Goal: Task Accomplishment & Management: Complete application form

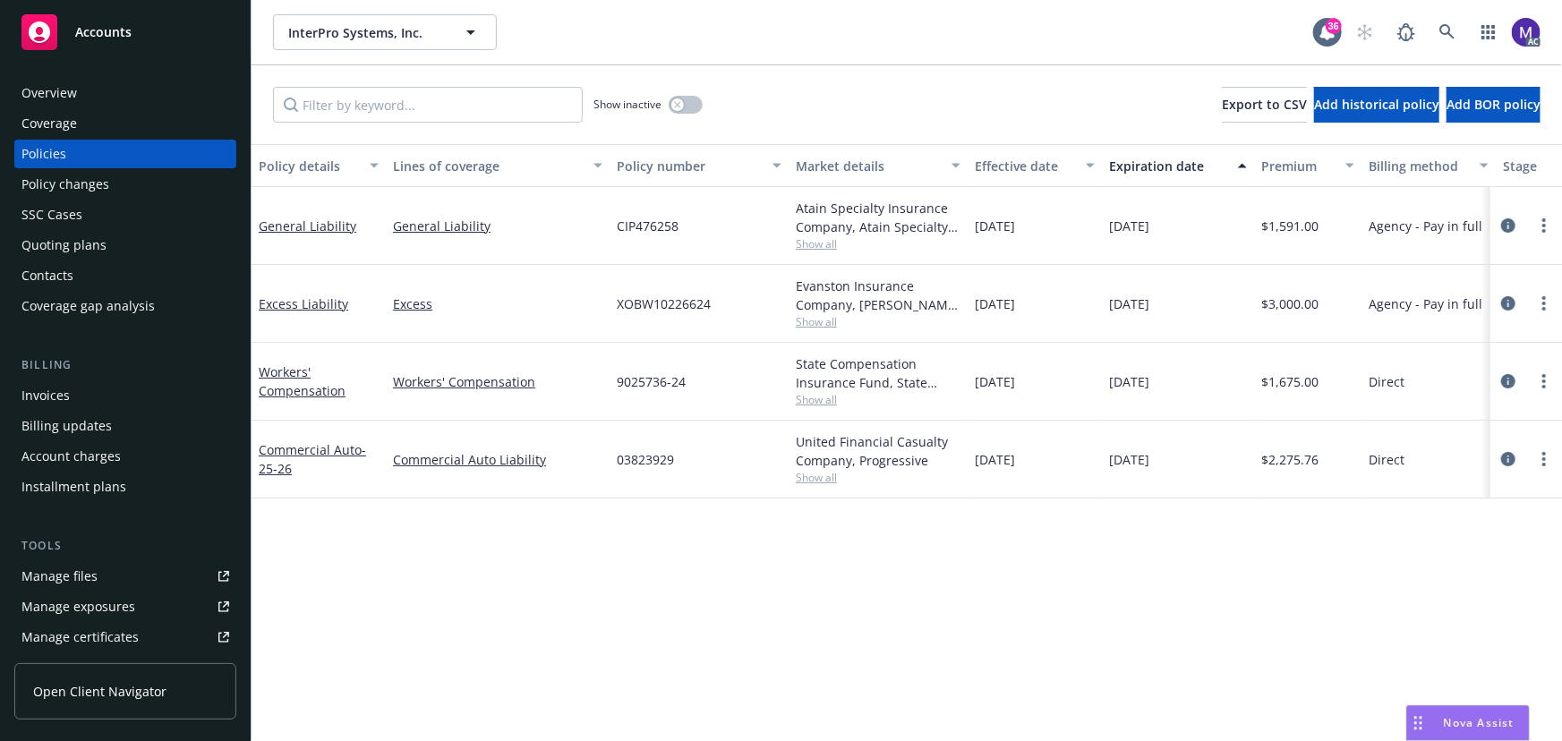
click at [72, 183] on div "Policy changes" at bounding box center [65, 184] width 88 height 29
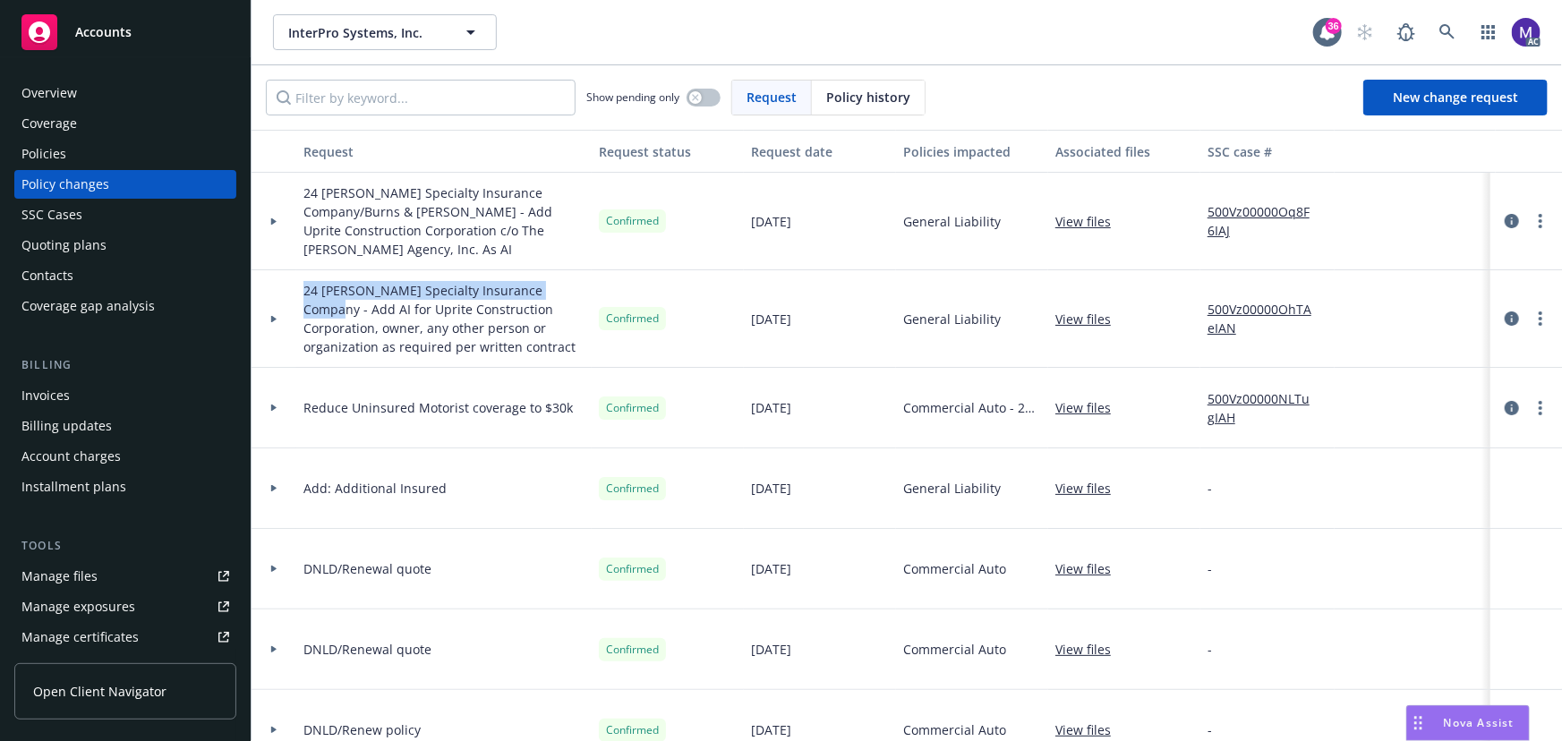
drag, startPoint x: 541, startPoint y: 269, endPoint x: 304, endPoint y: 276, distance: 236.3
click at [304, 281] on span "24 [PERSON_NAME] Specialty Insurance Company - Add AI for Uprite Construction C…" at bounding box center [443, 318] width 281 height 75
copy span "24 [PERSON_NAME] Specialty Insurance Company -"
click at [1466, 107] on link "New change request" at bounding box center [1455, 98] width 184 height 36
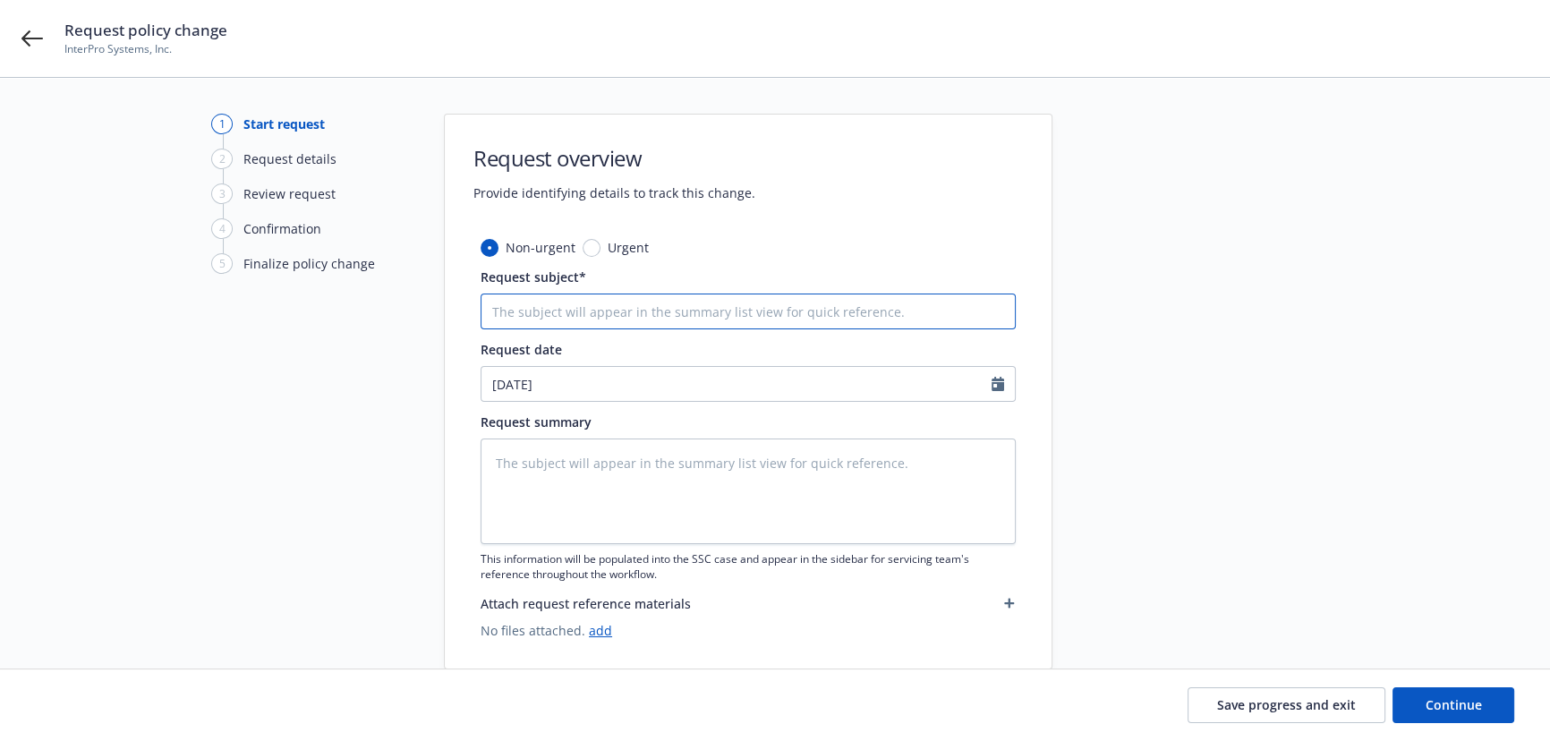
click at [569, 323] on input "Request subject*" at bounding box center [748, 312] width 535 height 36
paste input "24 [PERSON_NAME] Specialty Insurance Company -"
type textarea "x"
type input "24 [PERSON_NAME] Specialty Insurance Company -"
click at [786, 317] on input "24 [PERSON_NAME] Specialty Insurance Company -" at bounding box center [748, 312] width 535 height 36
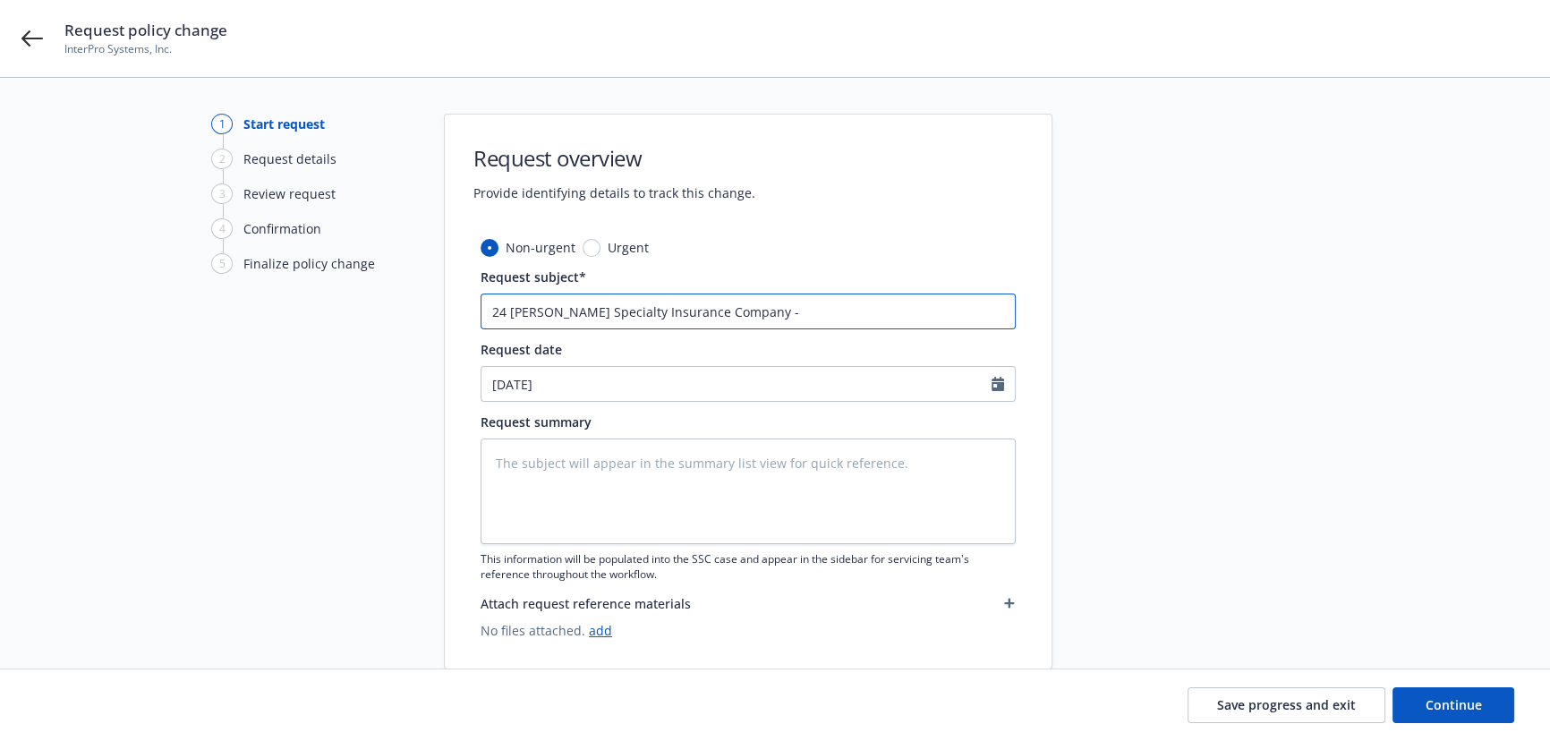
click at [778, 323] on input "24 [PERSON_NAME] Specialty Insurance Company -" at bounding box center [748, 312] width 535 height 36
drag, startPoint x: 654, startPoint y: 496, endPoint x: 620, endPoint y: 494, distance: 34.1
click at [654, 496] on textarea at bounding box center [748, 491] width 535 height 106
paste textarea "added additional insured Uprite Construction Corporation c/o The [PERSON_NAME] …"
type textarea "x"
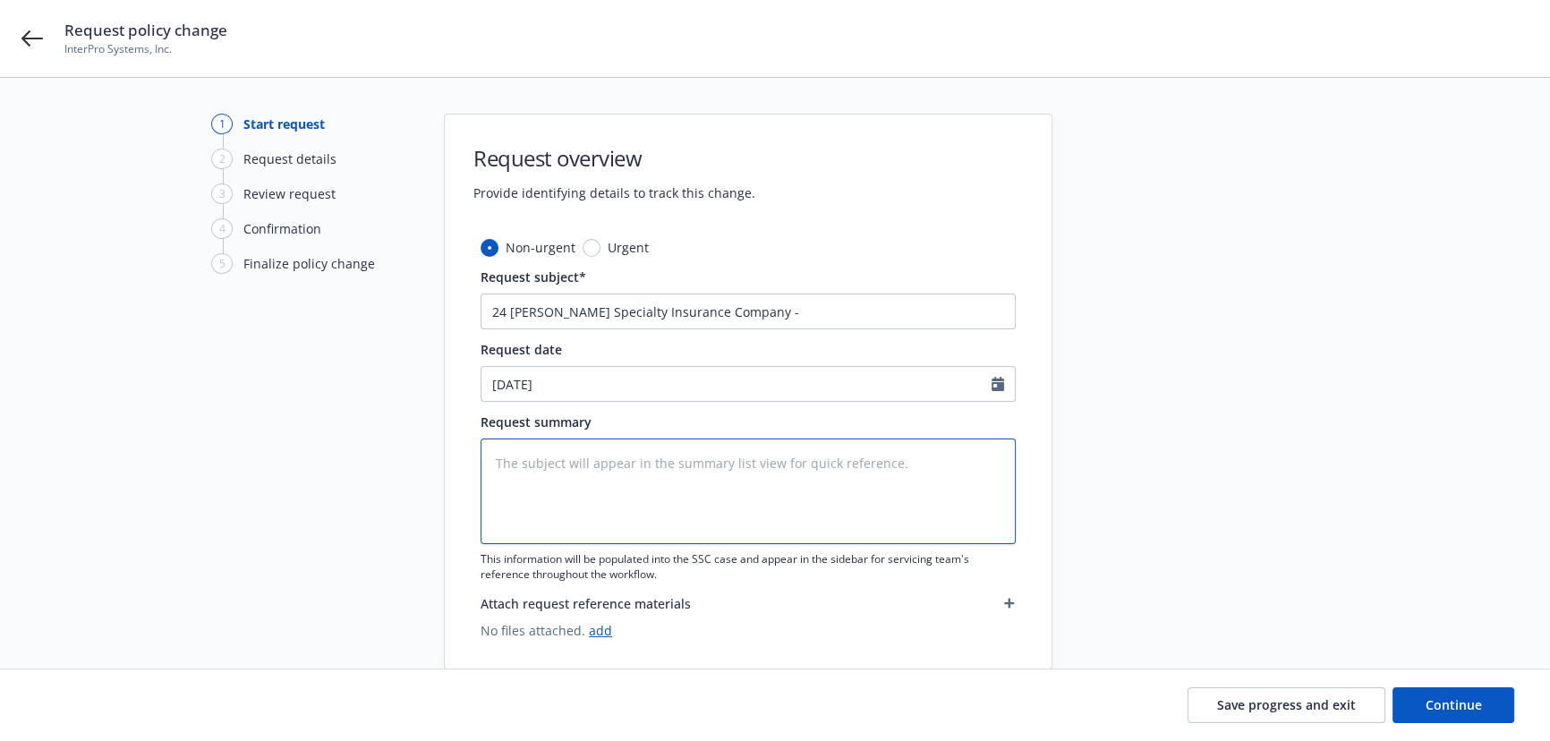
type textarea "added additional insured Uprite Construction Corporation c/o The [PERSON_NAME] …"
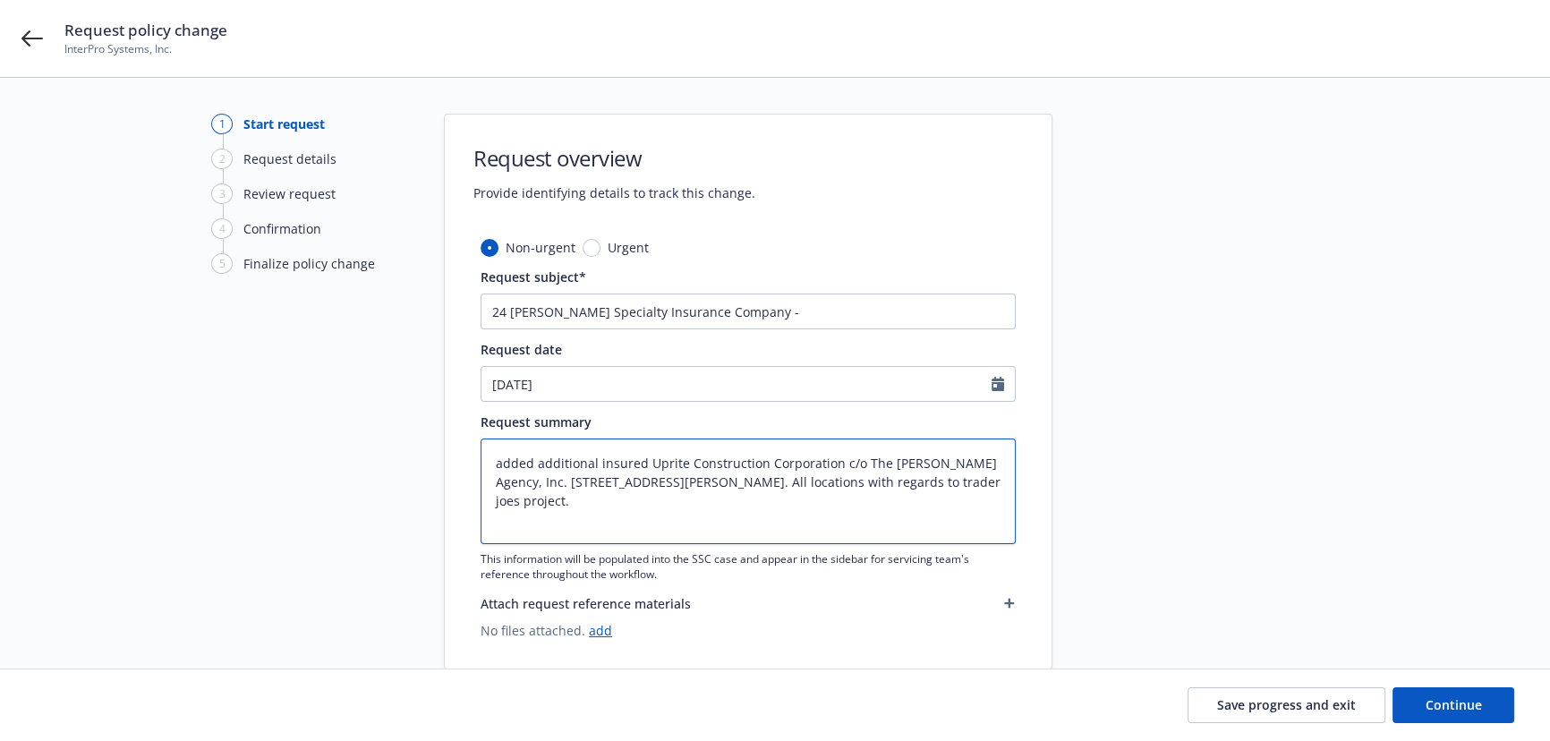
click at [519, 465] on textarea "added additional insured Uprite Construction Corporation c/o The [PERSON_NAME] …" at bounding box center [748, 491] width 535 height 106
type textarea "x"
type textarea "Aadditional insured Uprite Construction Corporation c/o The [PERSON_NAME] Agenc…"
type textarea "x"
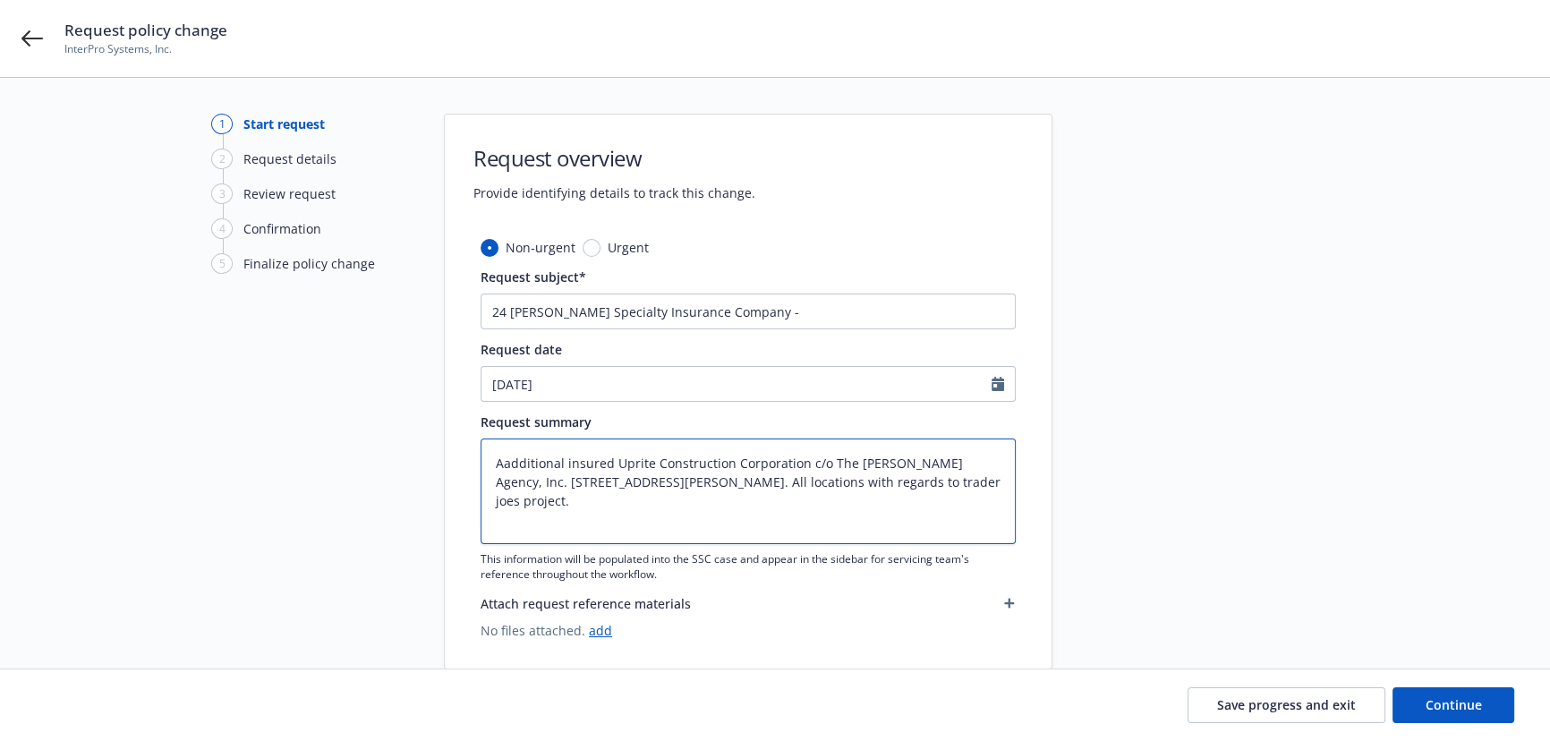
type textarea "Adadditional insured Uprite Construction Corporation c/o The [PERSON_NAME] Agen…"
type textarea "x"
type textarea "Addadditional insured Uprite Construction Corporation c/o The [PERSON_NAME] Age…"
type textarea "x"
click at [634, 463] on textarea "Add additional insured Uprite Construction Corporation c/o The [PERSON_NAME] Ag…" at bounding box center [748, 491] width 535 height 106
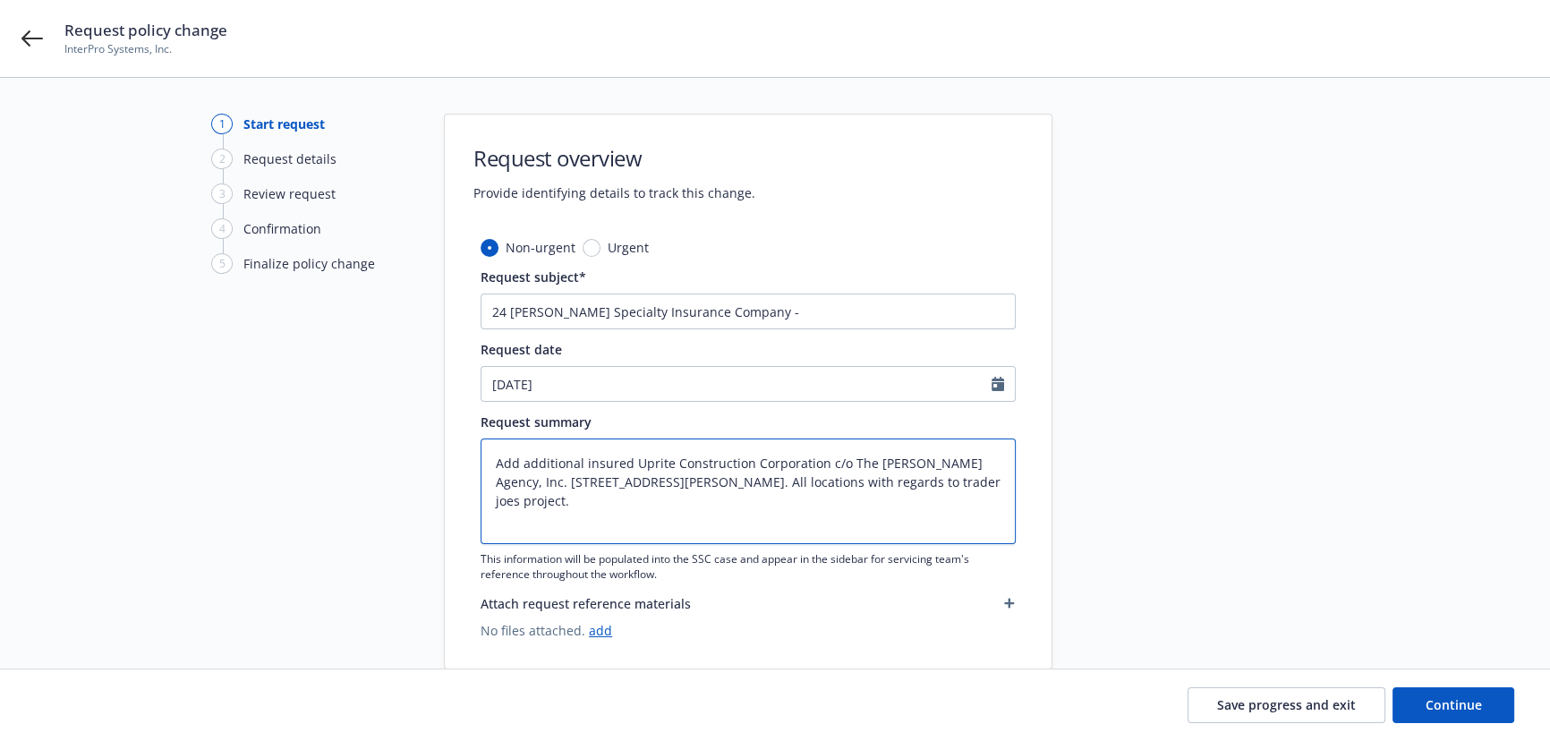
type textarea "Add additional insured Uprite Construction Corporation c/o The [PERSON_NAME] Ag…"
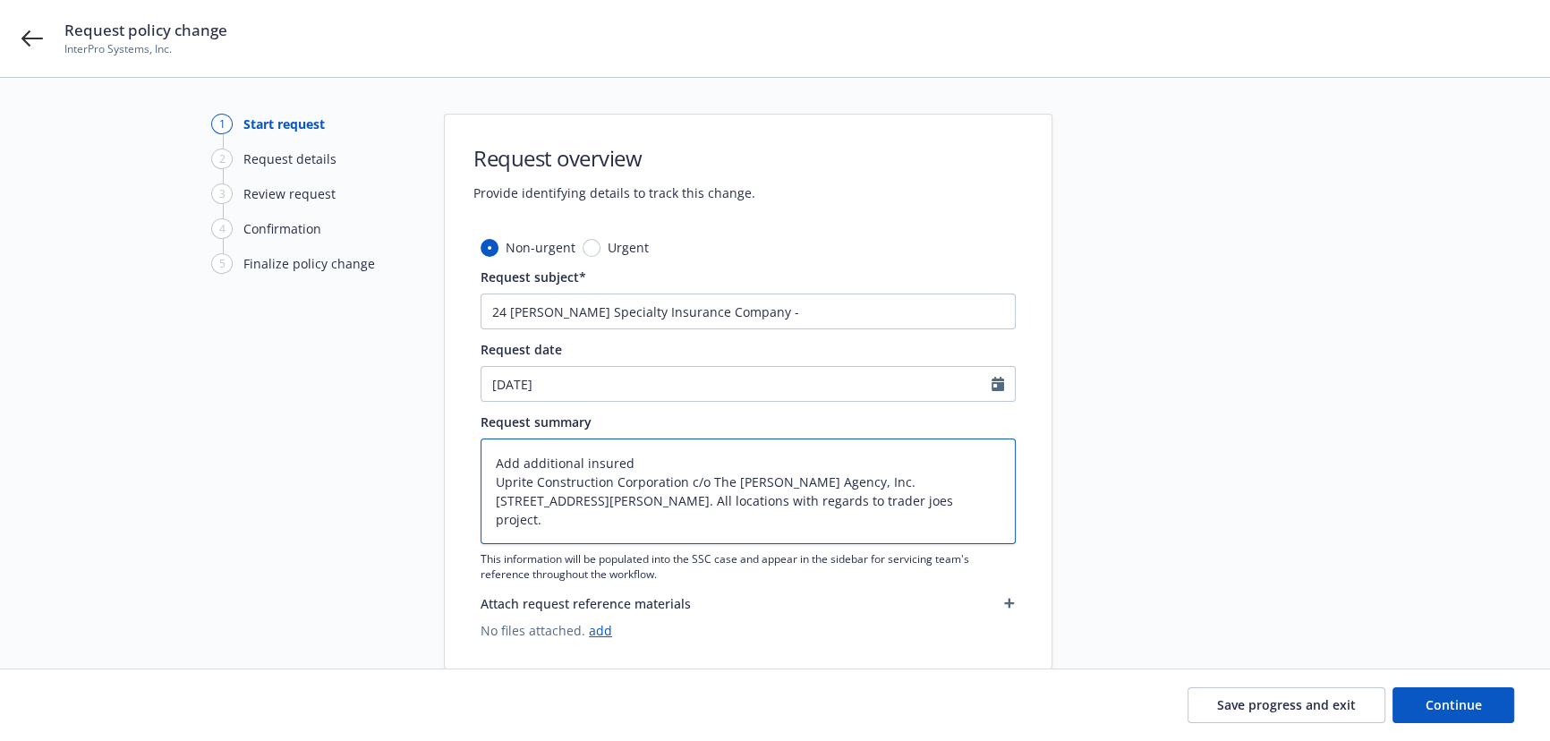
click at [845, 475] on textarea "Add additional insured Uprite Construction Corporation c/o The [PERSON_NAME] Ag…" at bounding box center [748, 491] width 535 height 106
click at [842, 479] on textarea "Add additional insured Uprite Construction Corporation c/o The [PERSON_NAME] Ag…" at bounding box center [748, 491] width 535 height 106
type textarea "x"
type textarea "Add additional insured Uprite Construction Corporation c/o The [PERSON_NAME] Ag…"
click at [772, 498] on textarea "Add additional insured Uprite Construction Corporation c/o The [PERSON_NAME] Ag…" at bounding box center [748, 491] width 535 height 106
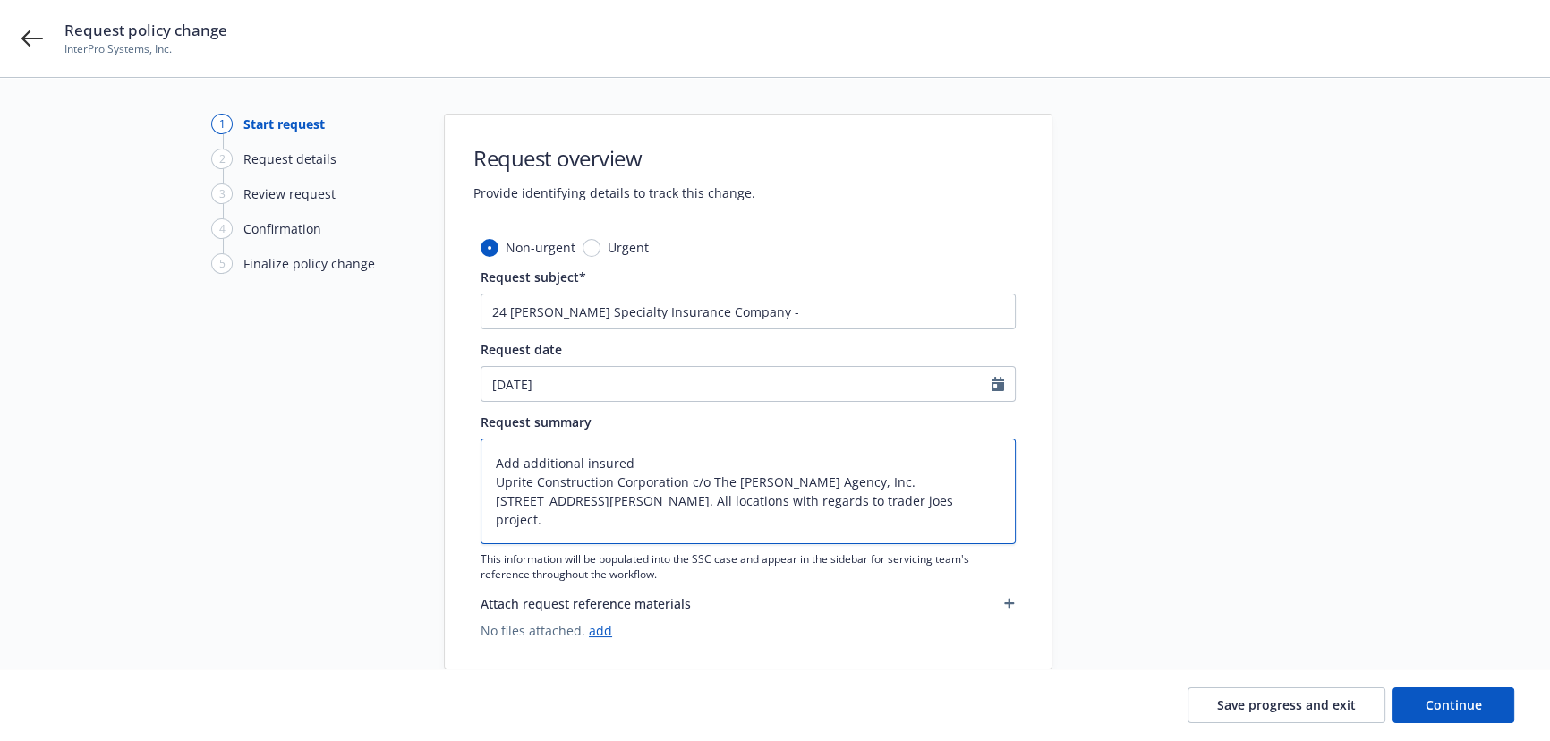
type textarea "x"
type textarea "Add additional insured Uprite Construction Corporation c/o The [PERSON_NAME] Ag…"
click at [769, 320] on input "24 [PERSON_NAME] Specialty Insurance Company -" at bounding box center [748, 312] width 535 height 36
type textarea "x"
type input "24 [PERSON_NAME] Specialty Insurance Company - A"
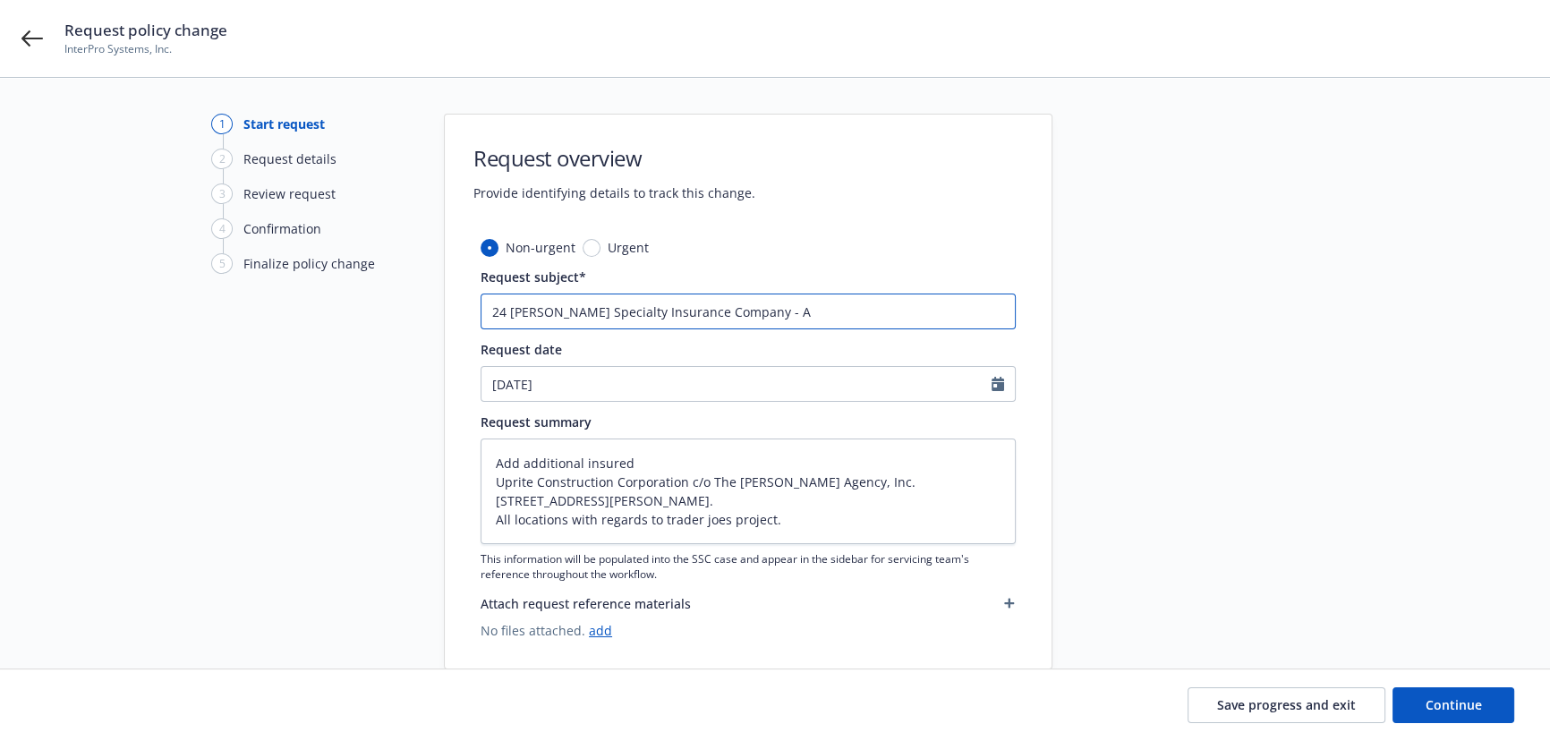
type textarea "x"
type input "24 [PERSON_NAME] Specialty Insurance Company - Ad"
type textarea "x"
type input "24 [PERSON_NAME] Specialty Insurance Company - Add"
type textarea "x"
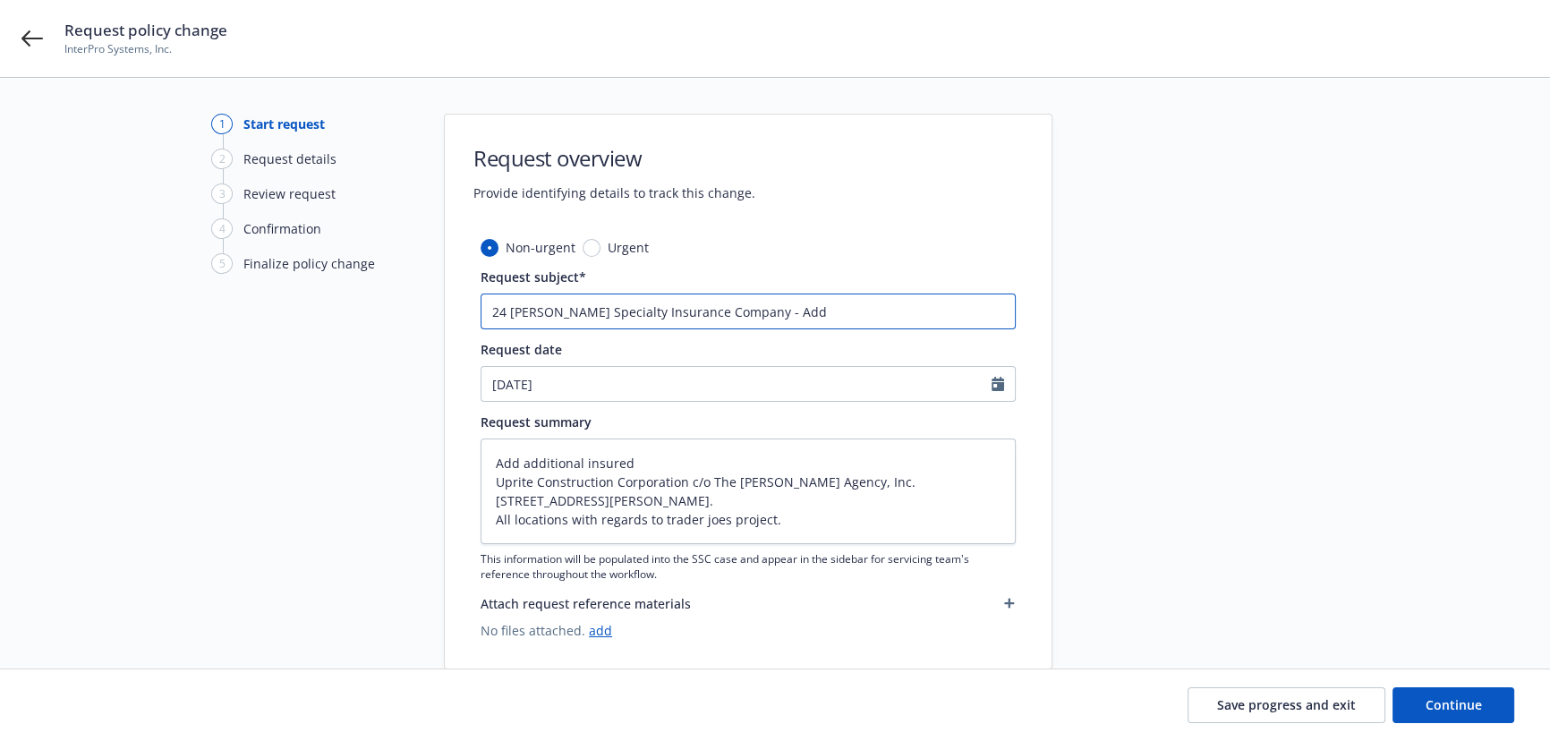
type input "24 [PERSON_NAME] Specialty Insurance Company - Add"
type textarea "x"
type input "24 [PERSON_NAME] Specialty Insurance Company - Add A"
type textarea "x"
type input "24 [PERSON_NAME] Specialty Insurance Company - Add AI"
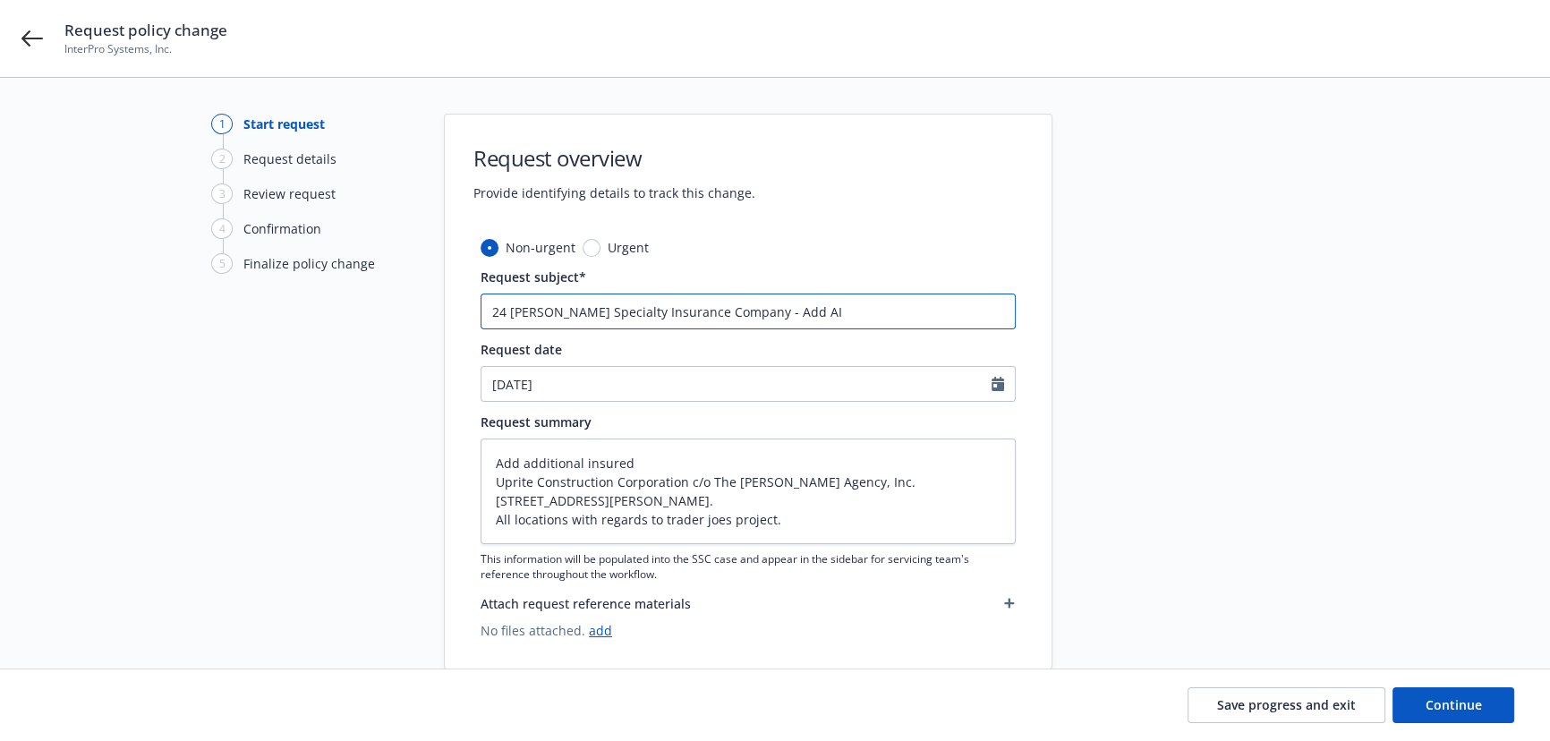
type textarea "x"
type input "24 [PERSON_NAME] Specialty Insurance Company - Add AI"
drag, startPoint x: 501, startPoint y: 483, endPoint x: 694, endPoint y: 481, distance: 193.3
click at [694, 481] on textarea "Add additional insured Uprite Construction Corporation c/o The [PERSON_NAME] Ag…" at bounding box center [748, 491] width 535 height 106
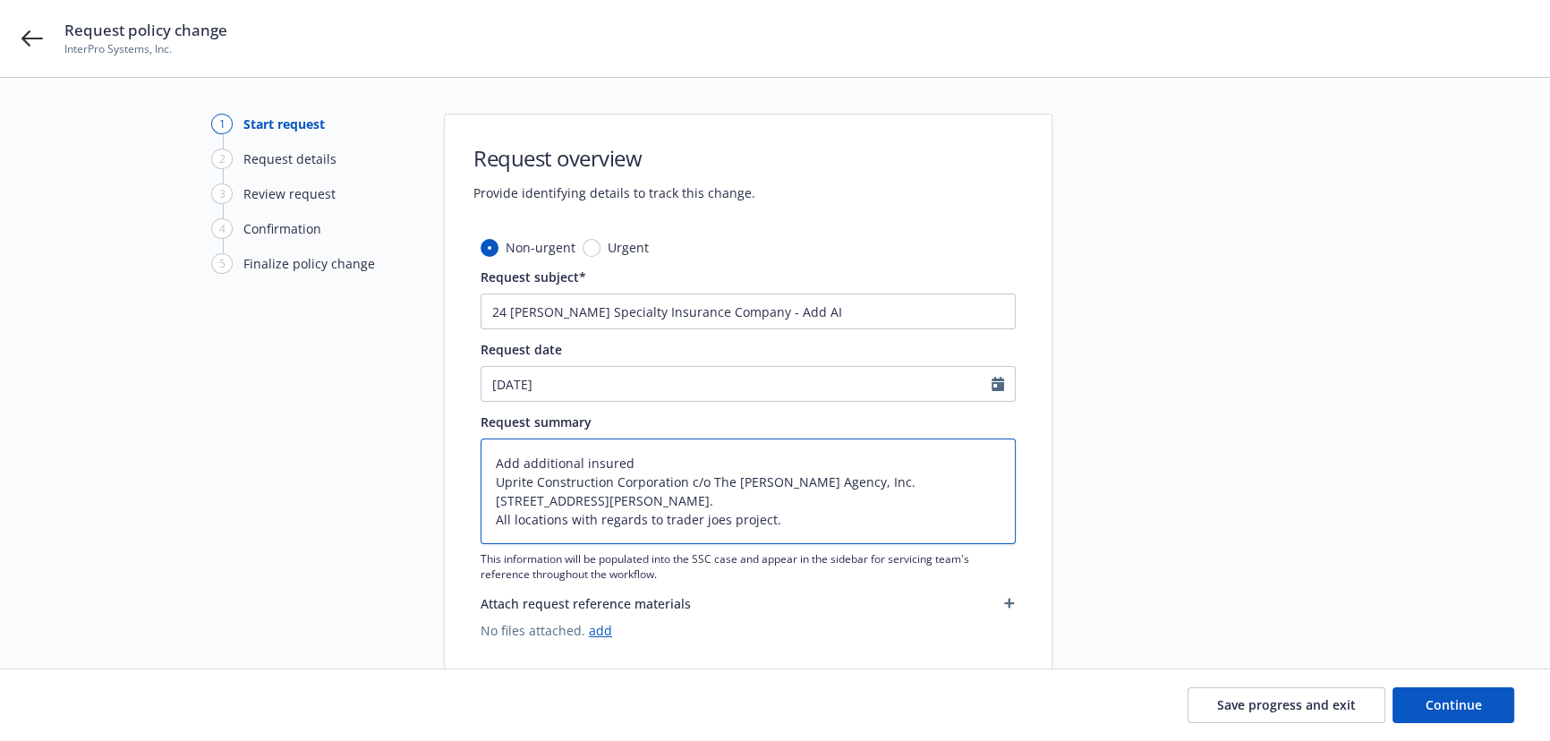
drag, startPoint x: 494, startPoint y: 481, endPoint x: 835, endPoint y: 485, distance: 341.0
click at [835, 485] on textarea "Add additional insured Uprite Construction Corporation c/o The [PERSON_NAME] Ag…" at bounding box center [748, 491] width 535 height 106
click at [850, 481] on textarea "Add additional insured Uprite Construction Corporation c/o The [PERSON_NAME] Ag…" at bounding box center [748, 491] width 535 height 106
drag, startPoint x: 849, startPoint y: 481, endPoint x: 510, endPoint y: 481, distance: 339.2
click at [510, 481] on textarea "Add additional insured Uprite Construction Corporation c/o The [PERSON_NAME] Ag…" at bounding box center [748, 491] width 535 height 106
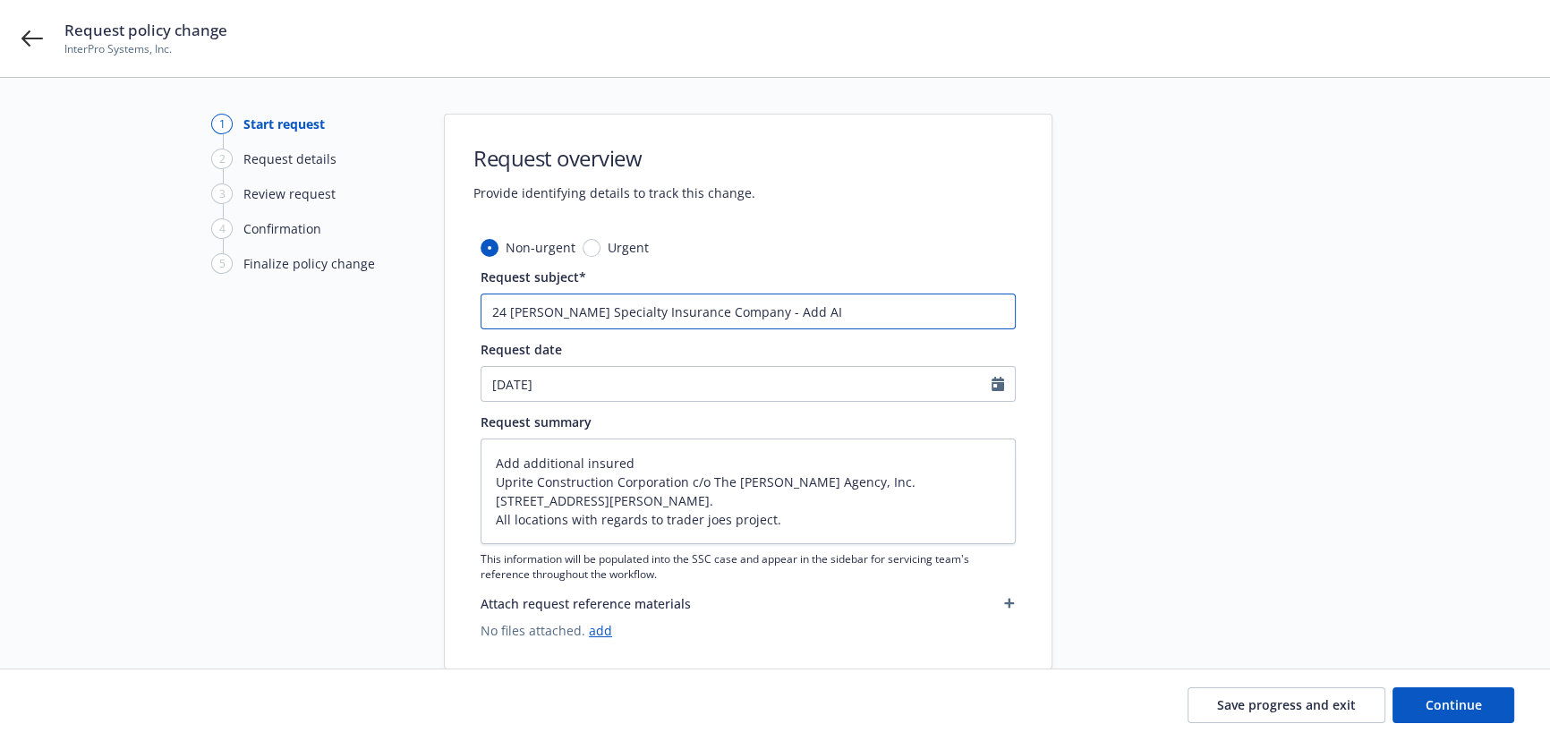
click at [813, 307] on input "24 [PERSON_NAME] Specialty Insurance Company - Add AI" at bounding box center [748, 312] width 535 height 36
paste input "Uprite Construction Corporation c/o The [PERSON_NAME] Agency, Inc."
type textarea "x"
type input "24 [PERSON_NAME] Specialty Insurance Company - Add AI Uprite Construction Corpo…"
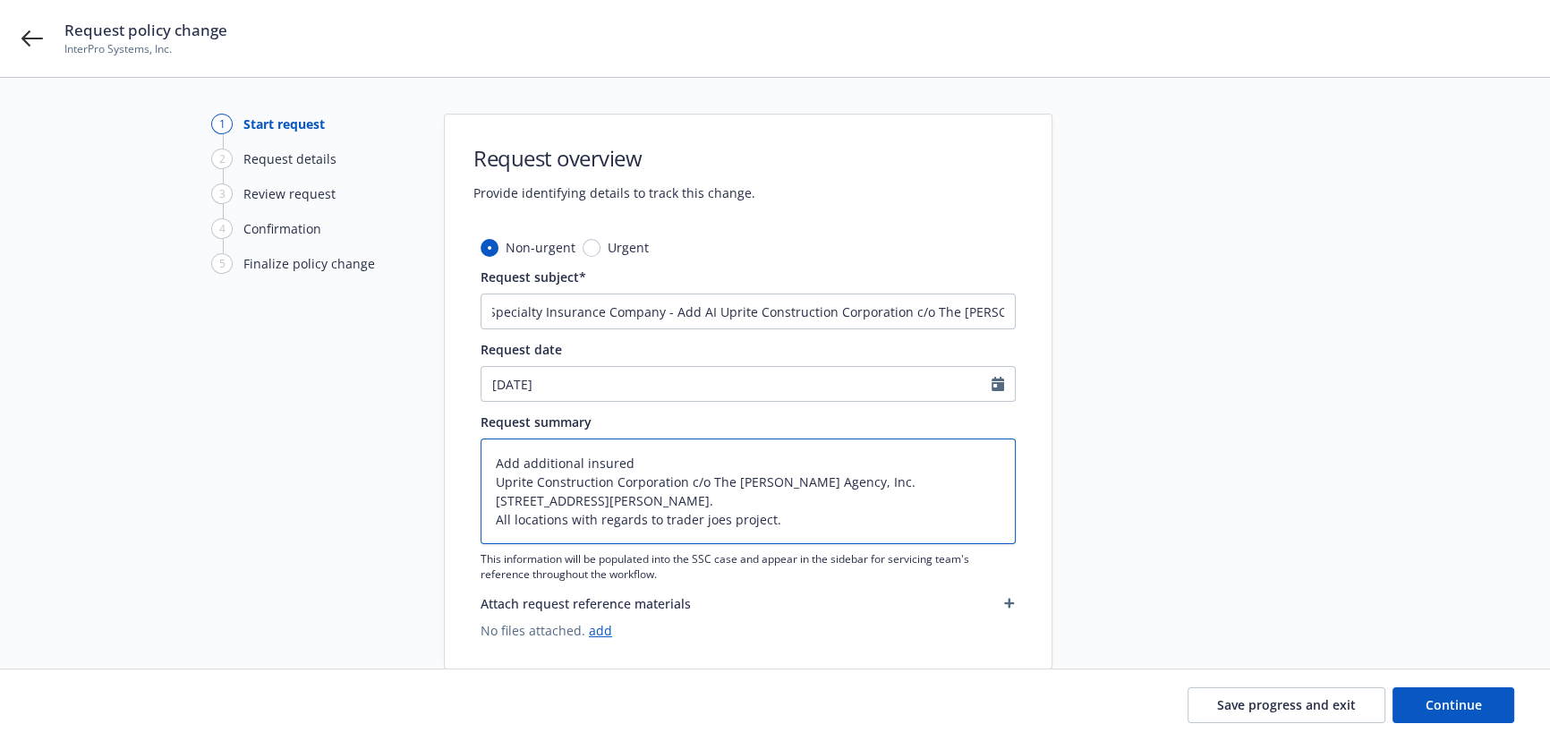
scroll to position [0, 0]
drag, startPoint x: 493, startPoint y: 522, endPoint x: 806, endPoint y: 523, distance: 313.2
click at [806, 523] on textarea "Add additional insured Uprite Construction Corporation c/o The [PERSON_NAME] Ag…" at bounding box center [748, 491] width 535 height 106
drag, startPoint x: 840, startPoint y: 300, endPoint x: 1253, endPoint y: 329, distance: 413.6
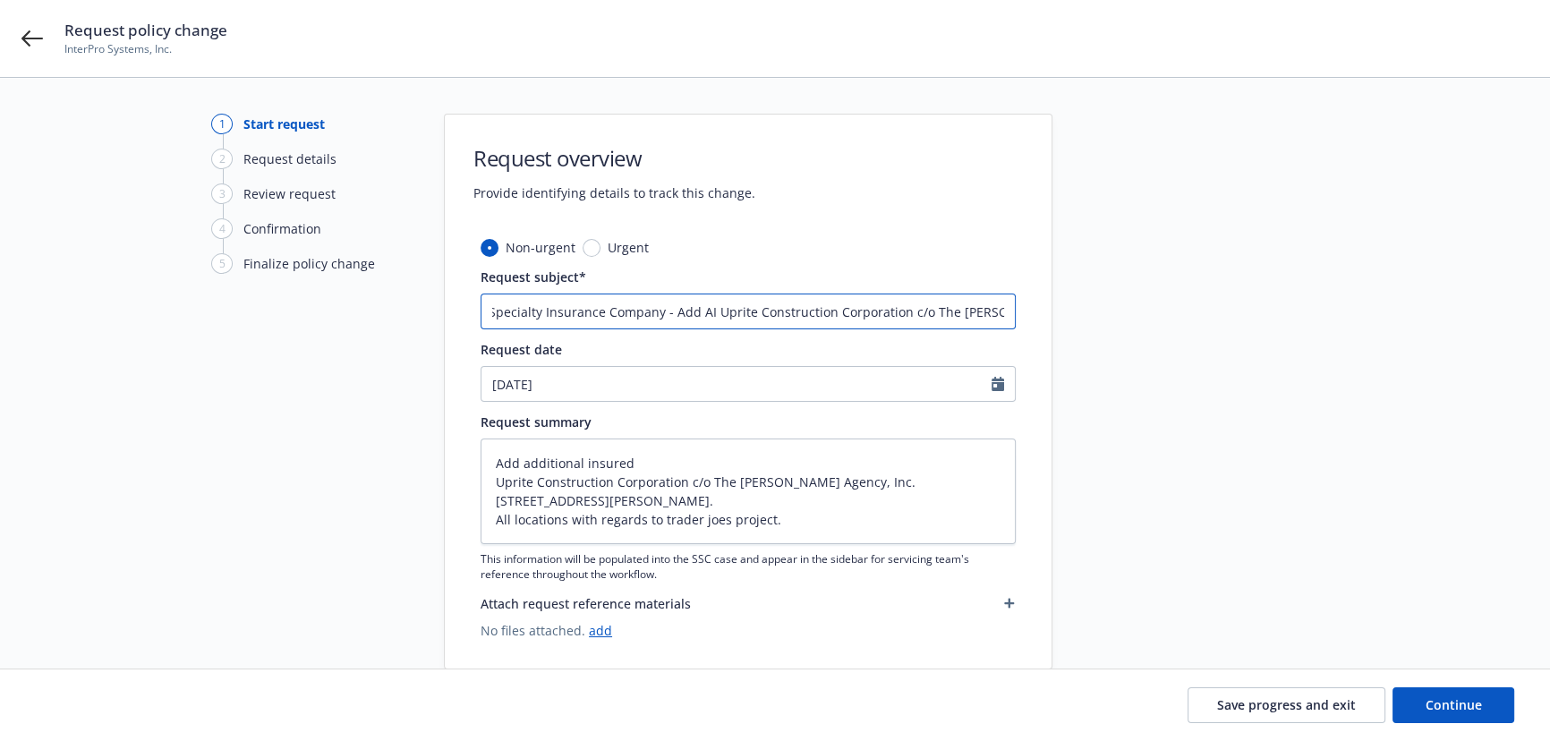
click at [1244, 313] on div "1 Start request 2 Request details 3 Review request 4 Confirmation 5 Finalize po…" at bounding box center [774, 392] width 1507 height 556
paste input "All locations with regards to trader joes project."
type textarea "x"
type input "24 [PERSON_NAME] Specialty Insurance Company - Add AI Uprite Construction Corpo…"
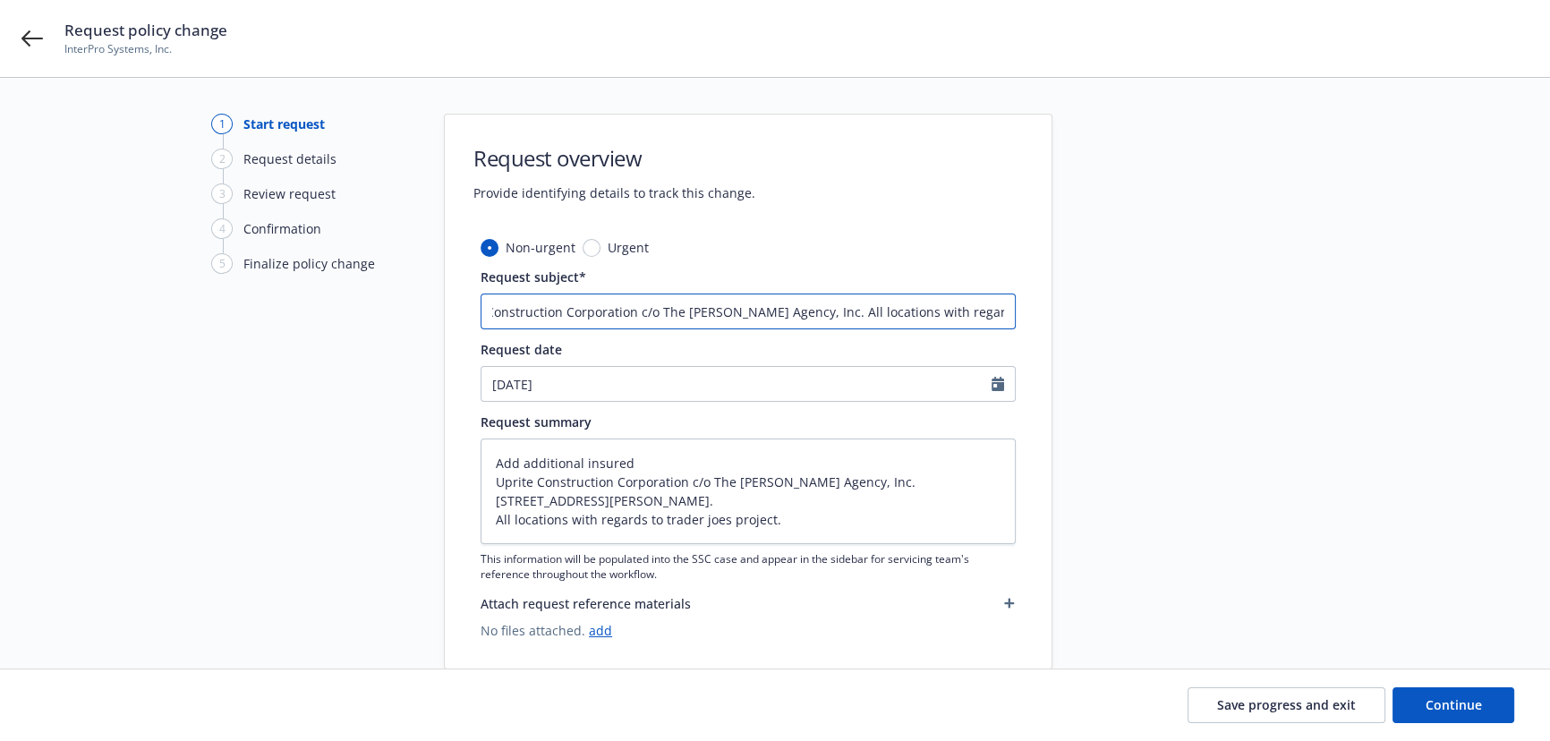
type textarea "x"
type input "24 [PERSON_NAME] Specialty Insurance Company - Add AI Uprite Construction Corpo…"
click at [728, 307] on input "24 [PERSON_NAME] Specialty Insurance Company - Add AI Uprite Construction Corpo…" at bounding box center [748, 312] width 535 height 36
click at [741, 312] on input "24 [PERSON_NAME] Specialty Insurance Company - Add AI Uprite Construction Corpo…" at bounding box center [748, 312] width 535 height 36
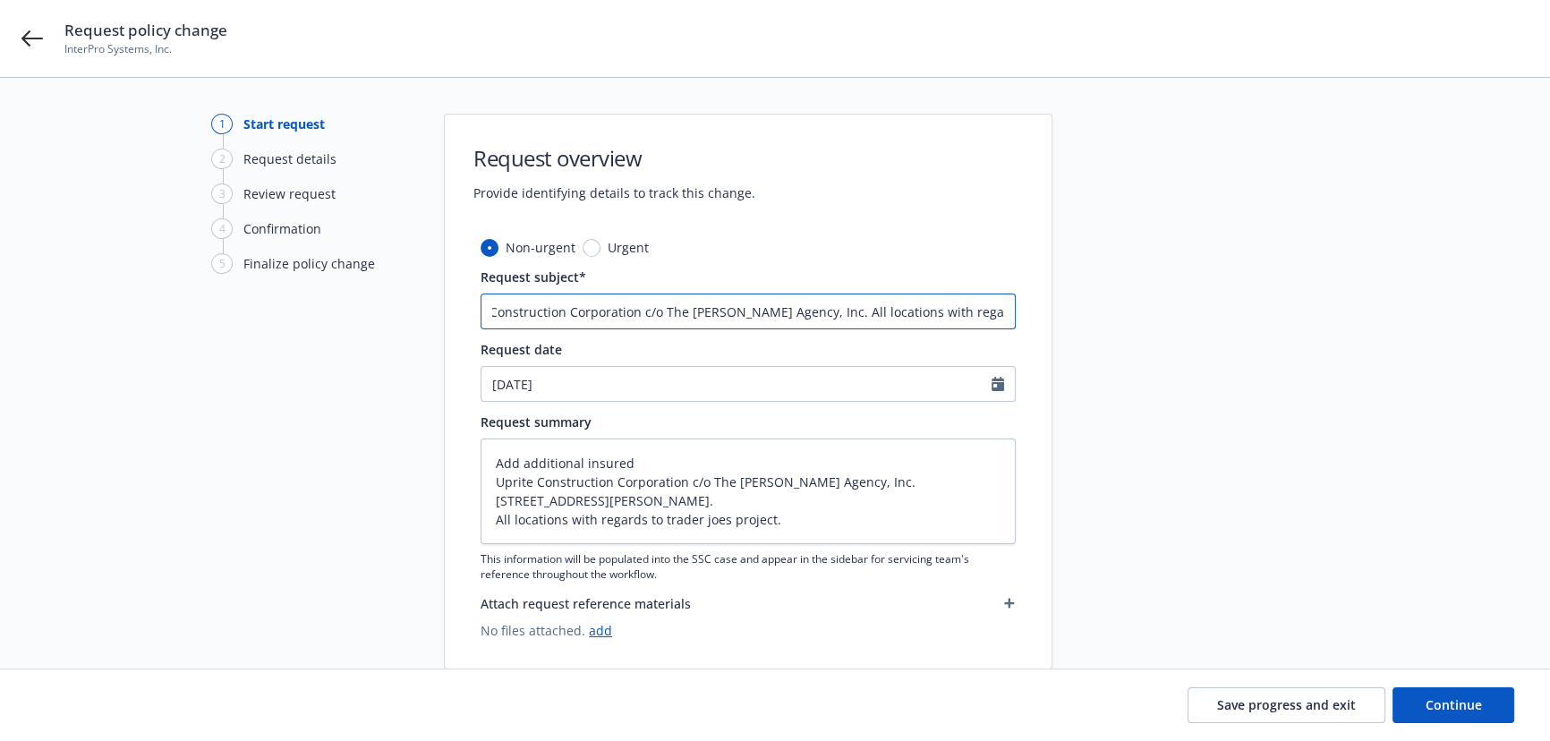
type textarea "x"
type input "24 [PERSON_NAME] Specialty Insurance Company - Add AI Uprite Construction Corpo…"
type textarea "x"
type input "24 [PERSON_NAME] Specialty Insurance Company - Add AI Uprite Construction Corpo…"
type textarea "x"
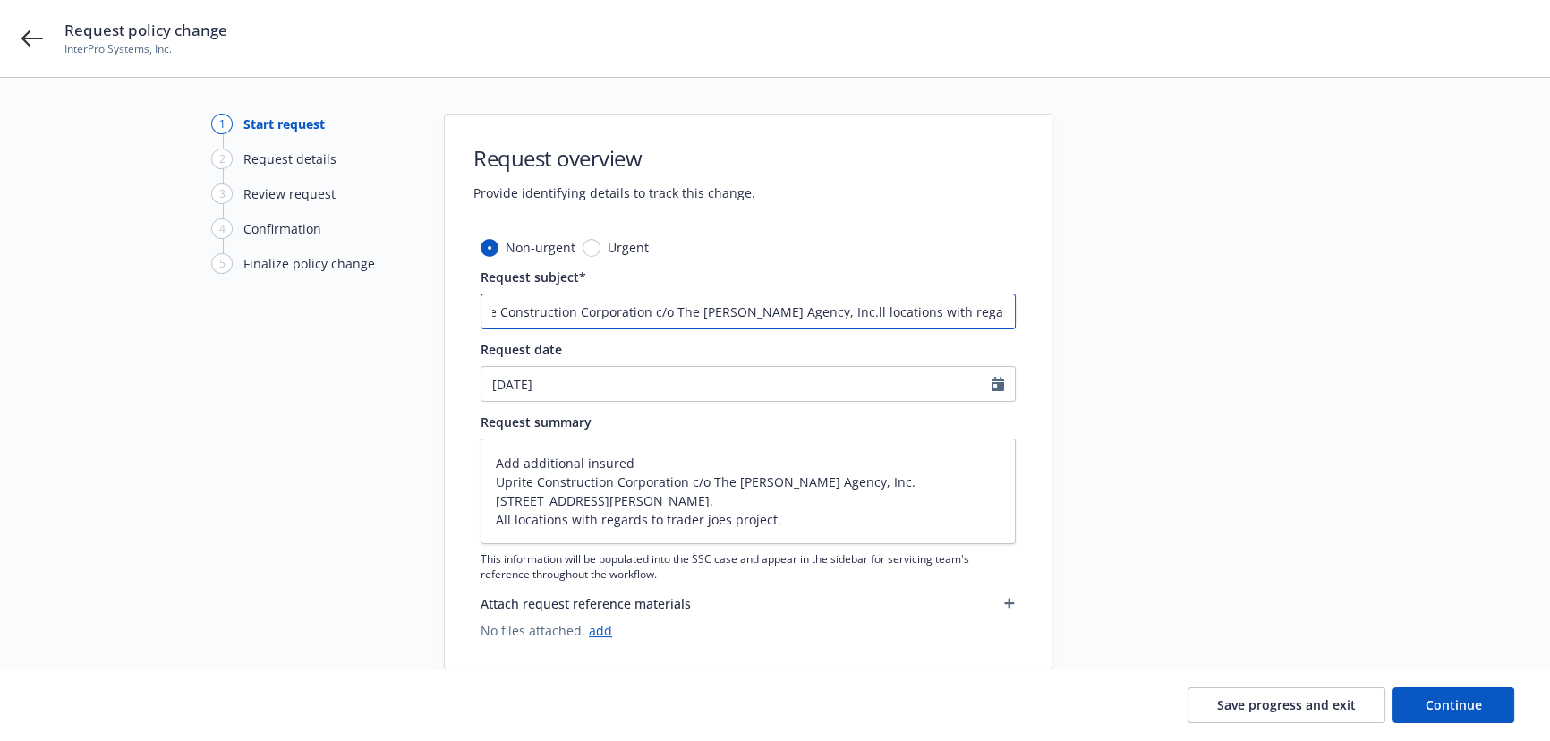
type input "24 [PERSON_NAME] Specialty Insurance Company - Add AI Uprite Construction Corpo…"
type textarea "x"
type input "24 [PERSON_NAME] Specialty Insurance Company - Add AI Uprite Construction Corpo…"
type textarea "x"
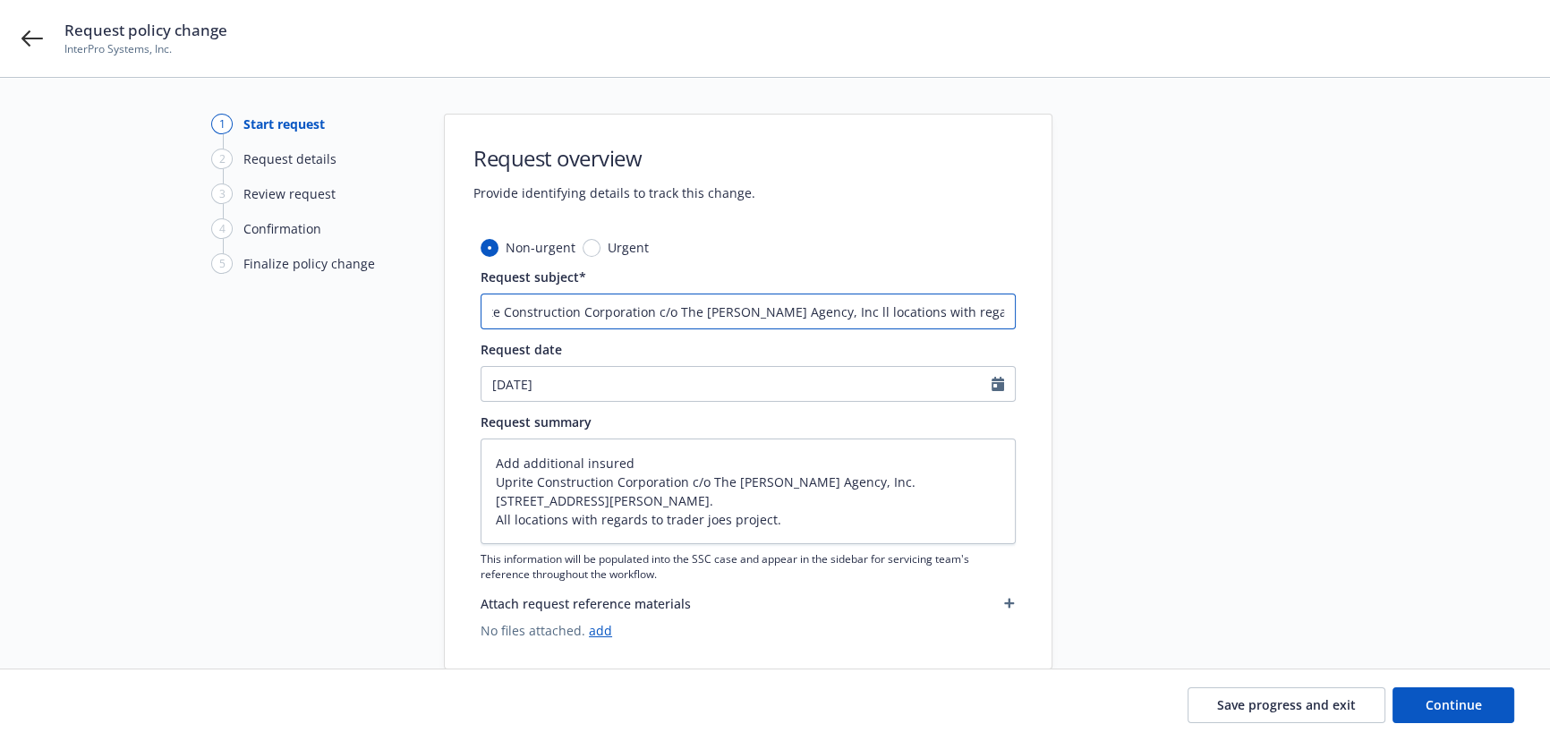
type input "24 [PERSON_NAME] Specialty Insurance Company - Add AI Uprite Construction Corpo…"
type textarea "x"
type input "24 [PERSON_NAME] Specialty Insurance Company - Add AI Uprite Construction Corpo…"
type textarea "x"
type input "24 [PERSON_NAME] Specialty Insurance Company - Add AI Uprite Construction Corpo…"
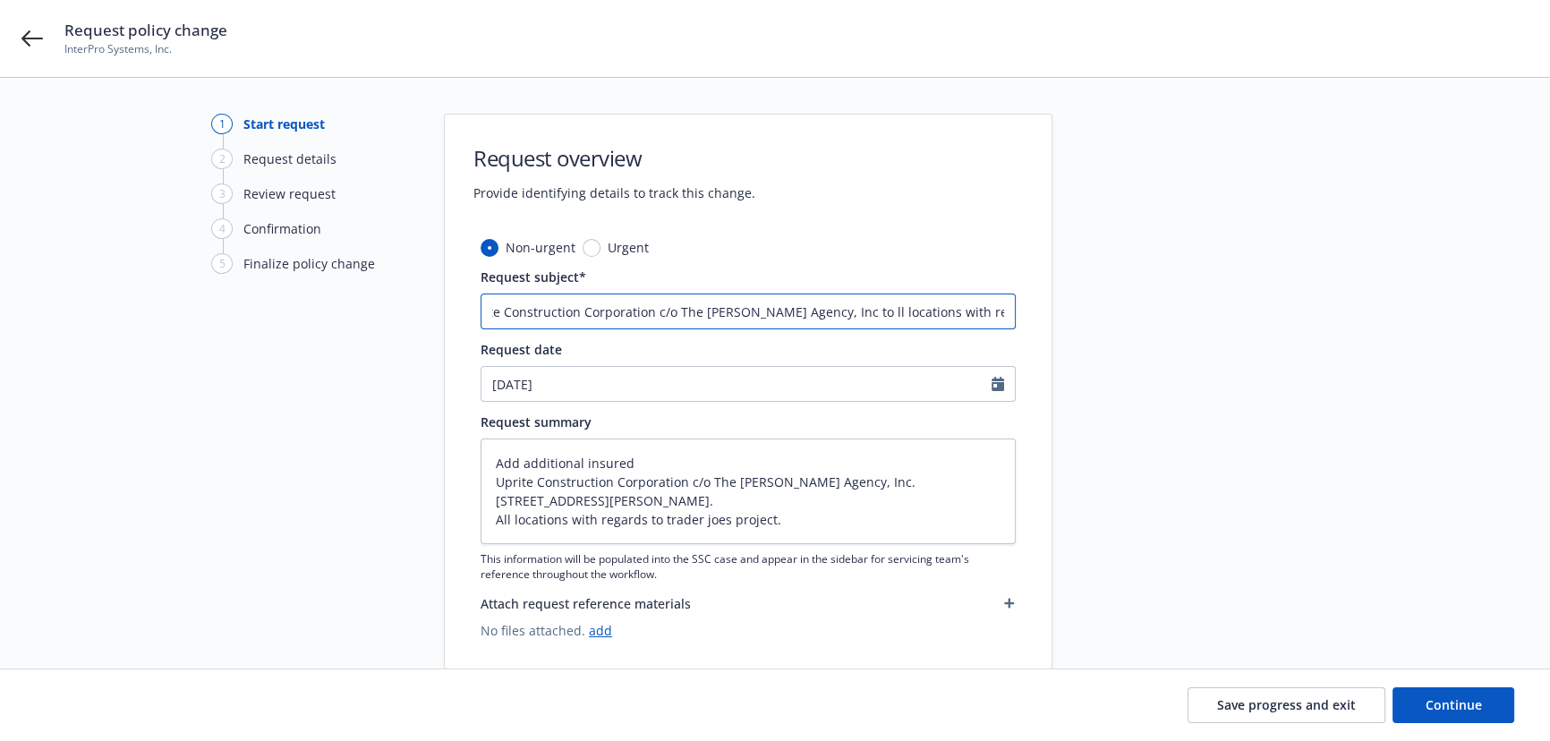
type textarea "x"
type input "24 [PERSON_NAME] Specialty Insurance Company - Add AI Uprite Construction Corpo…"
click at [1411, 700] on button "Continue" at bounding box center [1453, 705] width 122 height 36
type textarea "x"
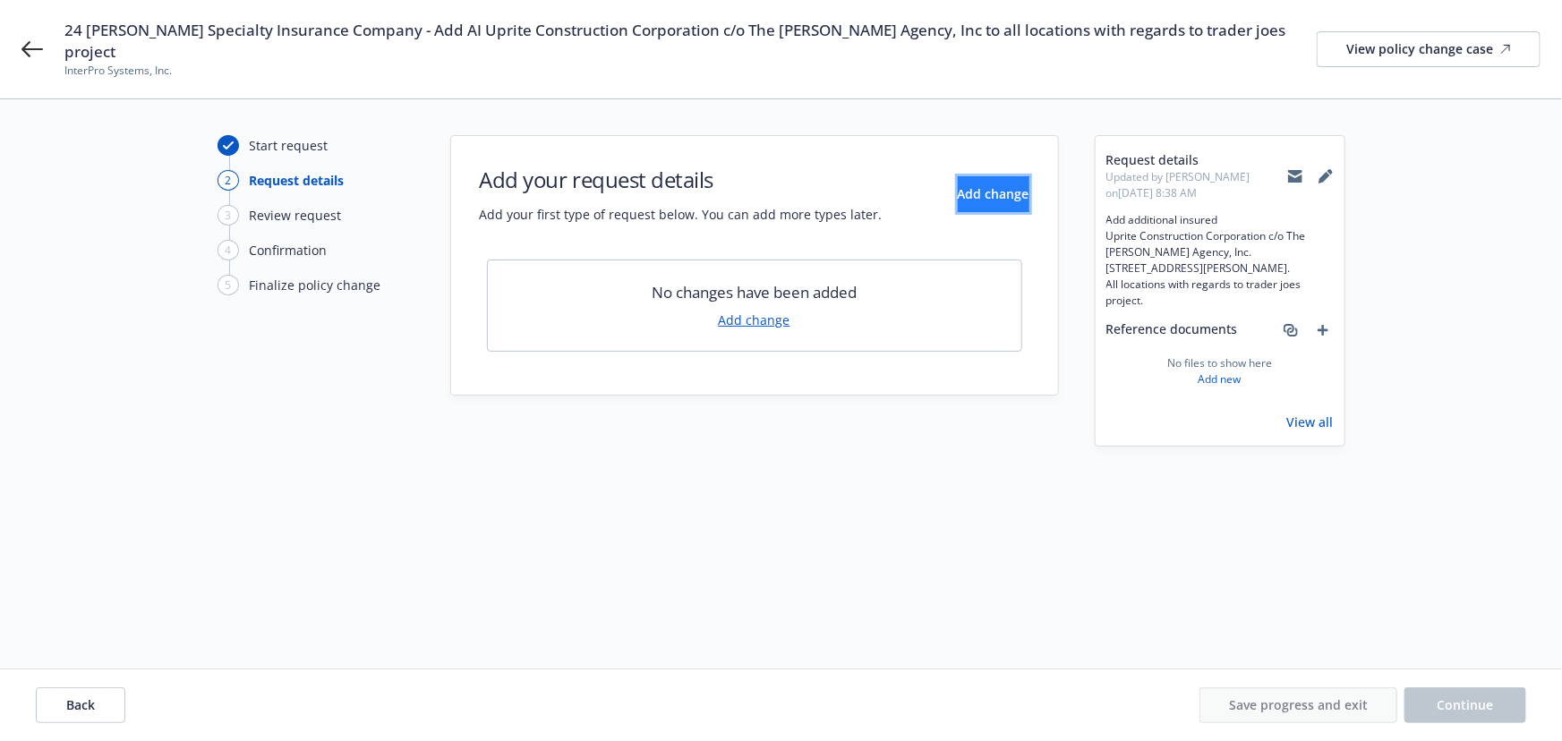
click at [958, 176] on button "Add change" at bounding box center [994, 194] width 72 height 36
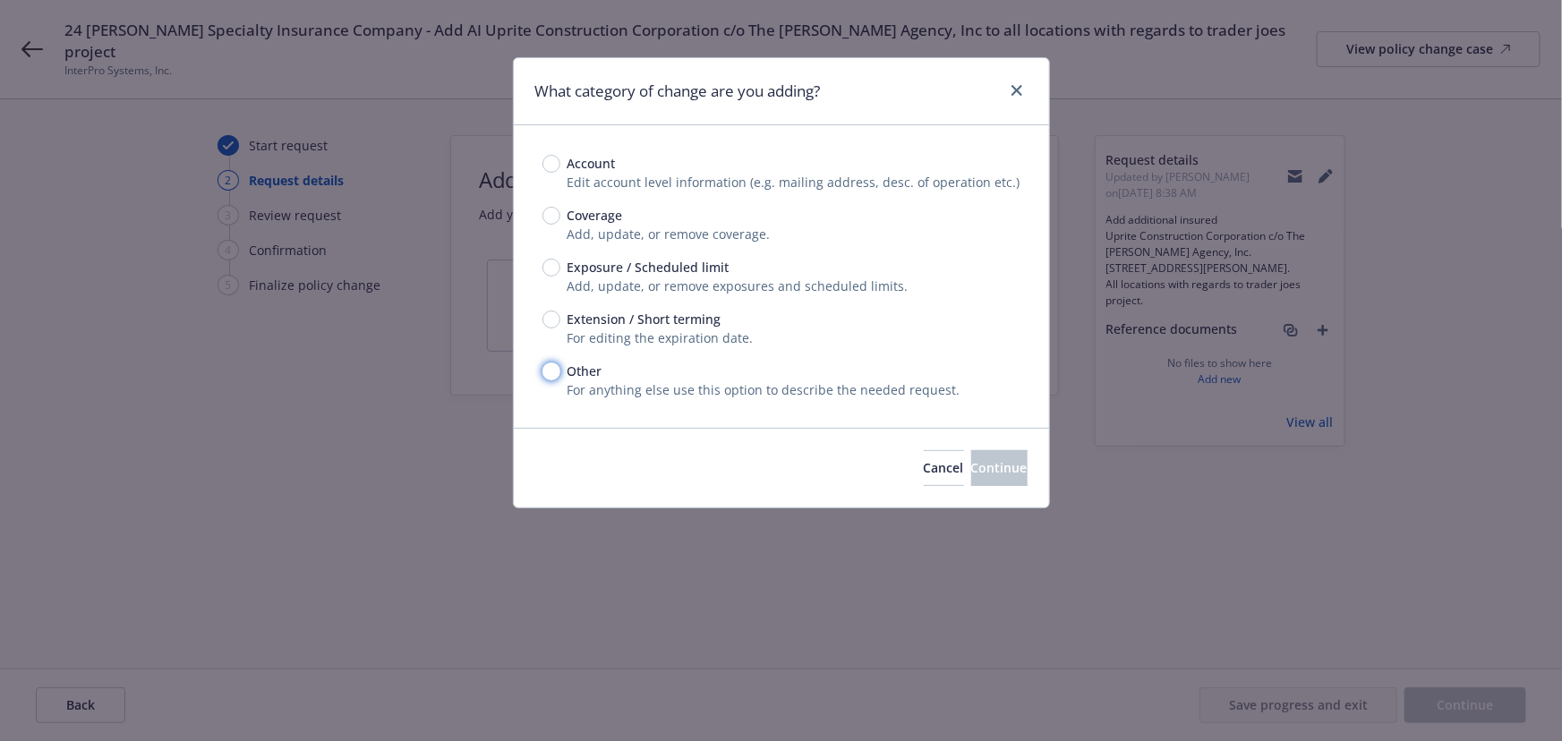
click at [551, 362] on input "Other" at bounding box center [551, 371] width 18 height 18
radio input "true"
drag, startPoint x: 936, startPoint y: 467, endPoint x: 1027, endPoint y: 465, distance: 91.3
click at [1027, 465] on div "Cancel Continue" at bounding box center [781, 468] width 535 height 80
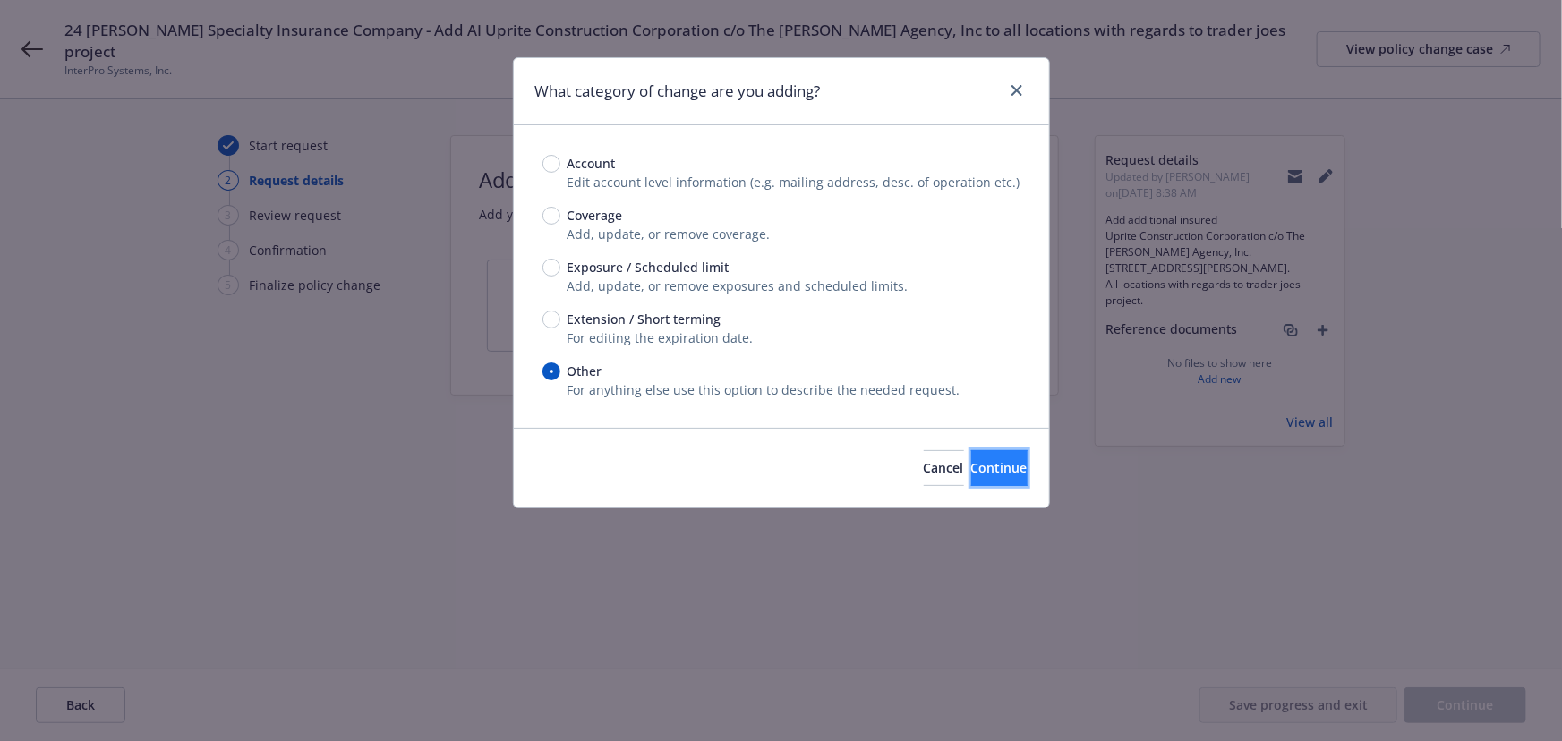
click at [998, 466] on button "Continue" at bounding box center [999, 468] width 56 height 36
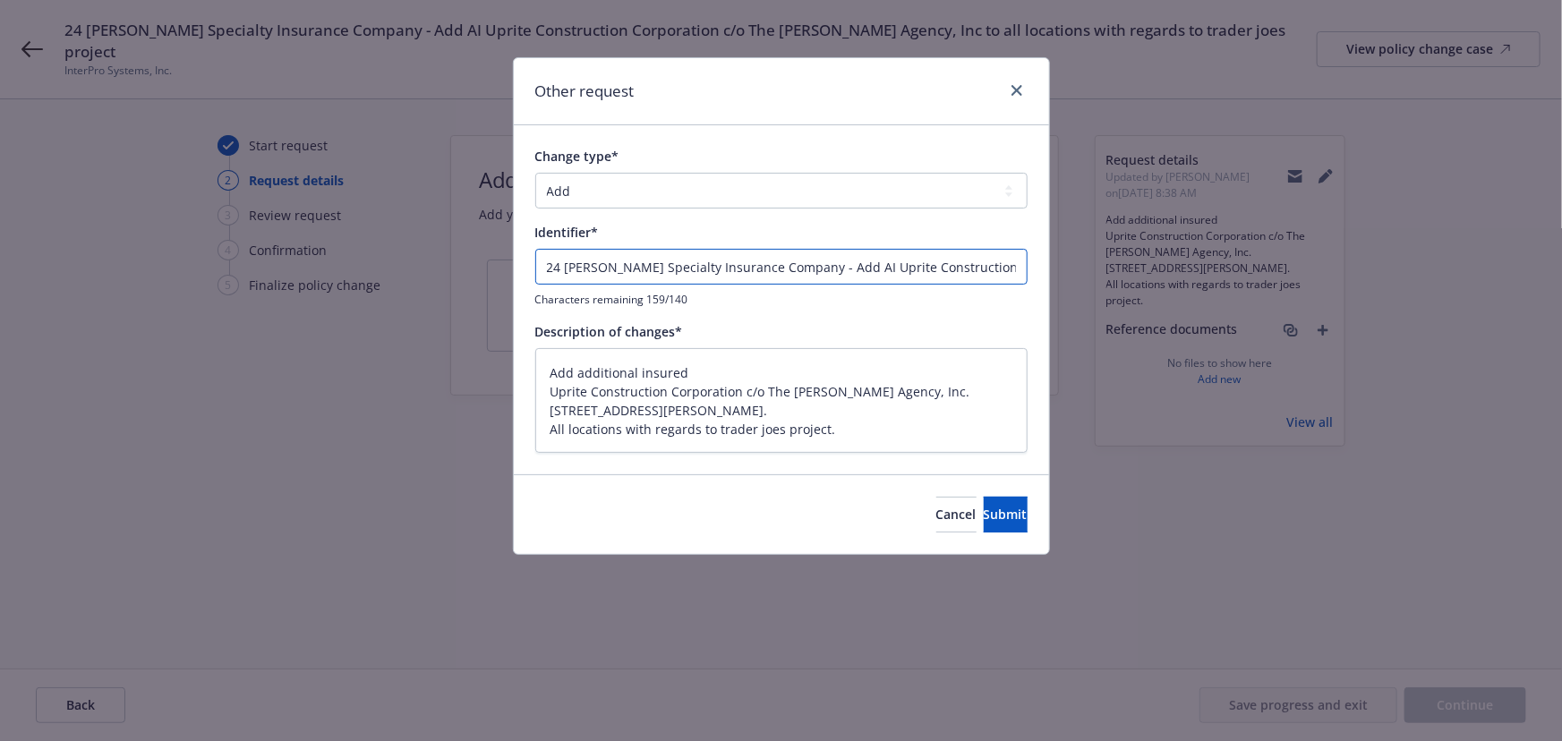
drag, startPoint x: 796, startPoint y: 267, endPoint x: 124, endPoint y: 262, distance: 672.1
click at [124, 262] on div "Other request Change type* Add Audit Change Remove Identifier* 24 [PERSON_NAME]…" at bounding box center [781, 370] width 1562 height 741
type textarea "x"
type input "EAdd AI Uprite Construction Corporation c/o The [PERSON_NAME] Agency, Inc to al…"
type textarea "x"
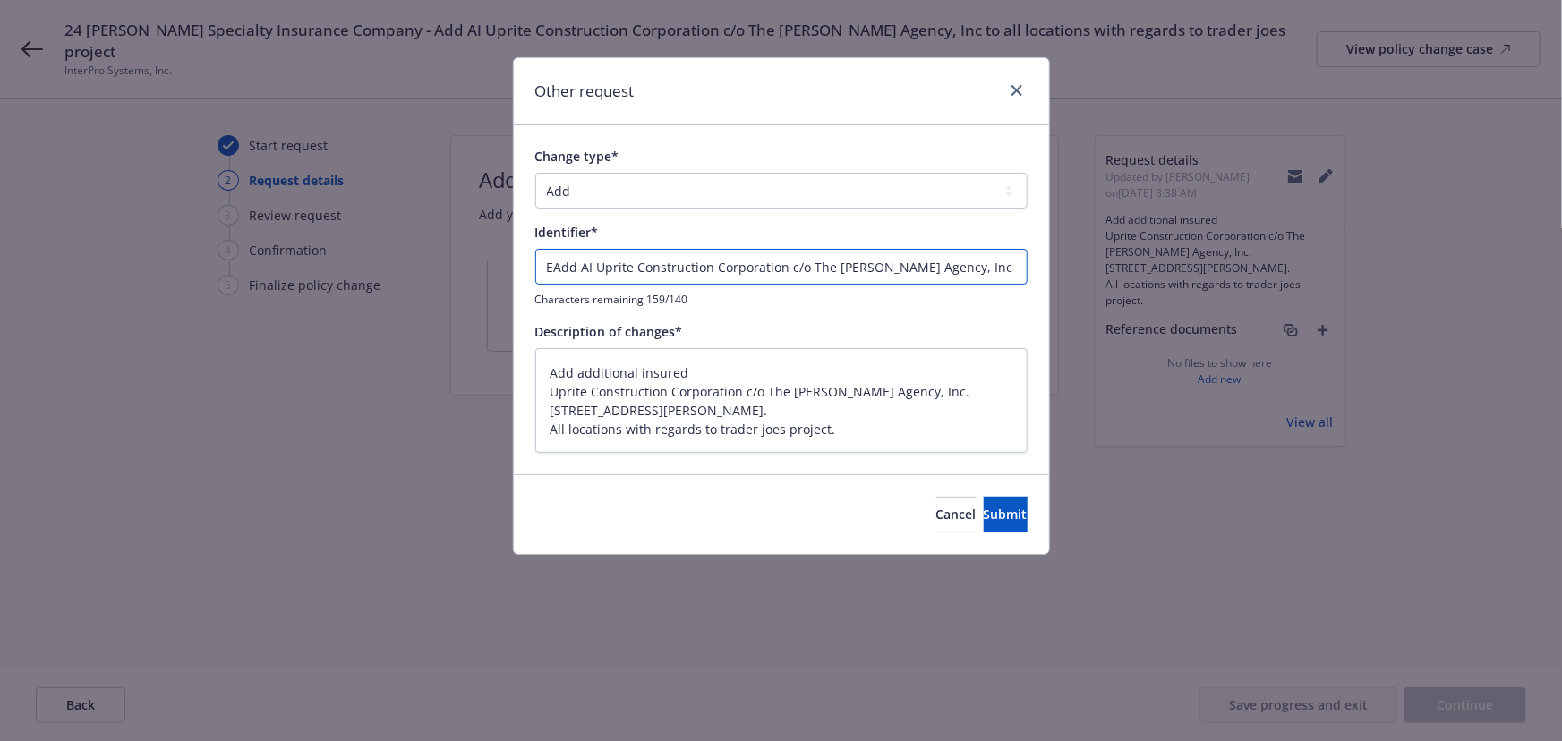
type input "ENAdd AI Uprite Construction Corporation c/o The [PERSON_NAME] Agency, Inc to a…"
type textarea "x"
type input "ENDAdd AI Uprite Construction Corporation c/o The [PERSON_NAME] Agency, Inc to …"
type textarea "x"
type input "ENDTAdd AI Uprite Construction Corporation c/o The [PERSON_NAME] Agency, Inc to…"
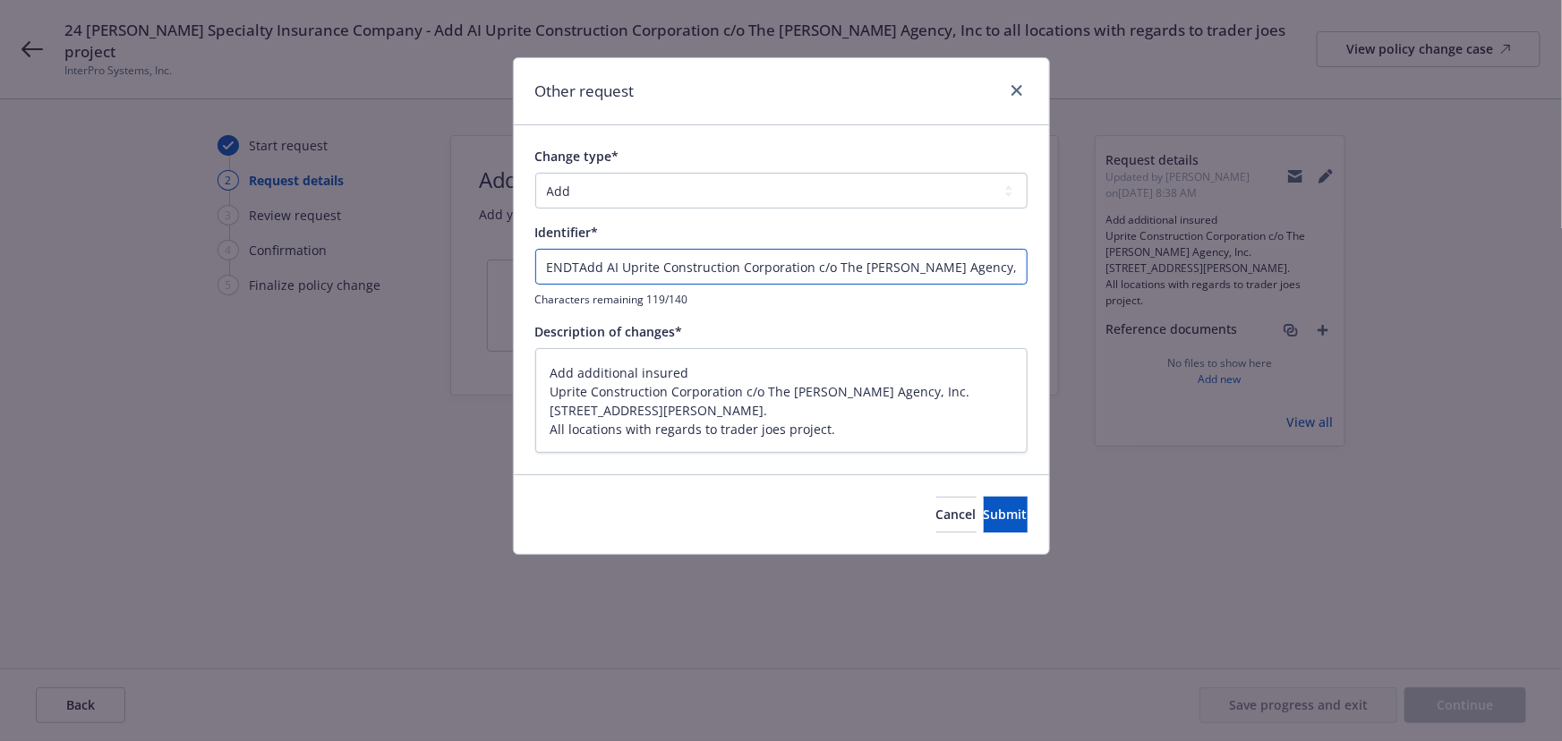
type textarea "x"
type input "ENDT Add AI Uprite Construction Corporation c/o The [PERSON_NAME] Agency, Inc t…"
type textarea "x"
type input "ENDT #Add AI Uprite Construction Corporation c/o The [PERSON_NAME] Agency, Inc …"
type textarea "x"
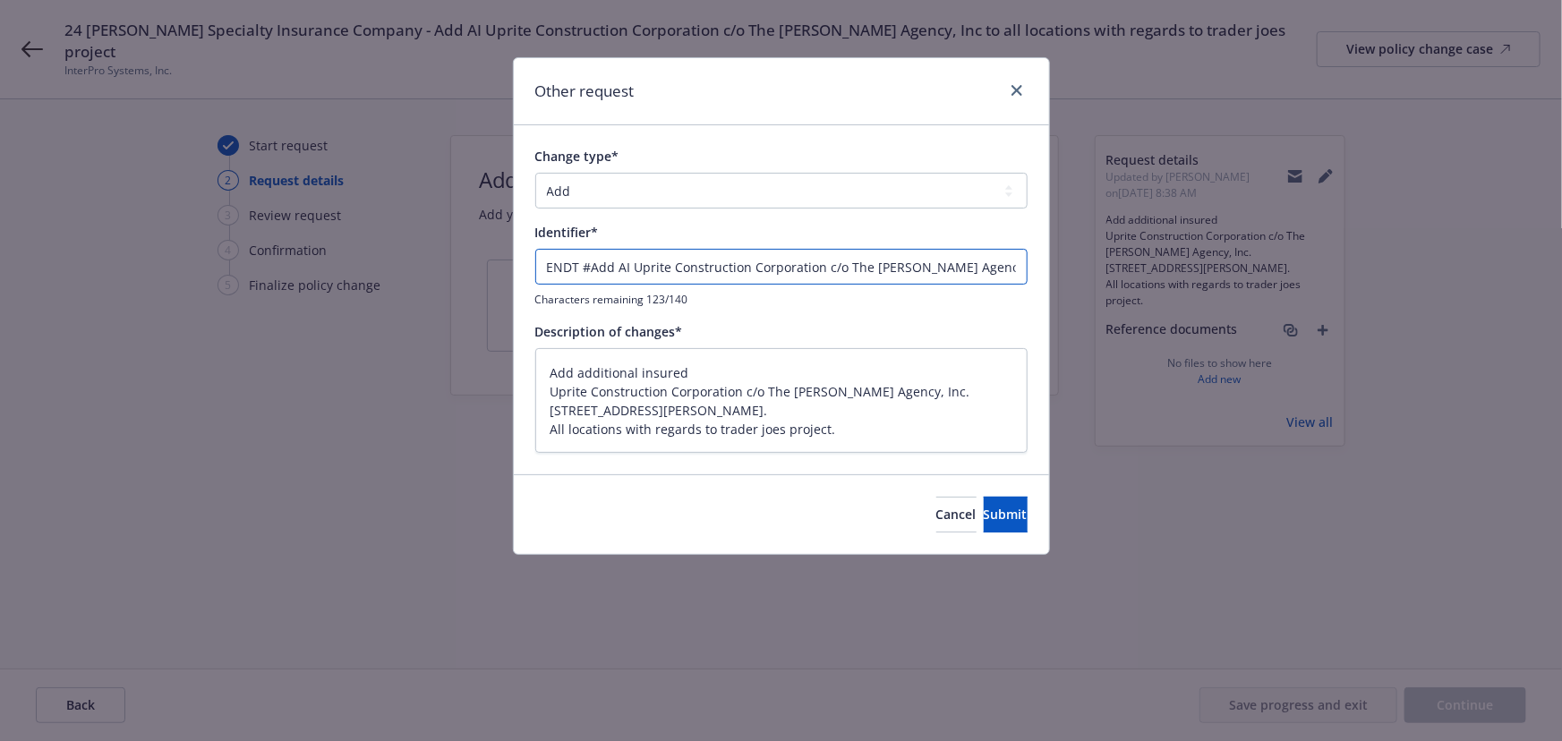
type input "ENDT # Add AI Uprite Construction Corporation c/o The [PERSON_NAME] Agency, Inc…"
type textarea "x"
type input "ENDT # 3Add AI Uprite Construction Corporation c/o The [PERSON_NAME] Agency, In…"
type textarea "x"
type input "ENDT # 3 Add AI Uprite Construction Corporation c/o The [PERSON_NAME] Agency, I…"
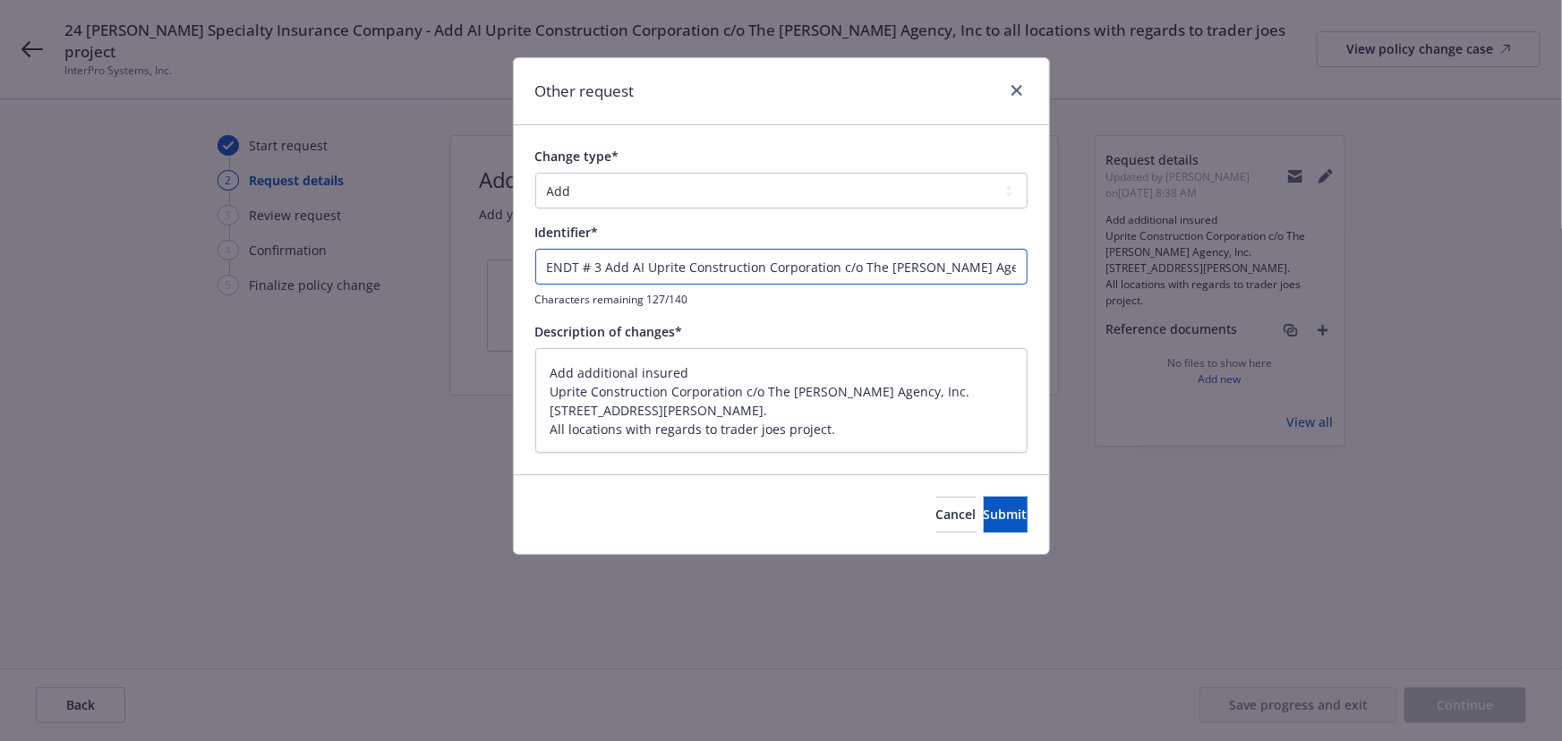
type textarea "x"
type input "ENDT # 3 -Add AI Uprite Construction Corporation c/o The [PERSON_NAME] Agency, …"
type textarea "x"
type input "ENDT # 3 - Add AI Uprite Construction Corporation c/o The [PERSON_NAME] Agency,…"
click at [983, 502] on button "Submit" at bounding box center [1005, 515] width 44 height 36
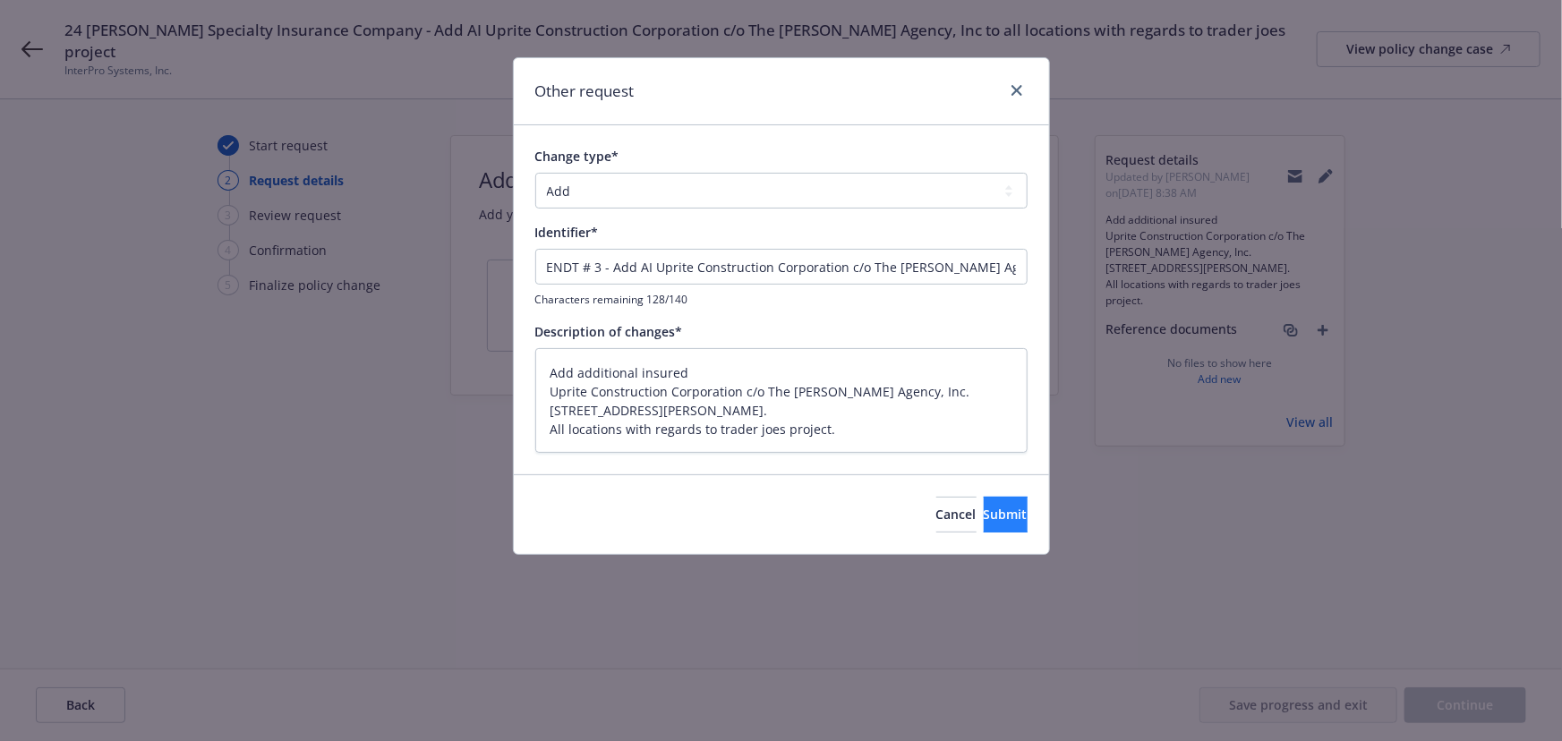
type textarea "x"
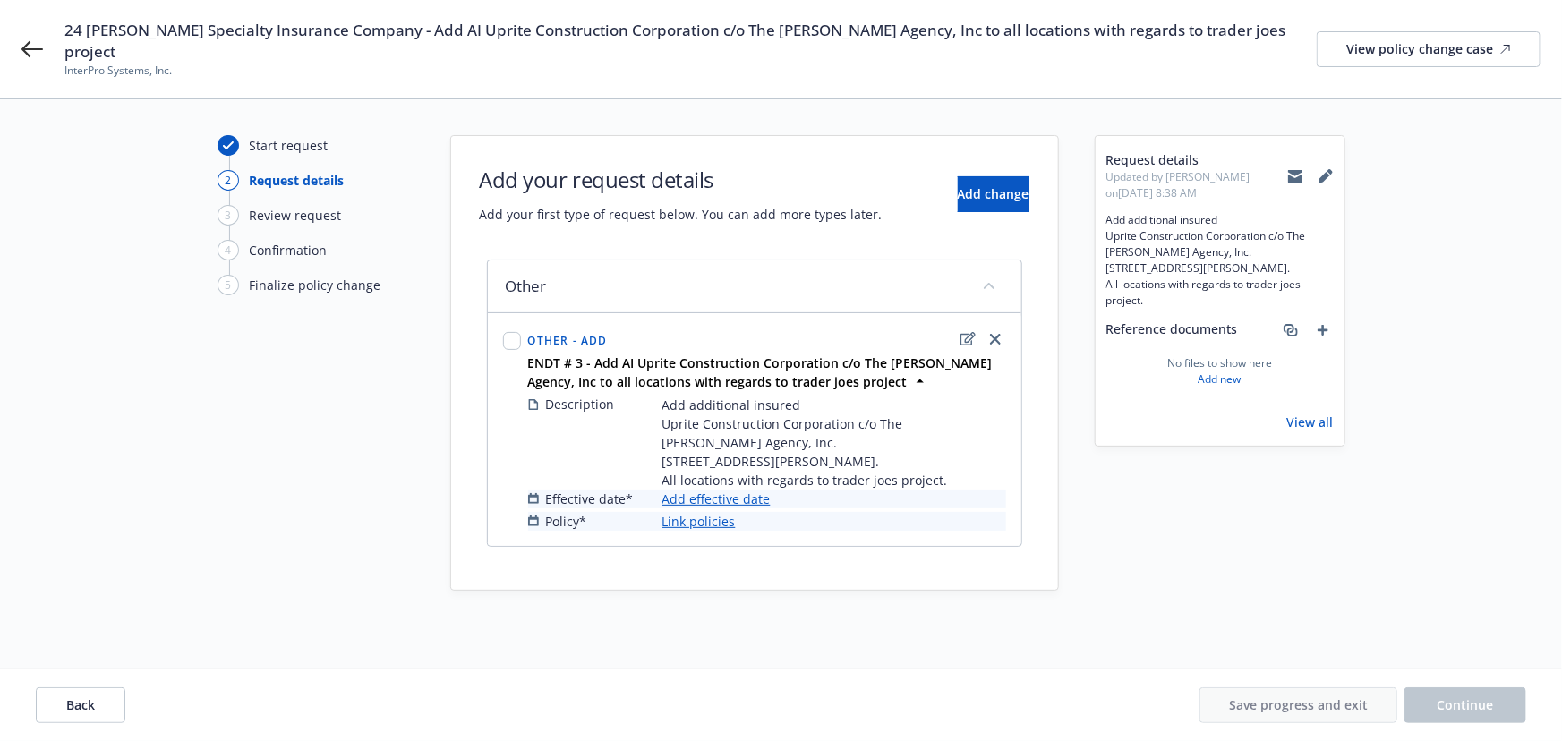
click at [717, 489] on link "Add effective date" at bounding box center [716, 498] width 108 height 19
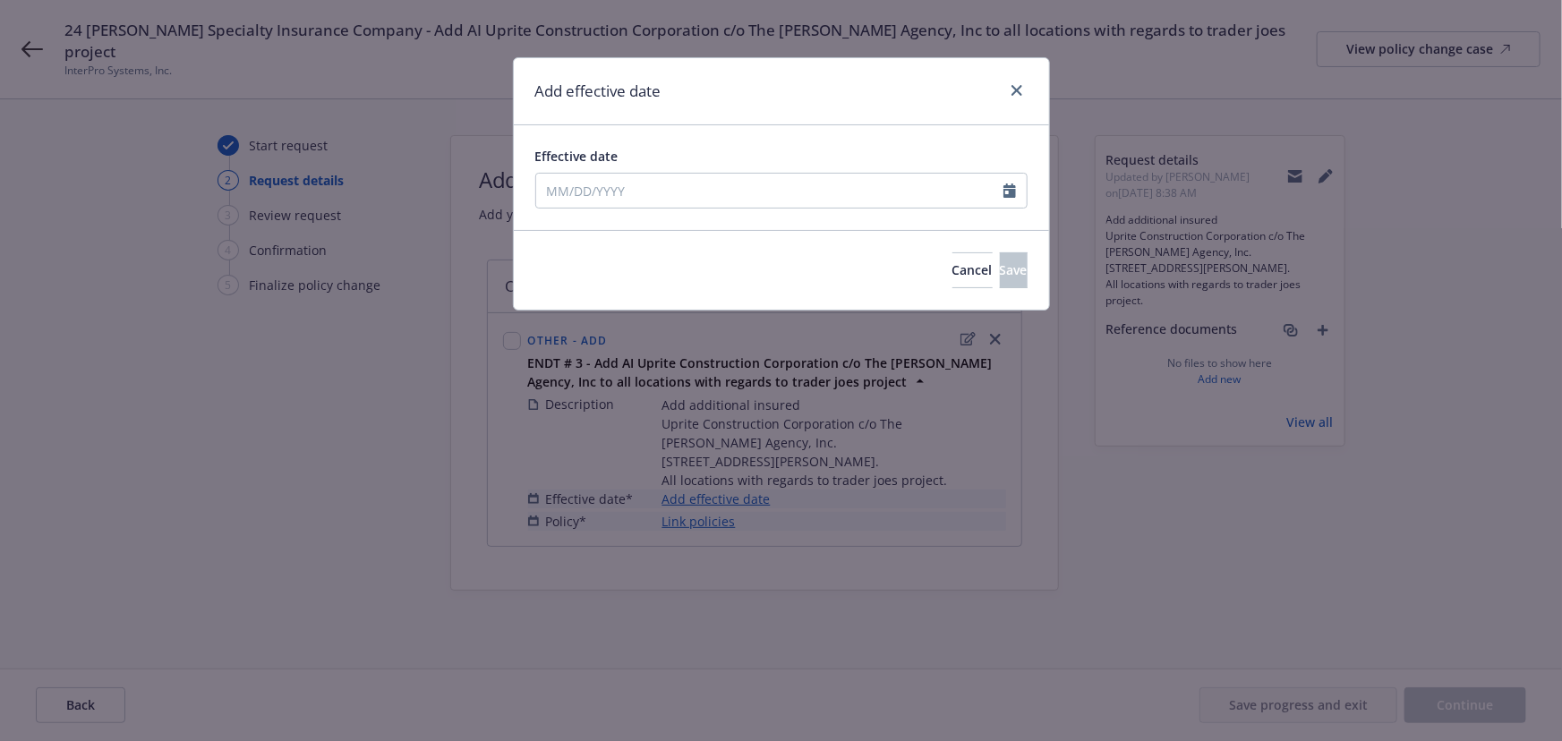
click at [575, 169] on div "Effective date" at bounding box center [781, 178] width 492 height 62
click at [575, 186] on input "Effective date" at bounding box center [769, 191] width 467 height 34
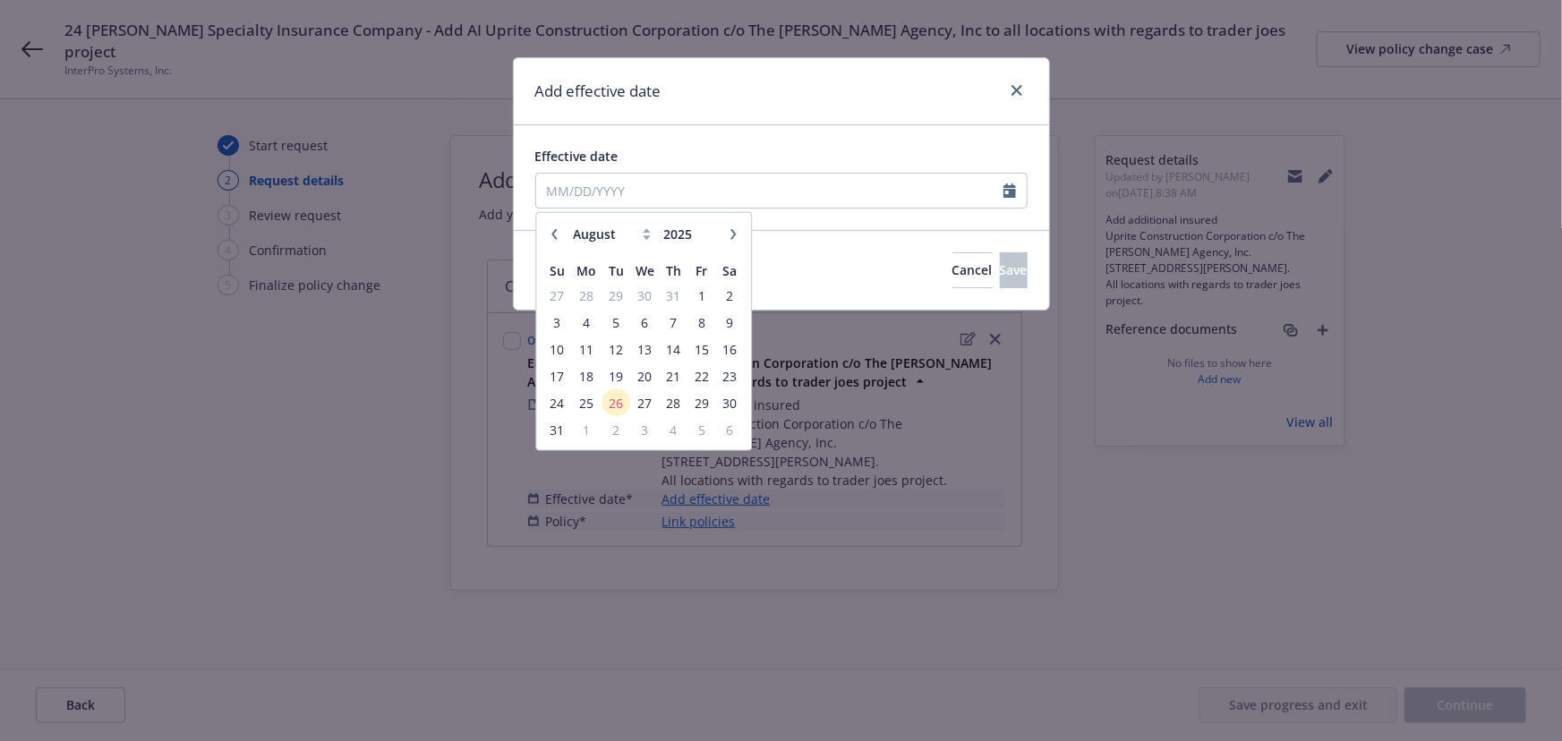
click at [550, 233] on icon "button" at bounding box center [554, 233] width 11 height 11
select select "6"
click at [591, 353] on span "16" at bounding box center [586, 348] width 27 height 22
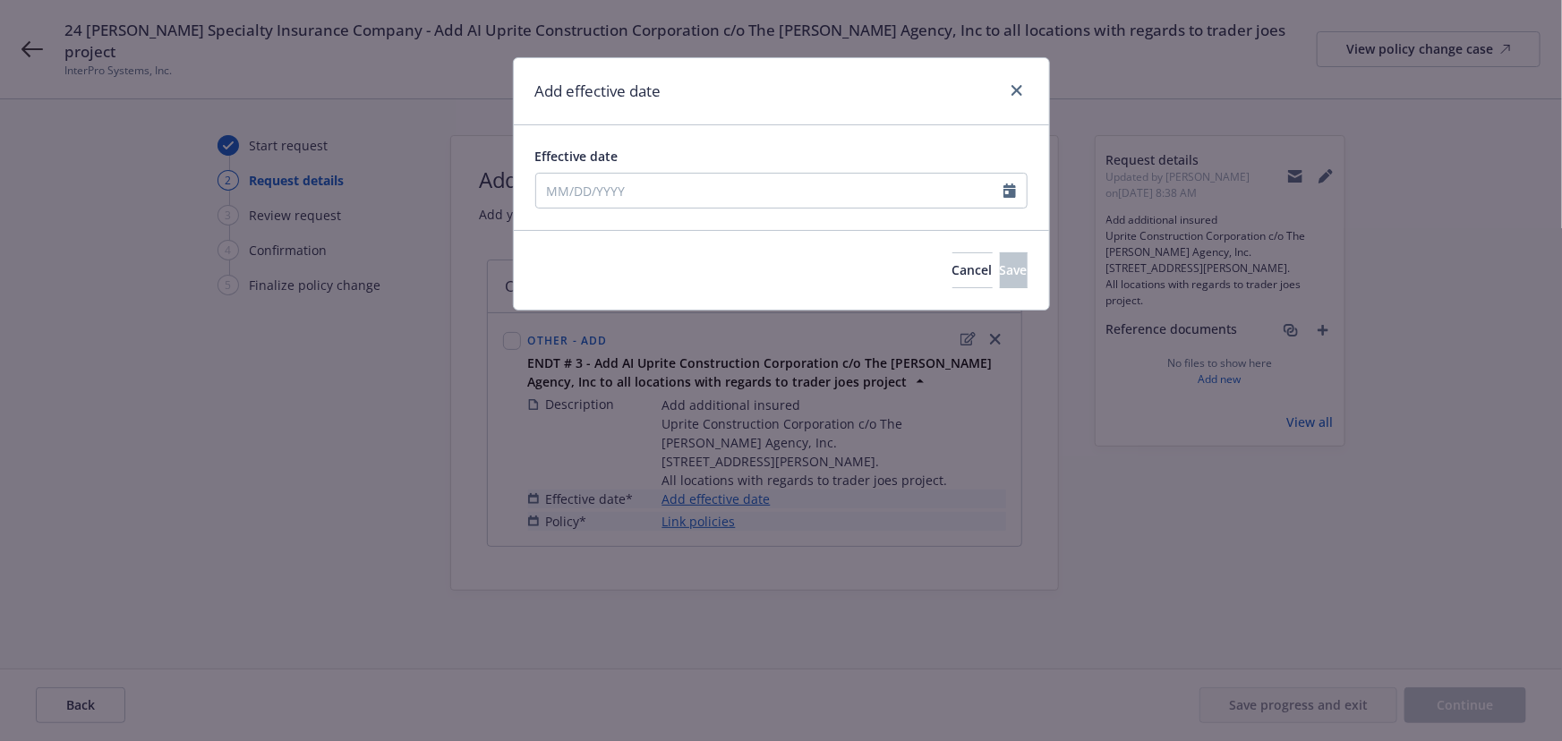
type input "[DATE]"
click at [1000, 269] on span "Save" at bounding box center [1014, 269] width 28 height 17
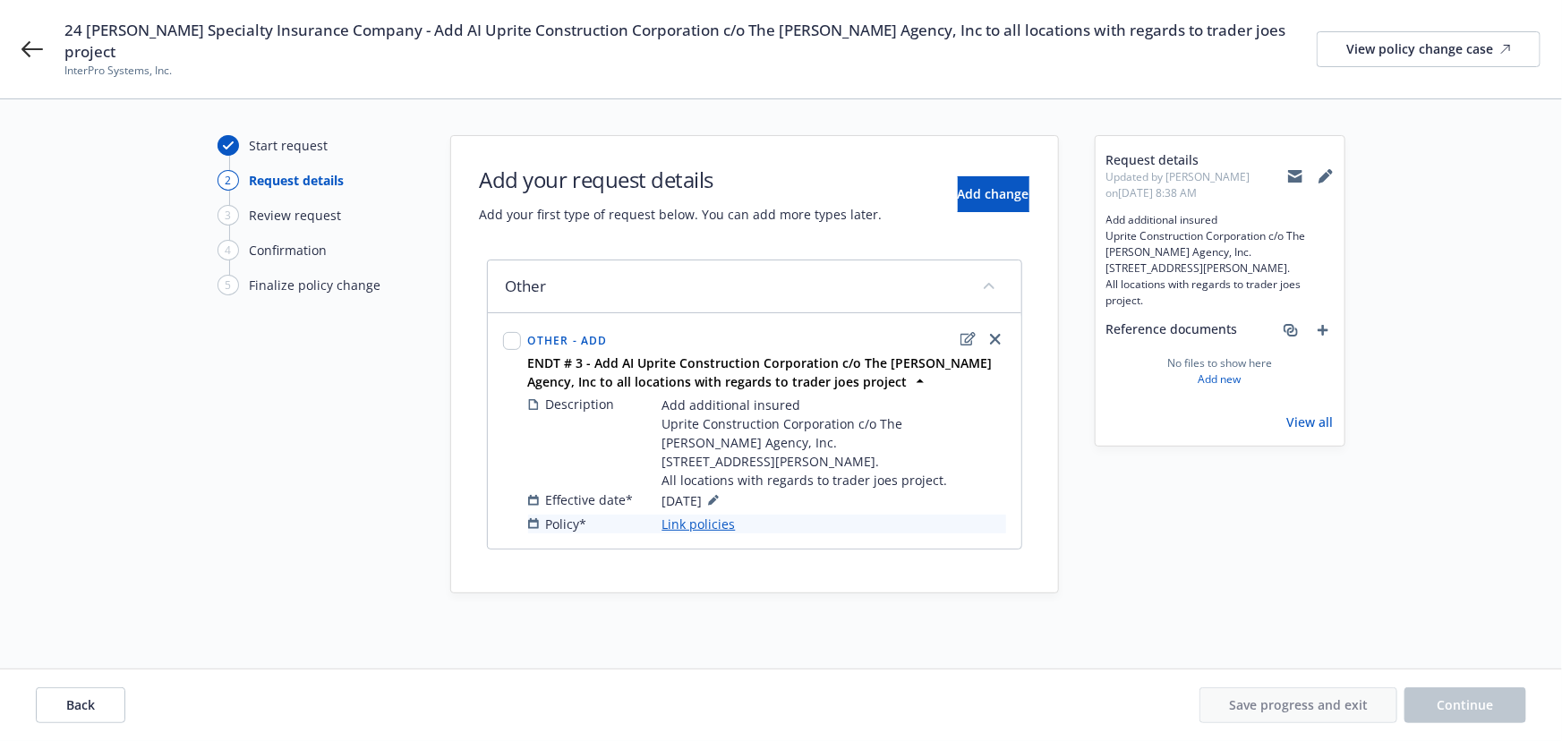
click at [685, 515] on link "Link policies" at bounding box center [698, 524] width 73 height 19
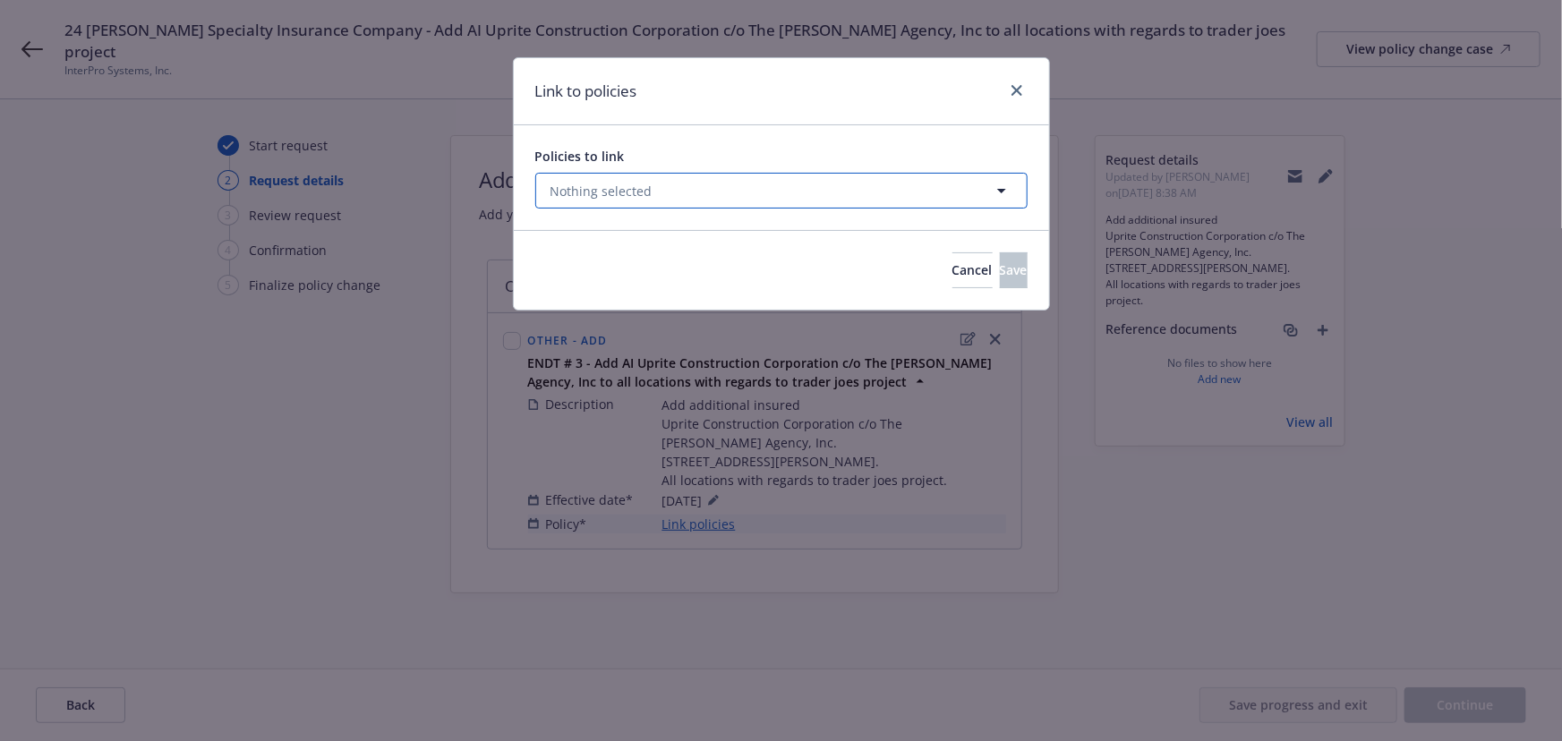
click at [617, 191] on span "Nothing selected" at bounding box center [601, 191] width 102 height 19
select select "ACTIVE"
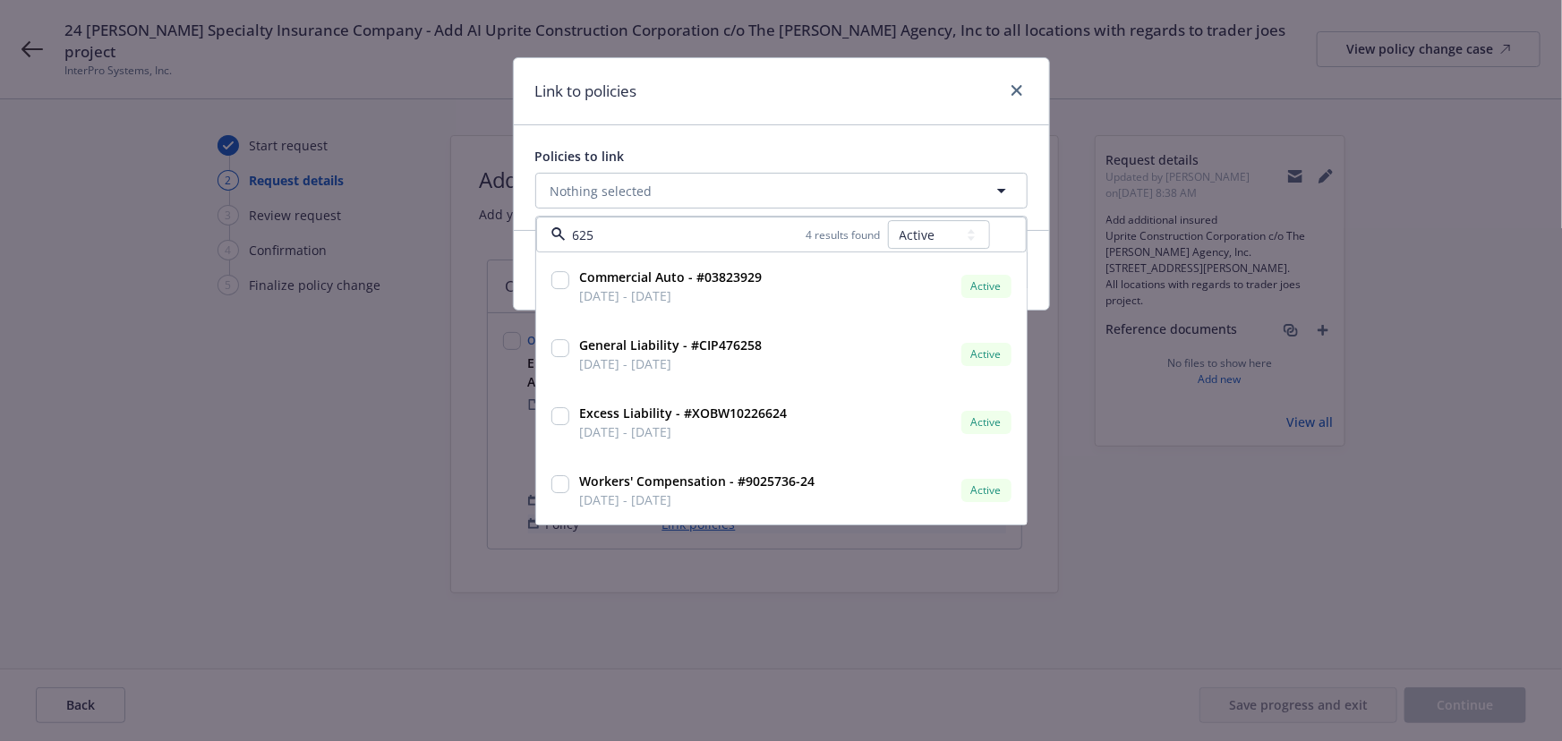
type input "6258"
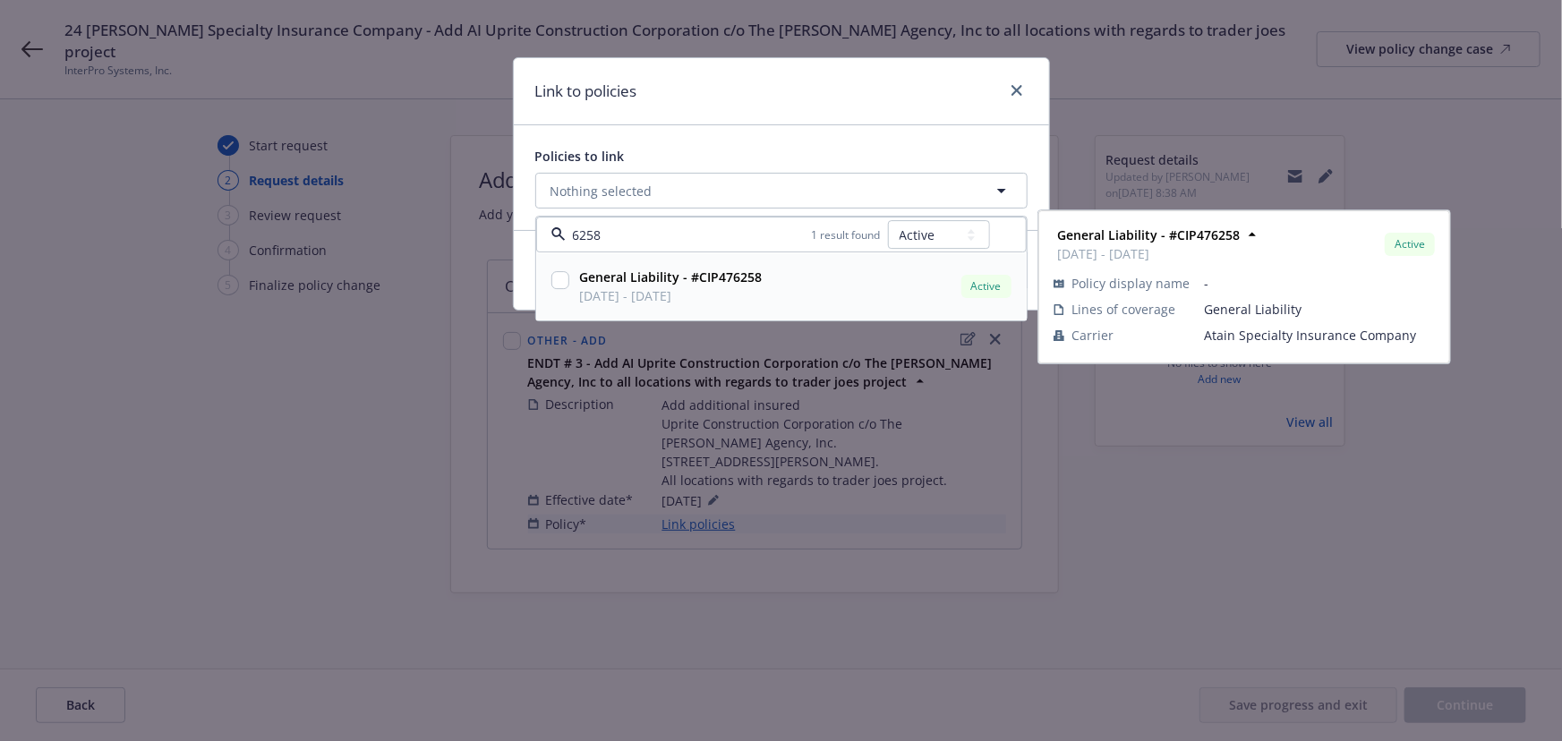
click at [746, 289] on span "[DATE] - [DATE]" at bounding box center [671, 296] width 183 height 19
checkbox input "true"
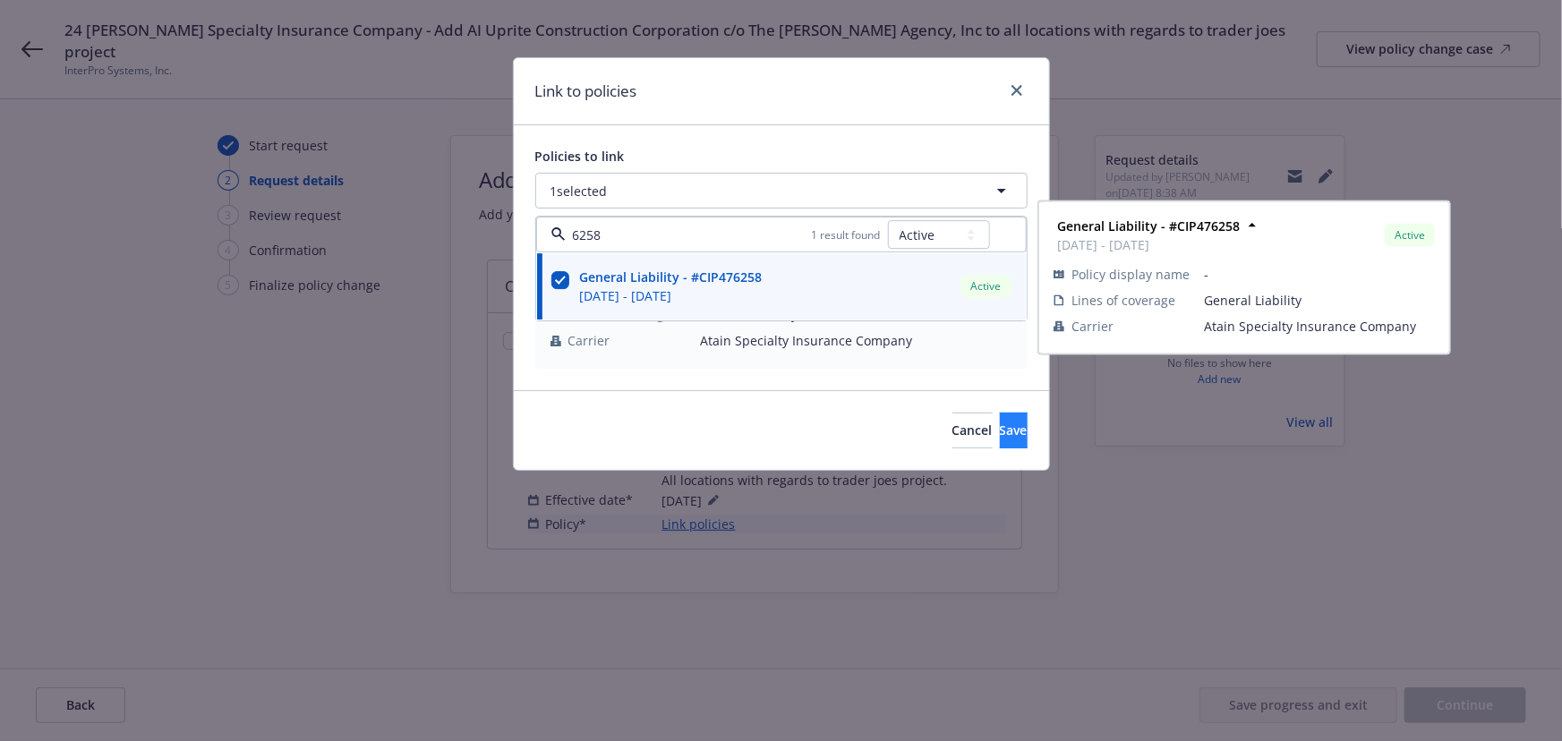
type input "6258"
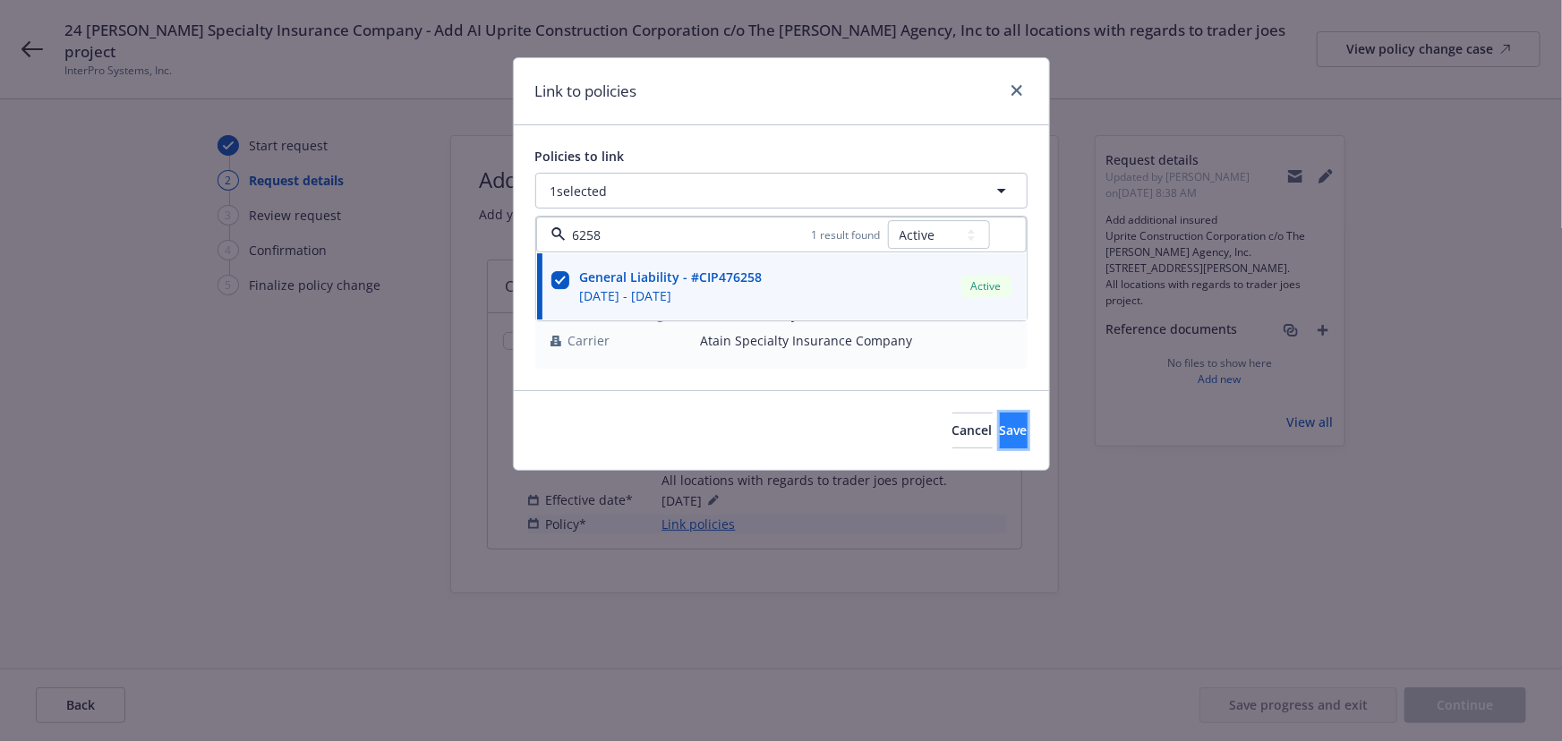
click at [1004, 433] on button "Save" at bounding box center [1014, 431] width 28 height 36
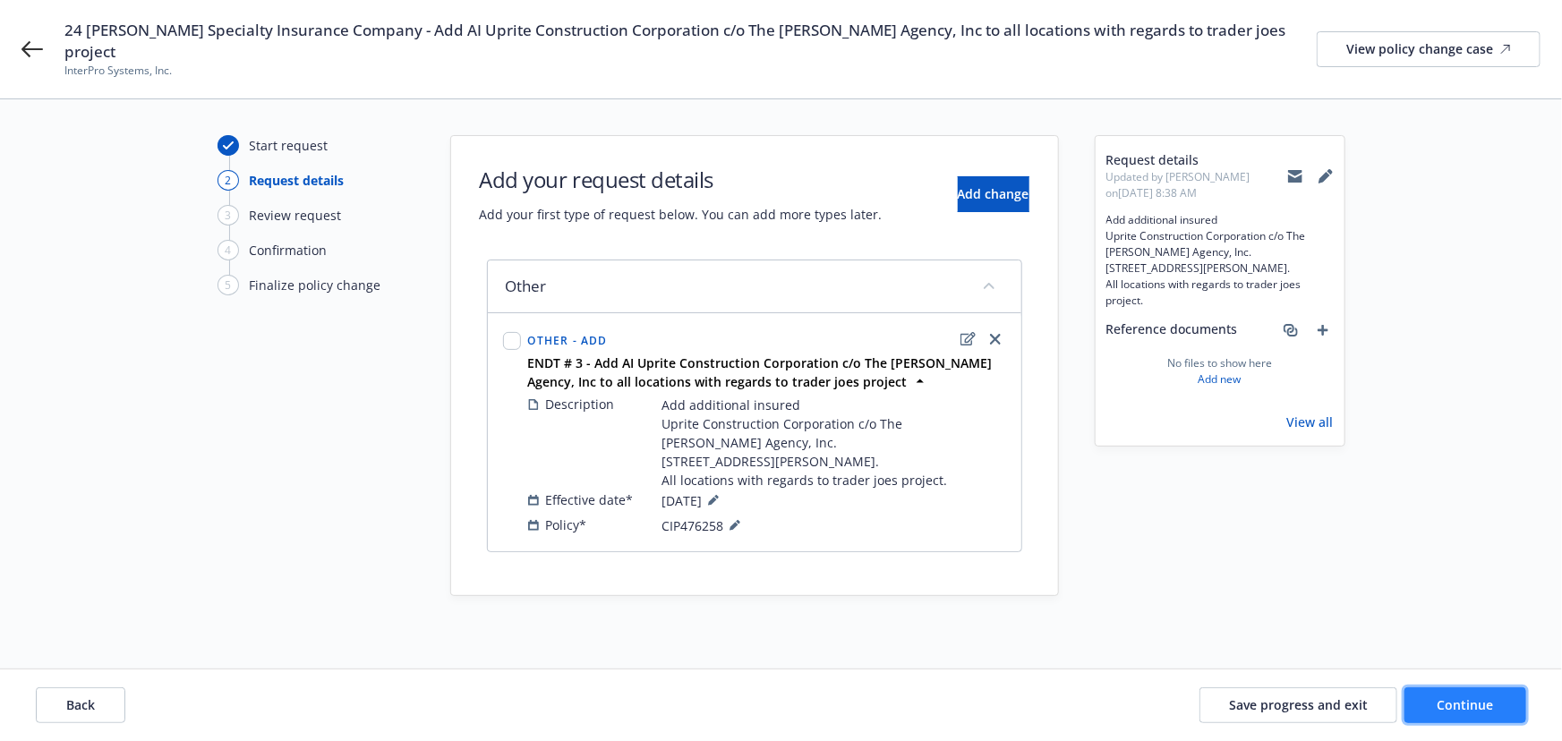
click at [1475, 698] on span "Continue" at bounding box center [1465, 704] width 56 height 17
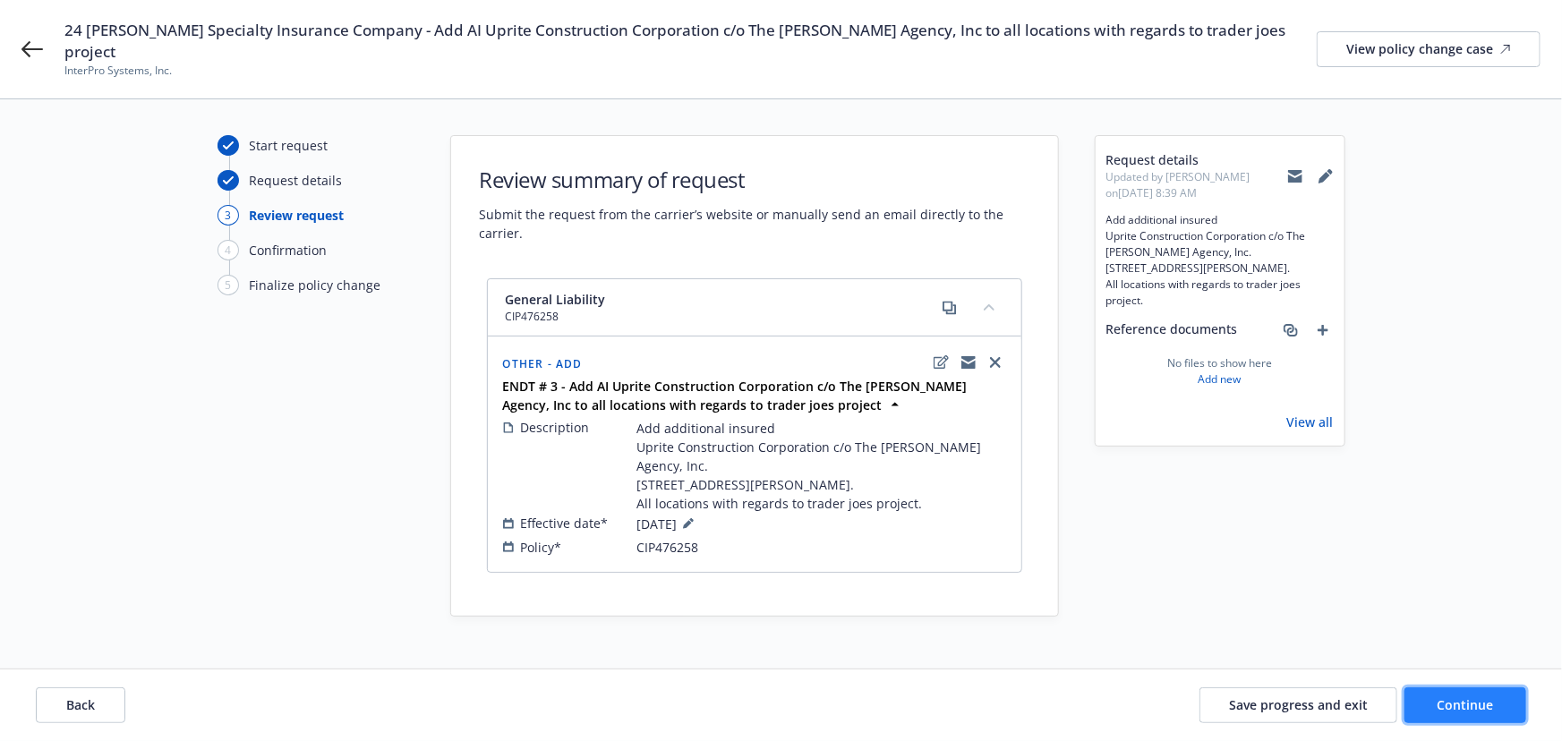
click at [1449, 716] on button "Continue" at bounding box center [1465, 705] width 122 height 36
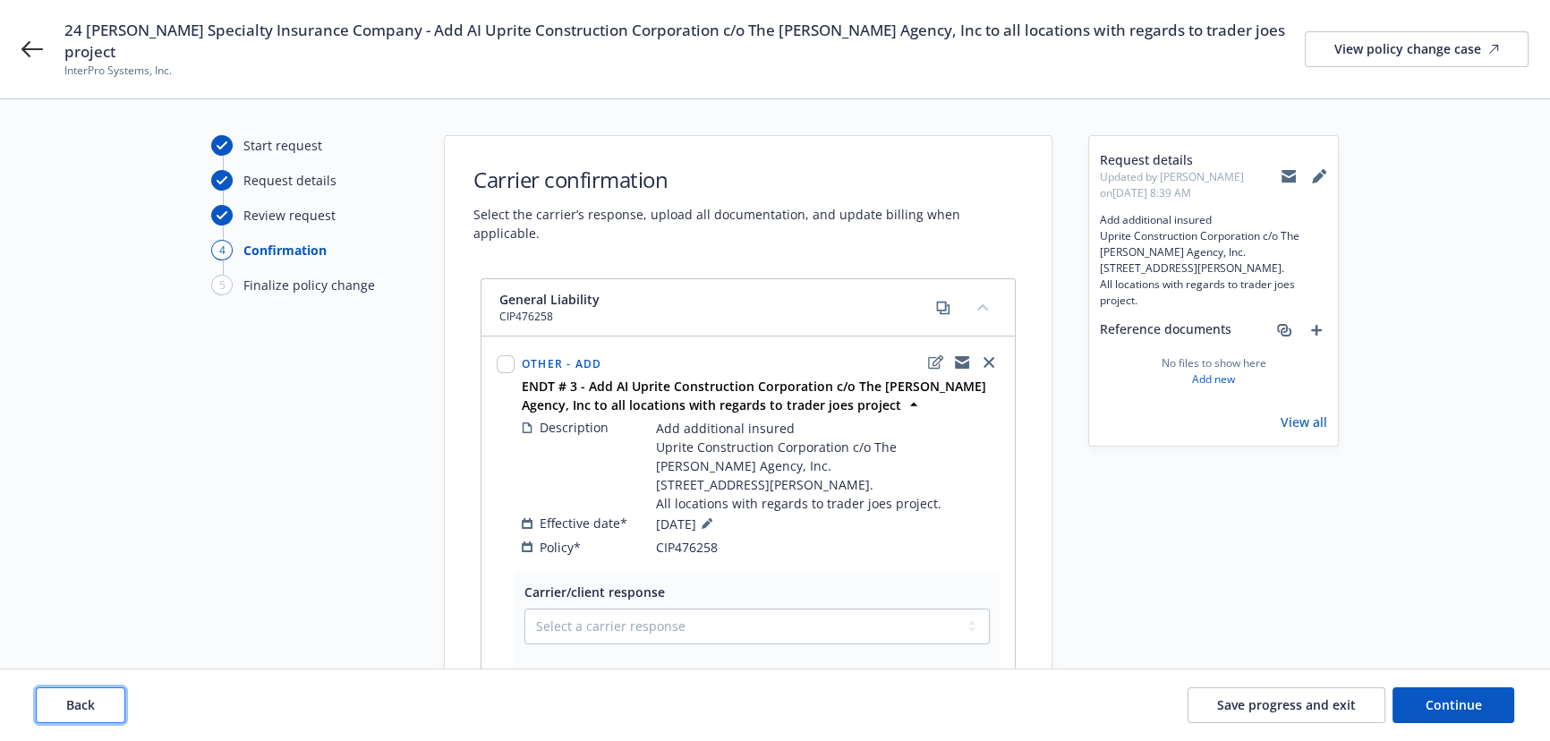
click at [118, 701] on button "Back" at bounding box center [80, 705] width 89 height 36
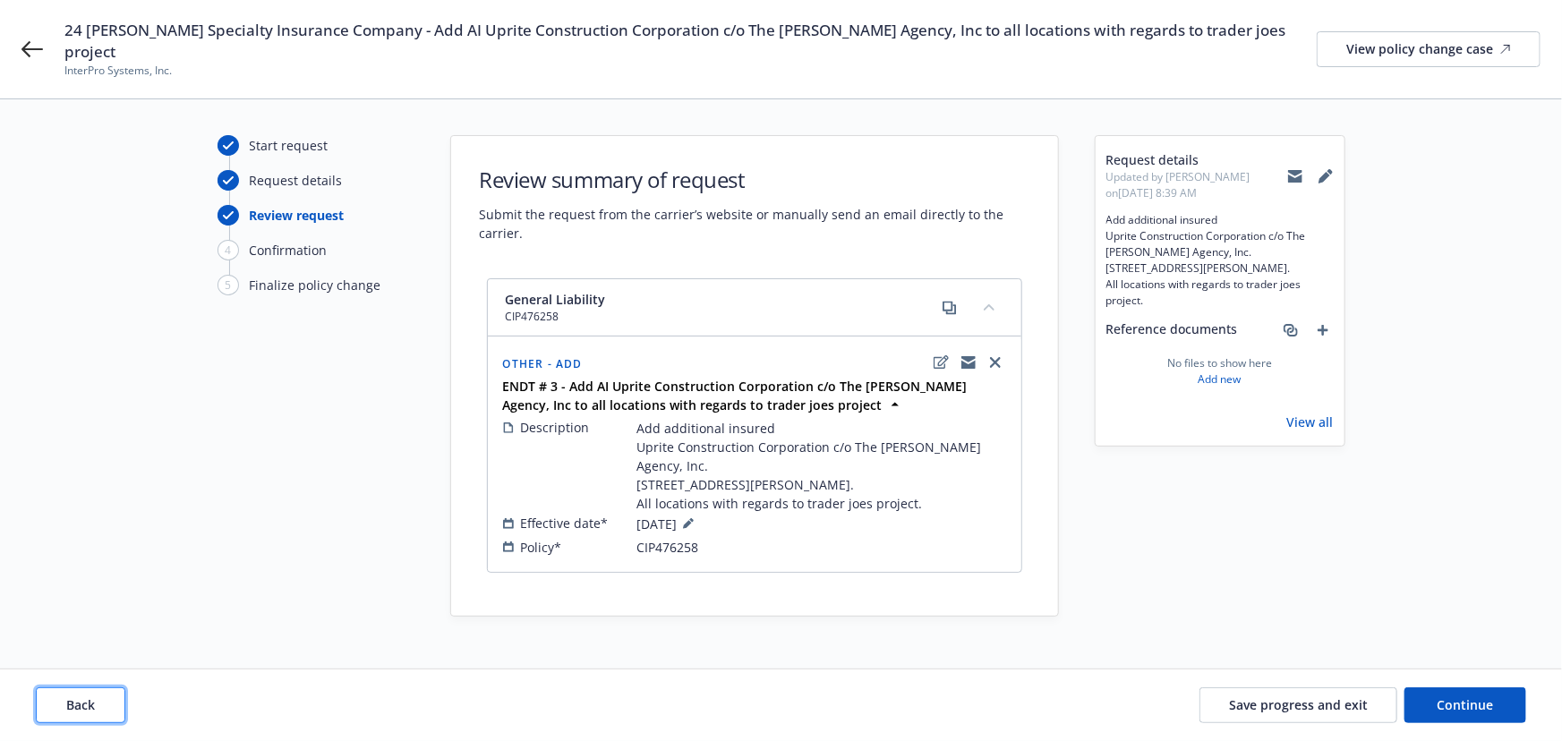
click at [88, 715] on button "Back" at bounding box center [80, 705] width 89 height 36
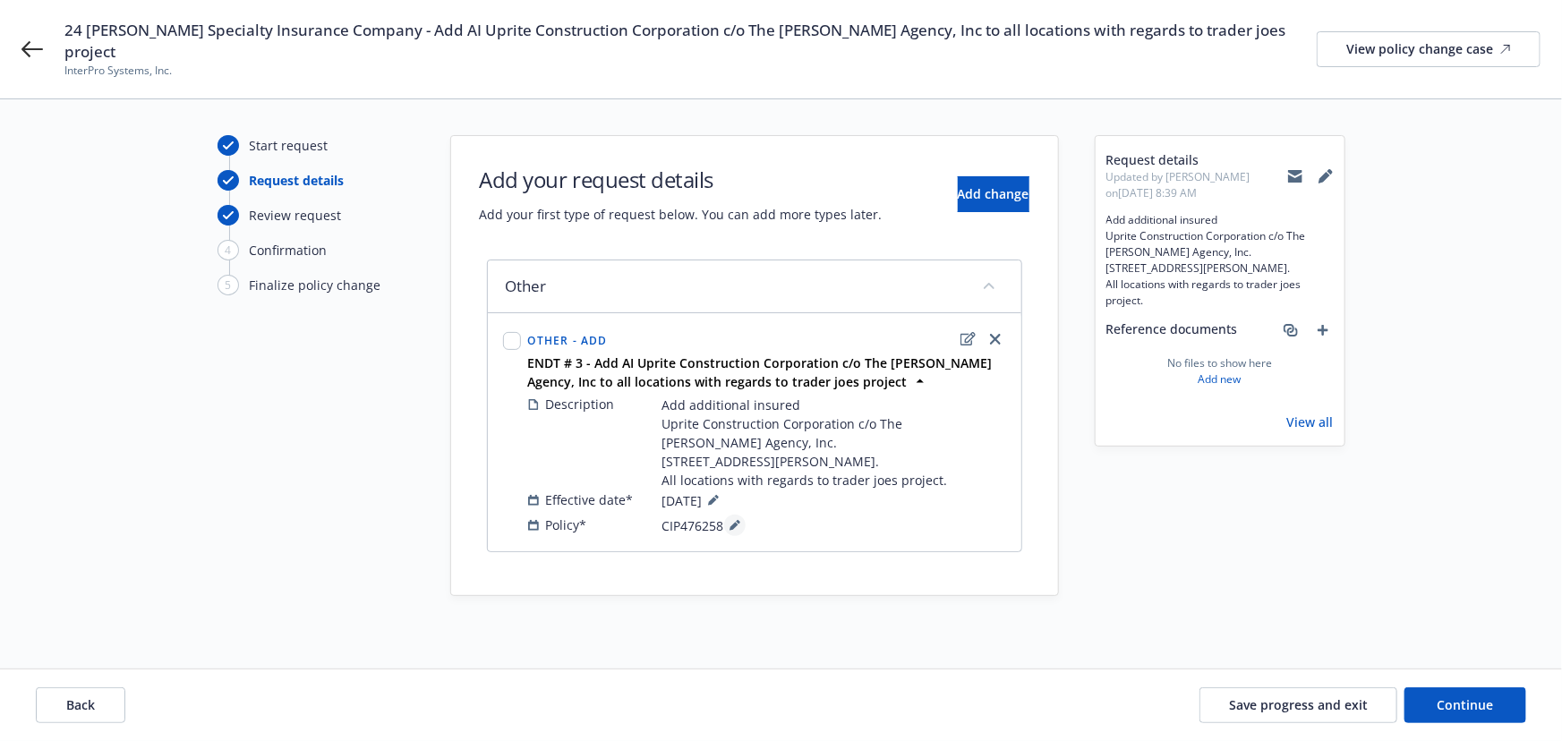
click at [730, 520] on icon at bounding box center [734, 525] width 11 height 11
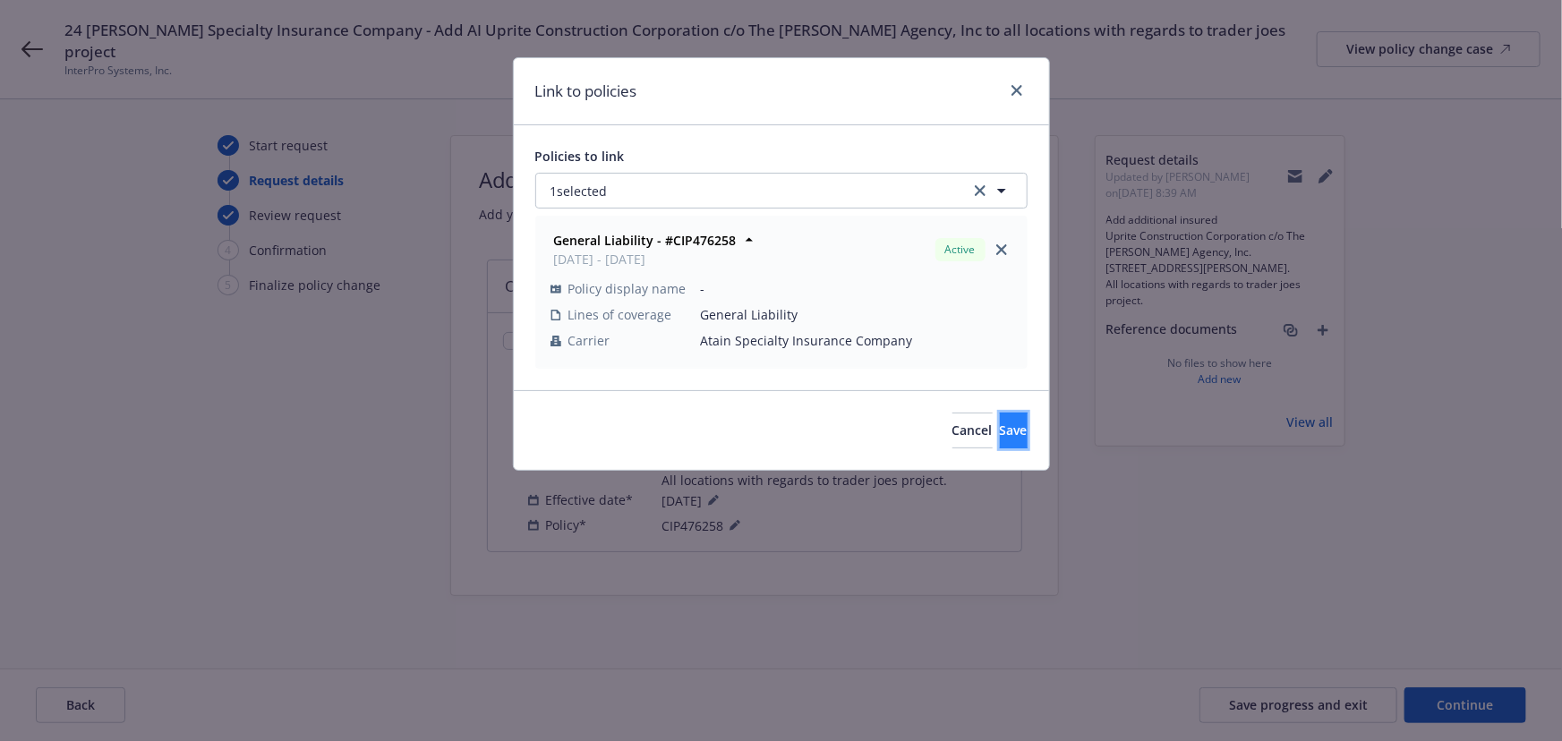
click at [1000, 422] on button "Save" at bounding box center [1014, 431] width 28 height 36
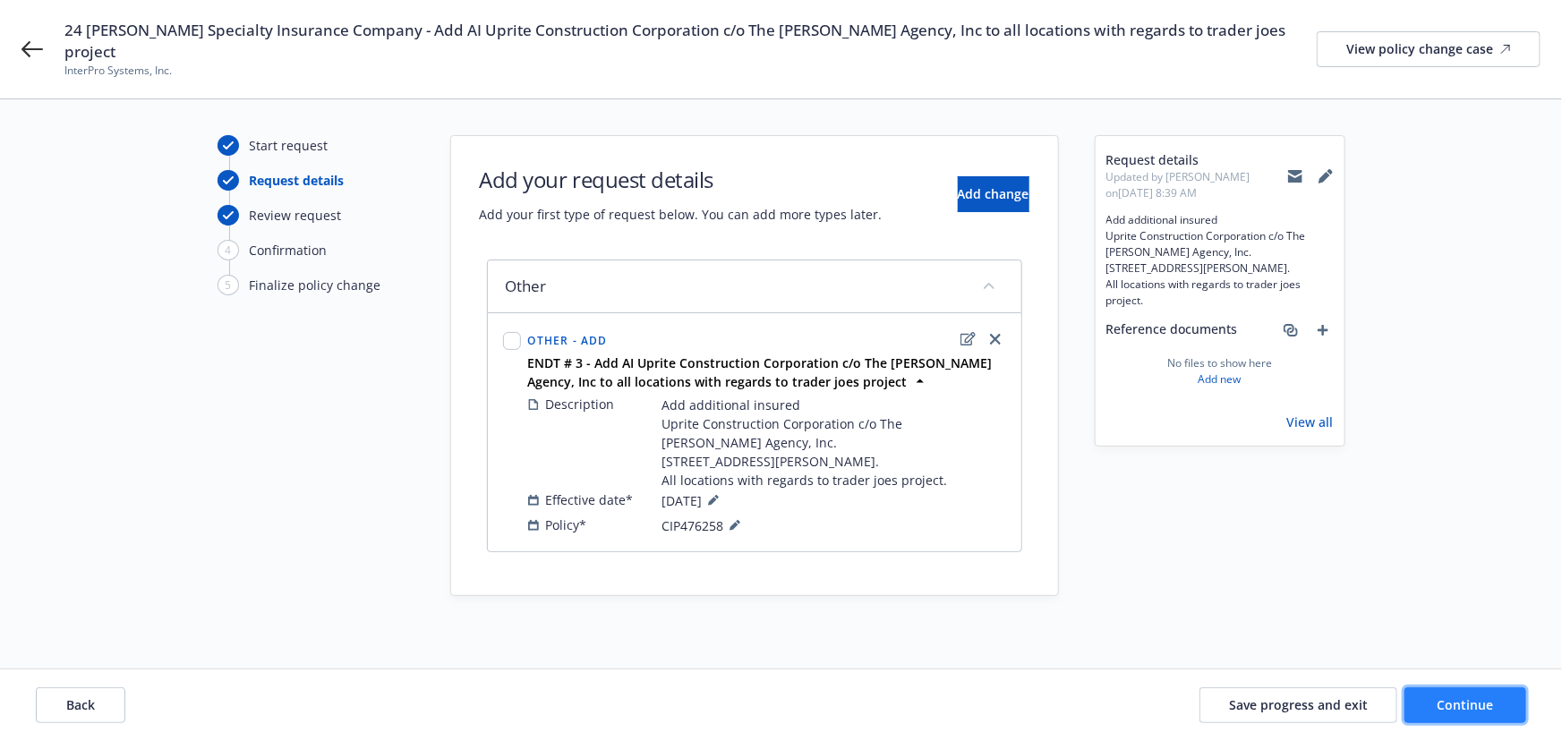
click at [1453, 717] on button "Continue" at bounding box center [1465, 705] width 122 height 36
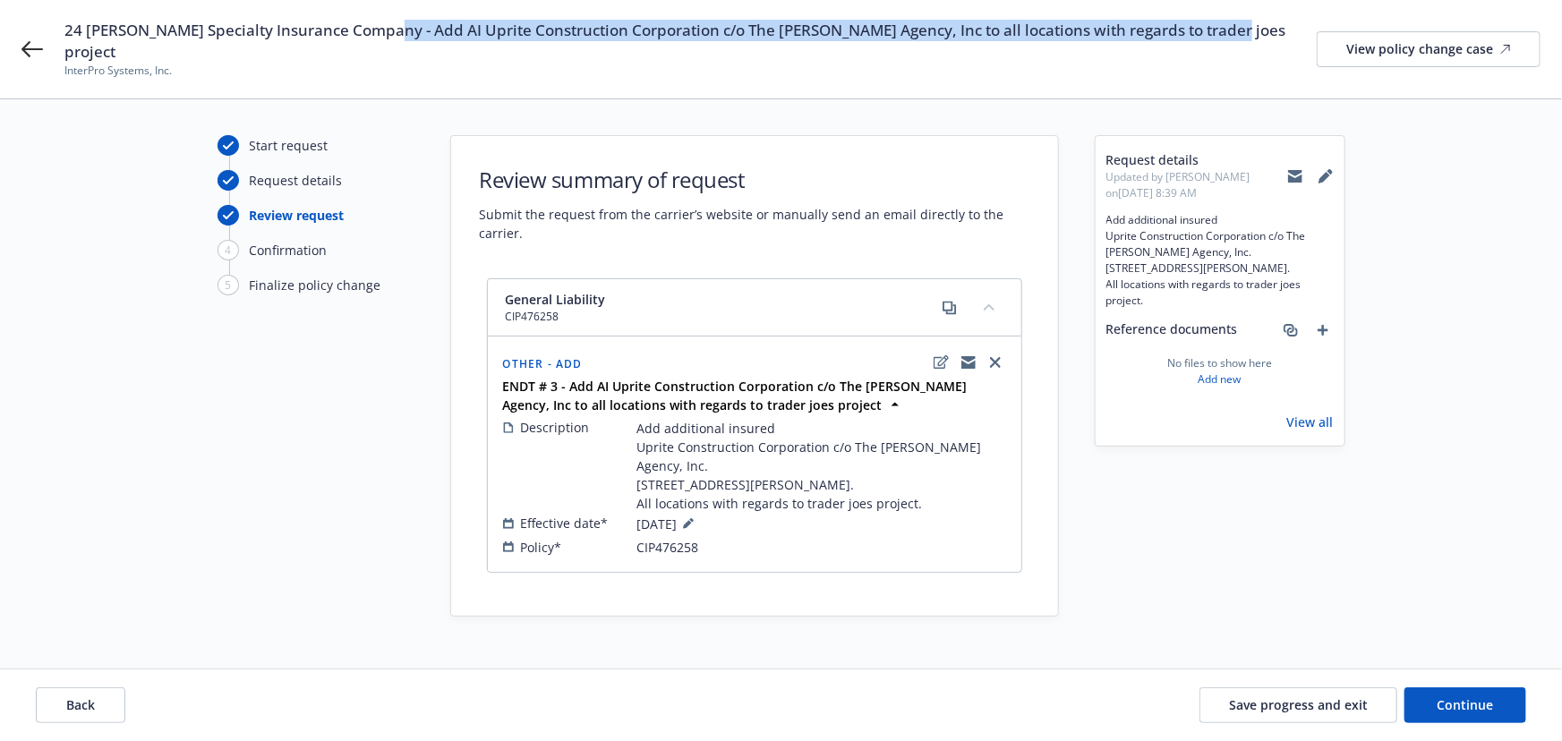
drag, startPoint x: 1226, startPoint y: 30, endPoint x: 376, endPoint y: 27, distance: 850.1
click at [376, 27] on div "24 [PERSON_NAME] Specialty Insurance Company - Add AI Uprite Construction Corpo…" at bounding box center [802, 49] width 1476 height 59
copy span "Add AI Uprite Construction Corporation c/o The [PERSON_NAME] Agency, Inc to all…"
click at [1469, 710] on span "Continue" at bounding box center [1465, 704] width 56 height 17
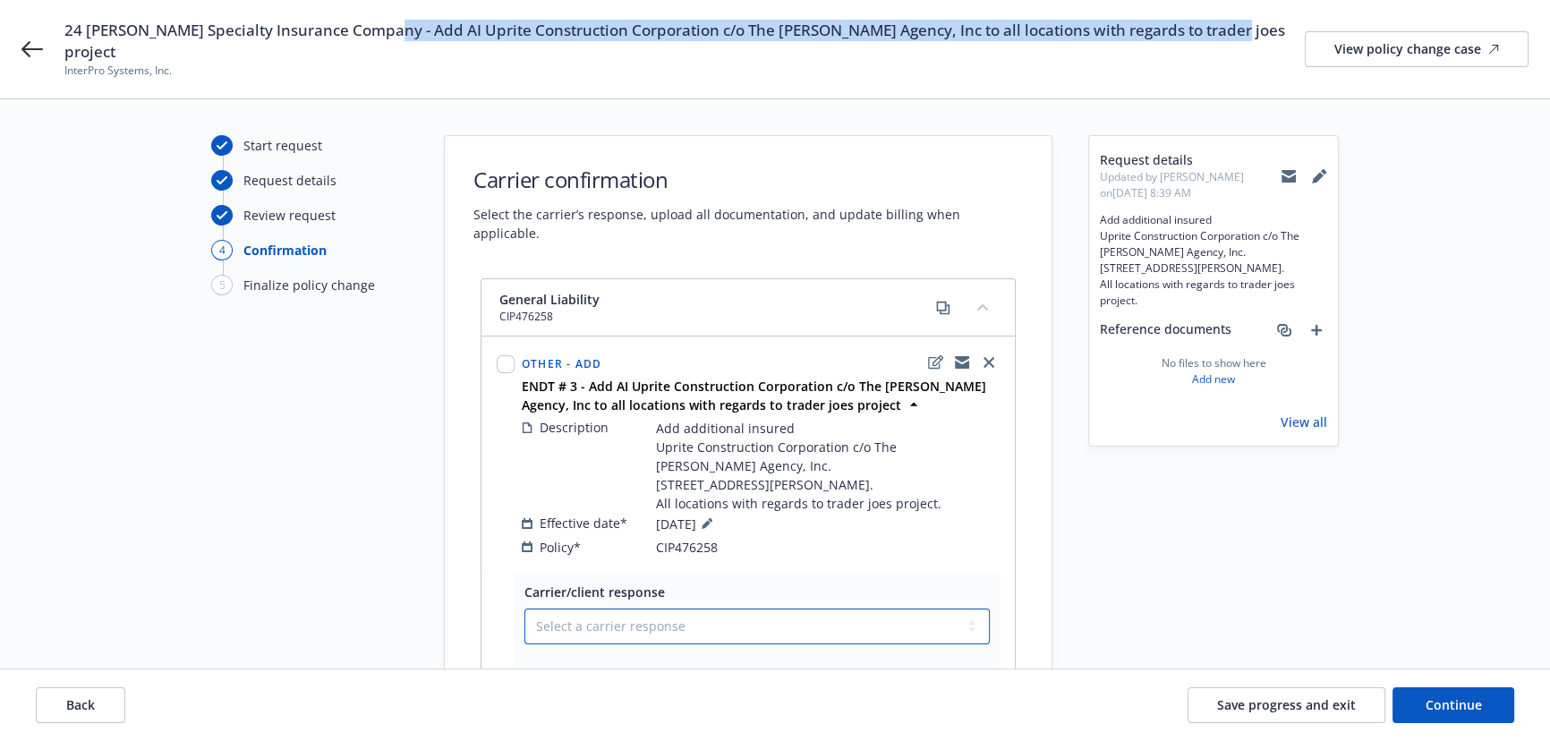
drag, startPoint x: 547, startPoint y: 557, endPoint x: 553, endPoint y: 571, distance: 15.6
click at [547, 609] on select "Select a carrier response Accepted Accepted with revision No endorsement needed…" at bounding box center [756, 627] width 465 height 36
select select "ACCEPTED"
click at [524, 609] on select "Select a carrier response Accepted Accepted with revision No endorsement needed…" at bounding box center [756, 627] width 465 height 36
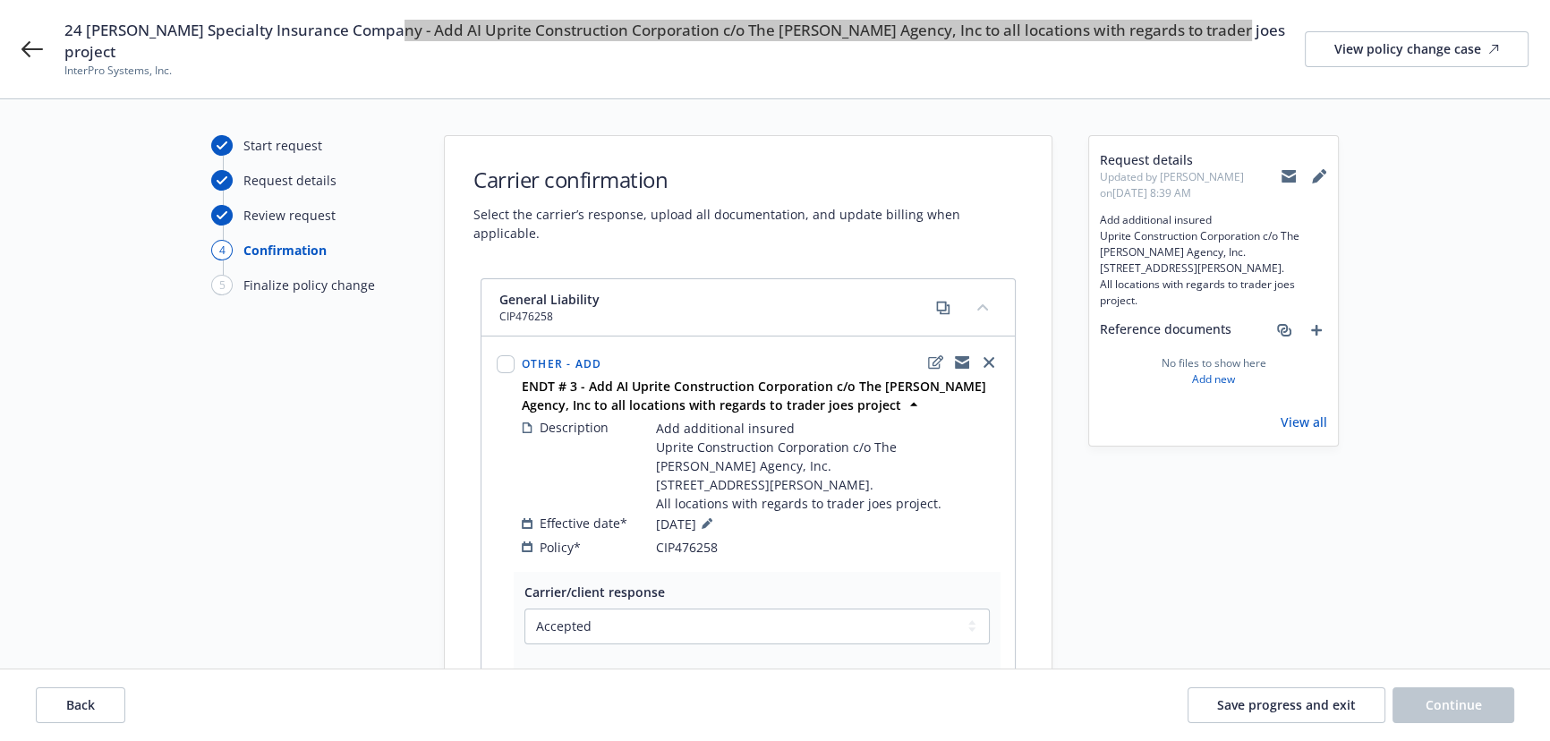
scroll to position [317, 0]
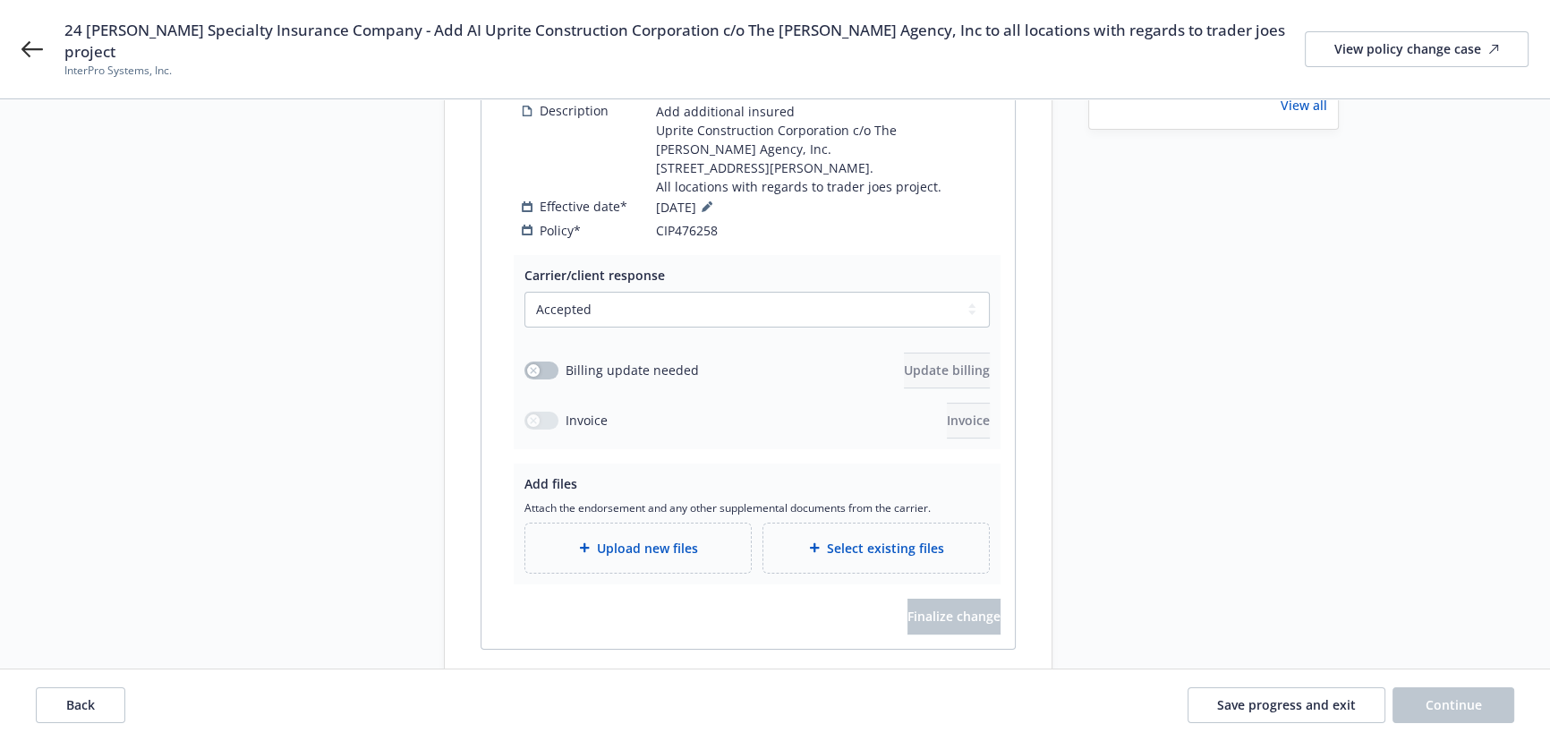
click at [645, 539] on span "Upload new files" at bounding box center [647, 548] width 101 height 19
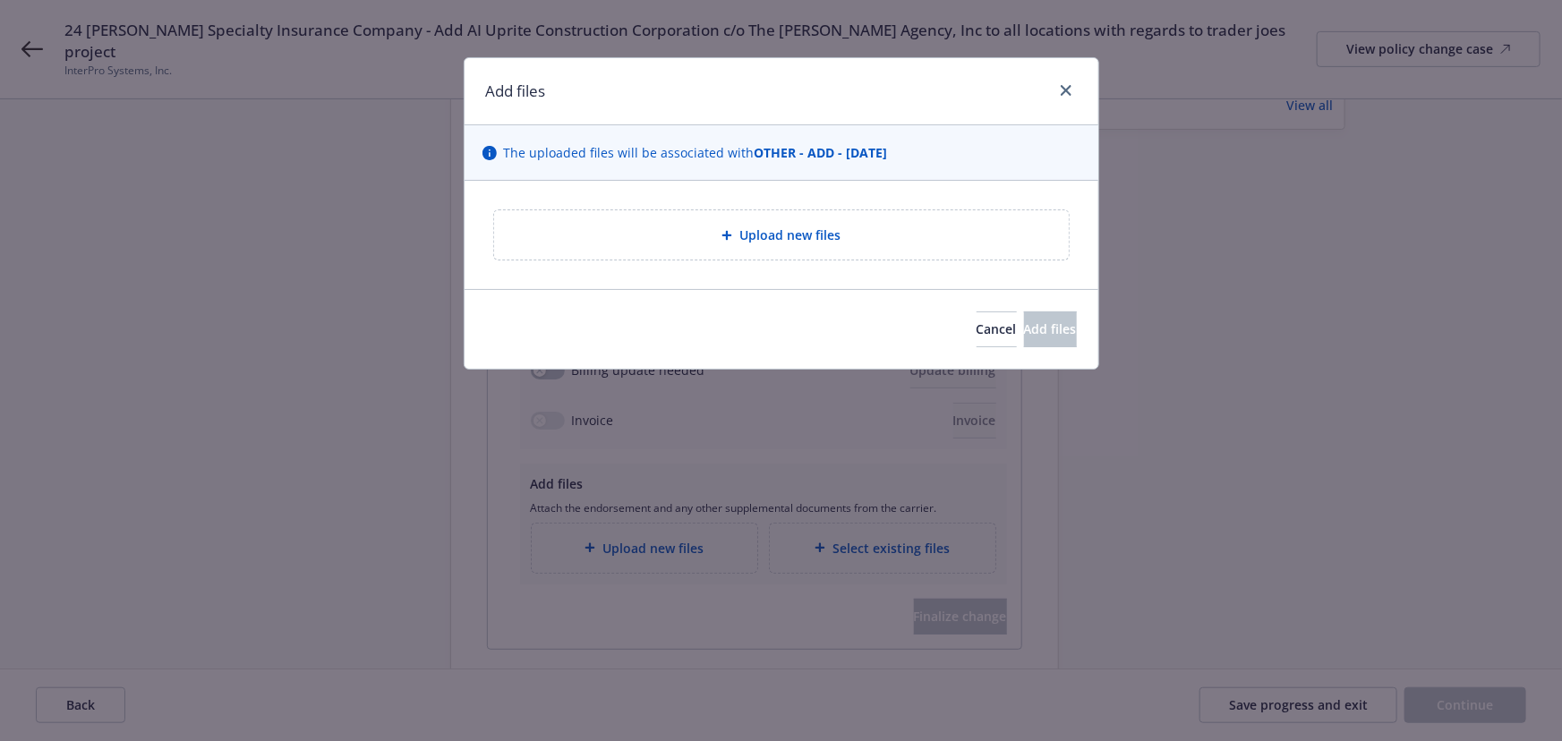
click at [753, 218] on div "Upload new files" at bounding box center [781, 234] width 575 height 49
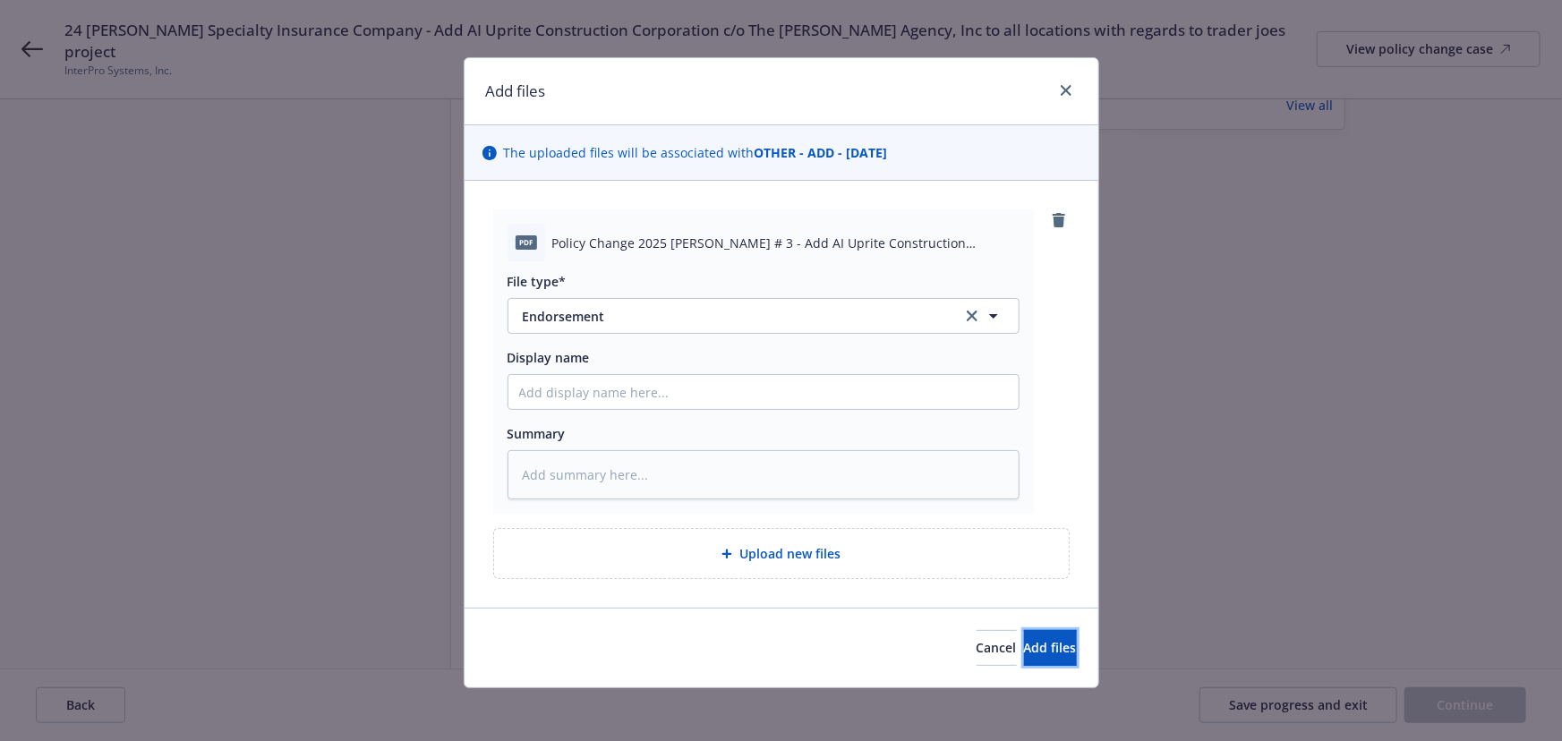
click at [1024, 641] on span "Add files" at bounding box center [1050, 647] width 53 height 17
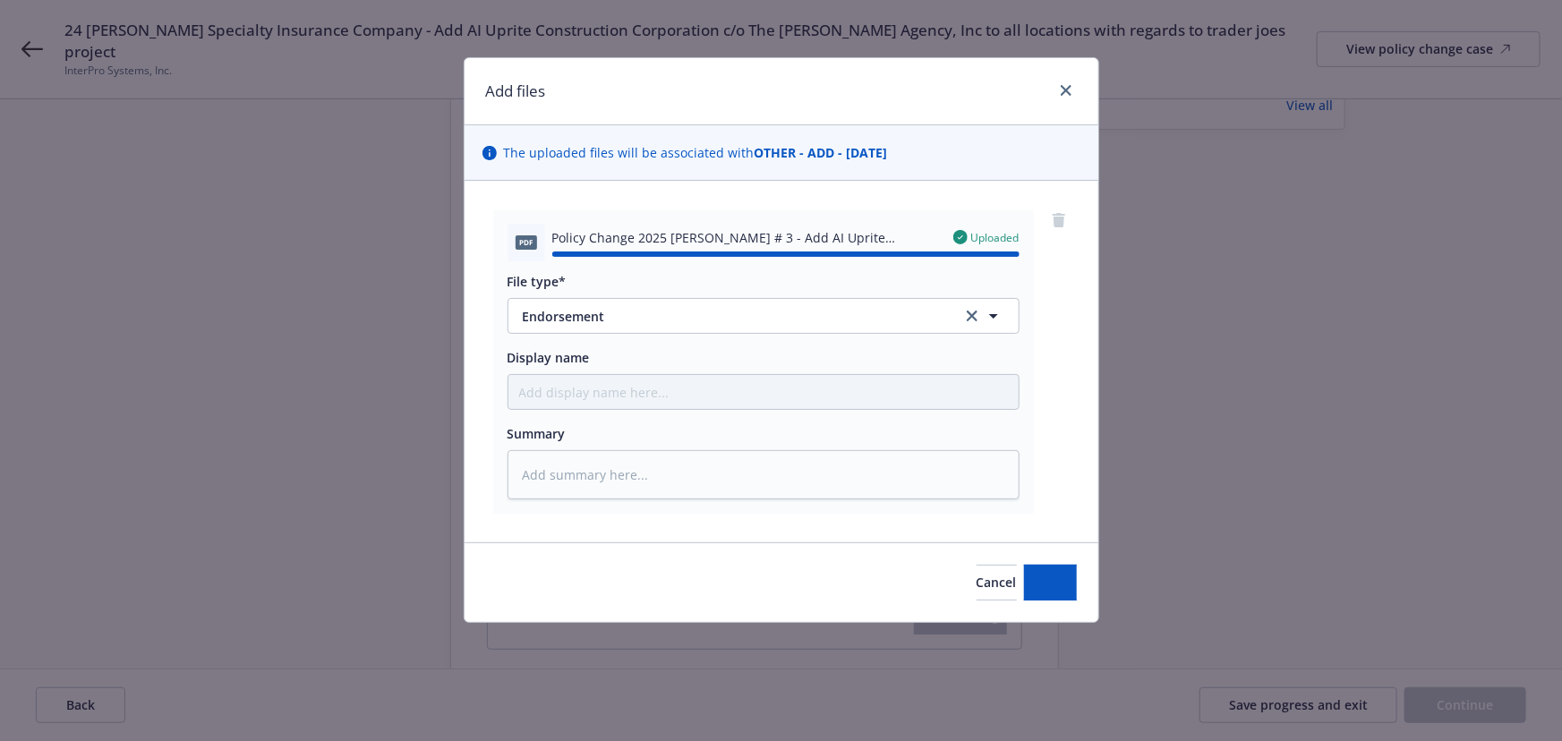
type textarea "x"
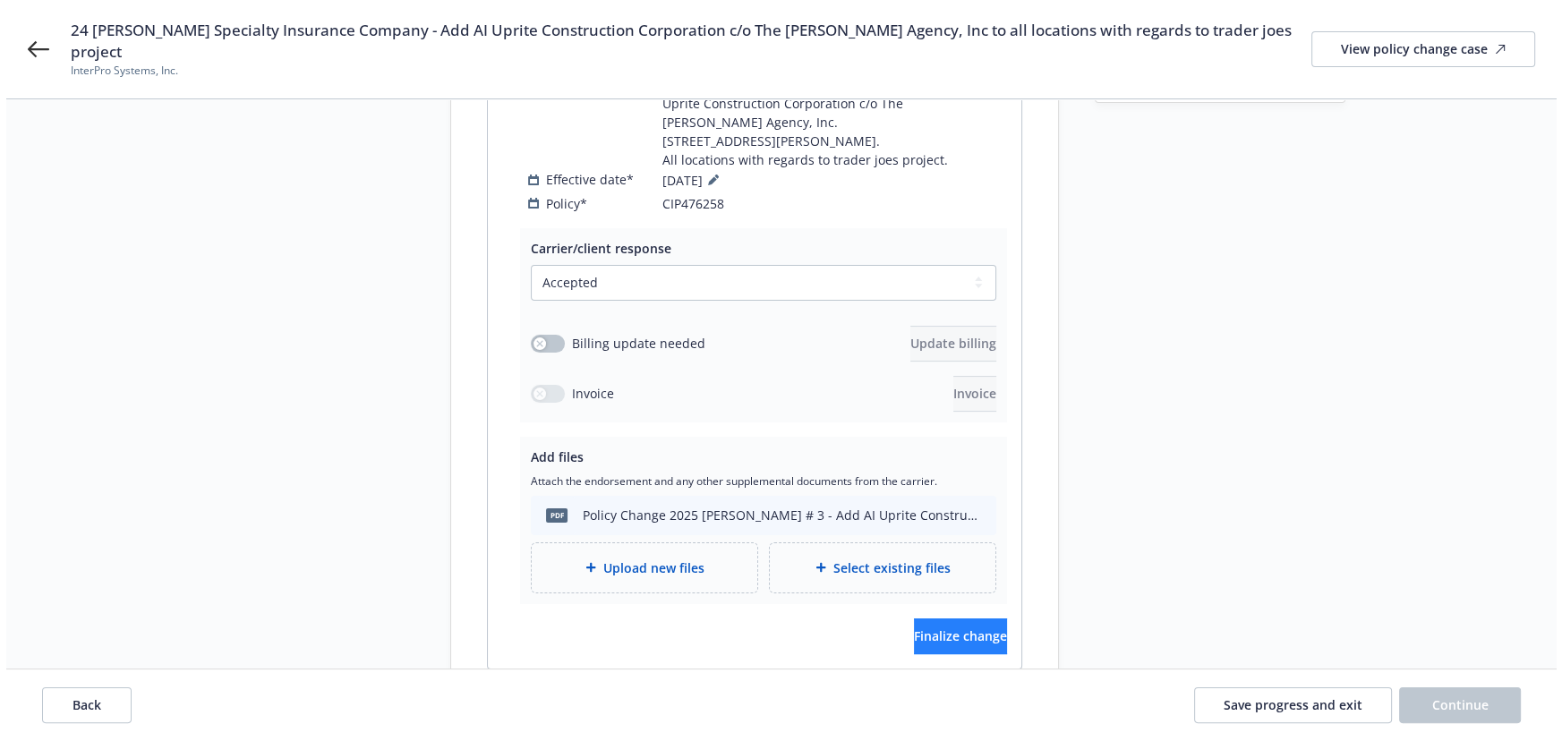
scroll to position [363, 0]
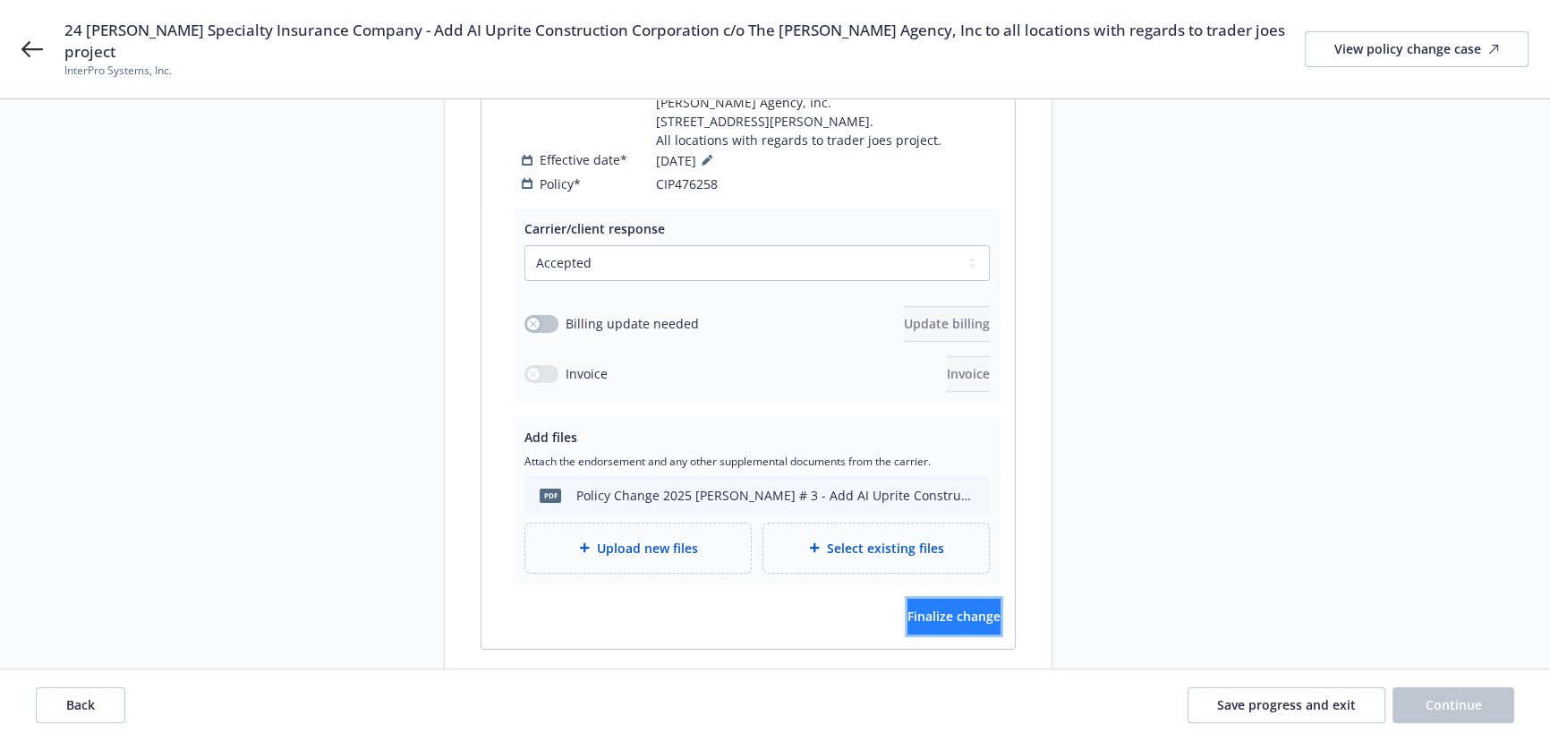
click at [936, 608] on span "Finalize change" at bounding box center [953, 616] width 93 height 17
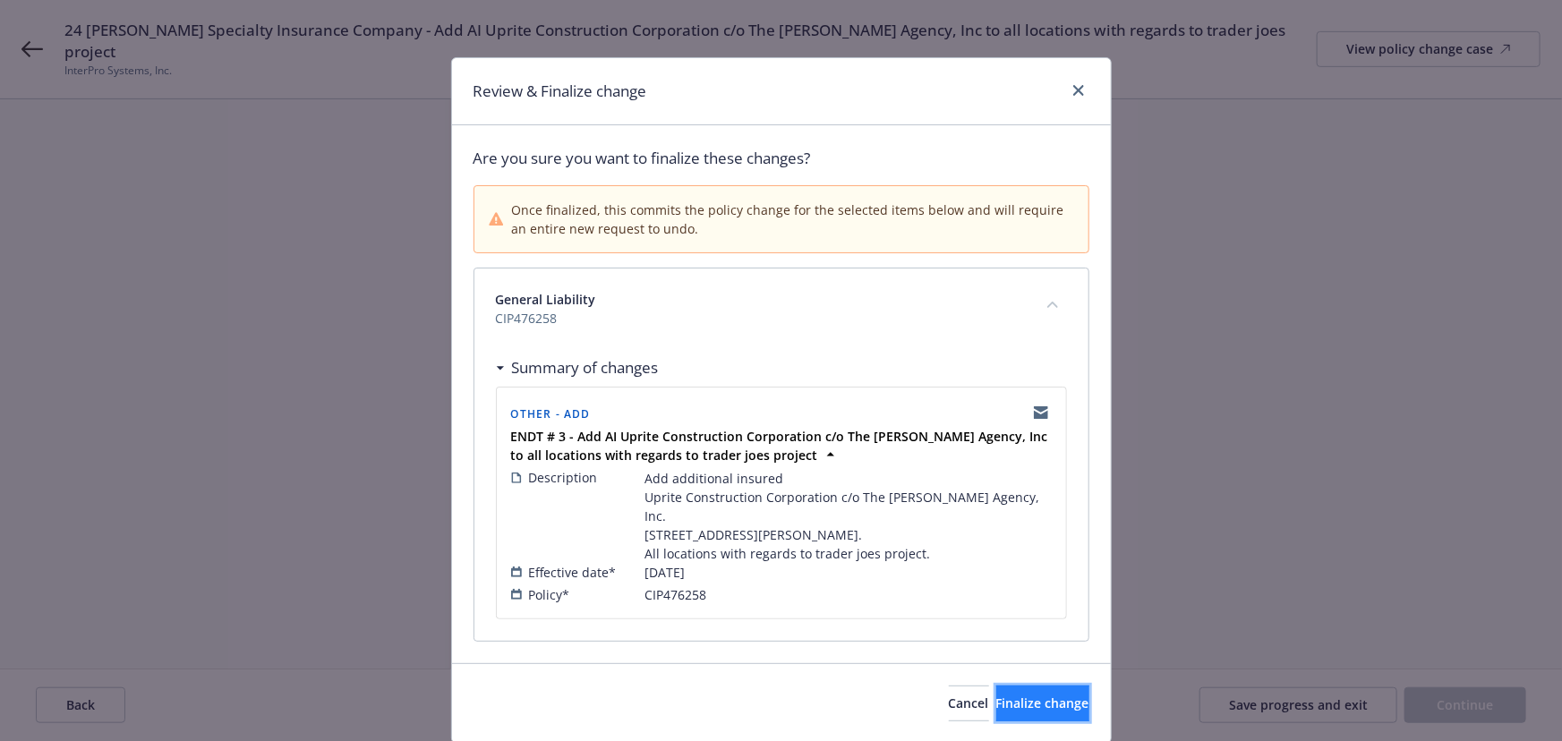
click at [1020, 694] on span "Finalize change" at bounding box center [1042, 702] width 93 height 17
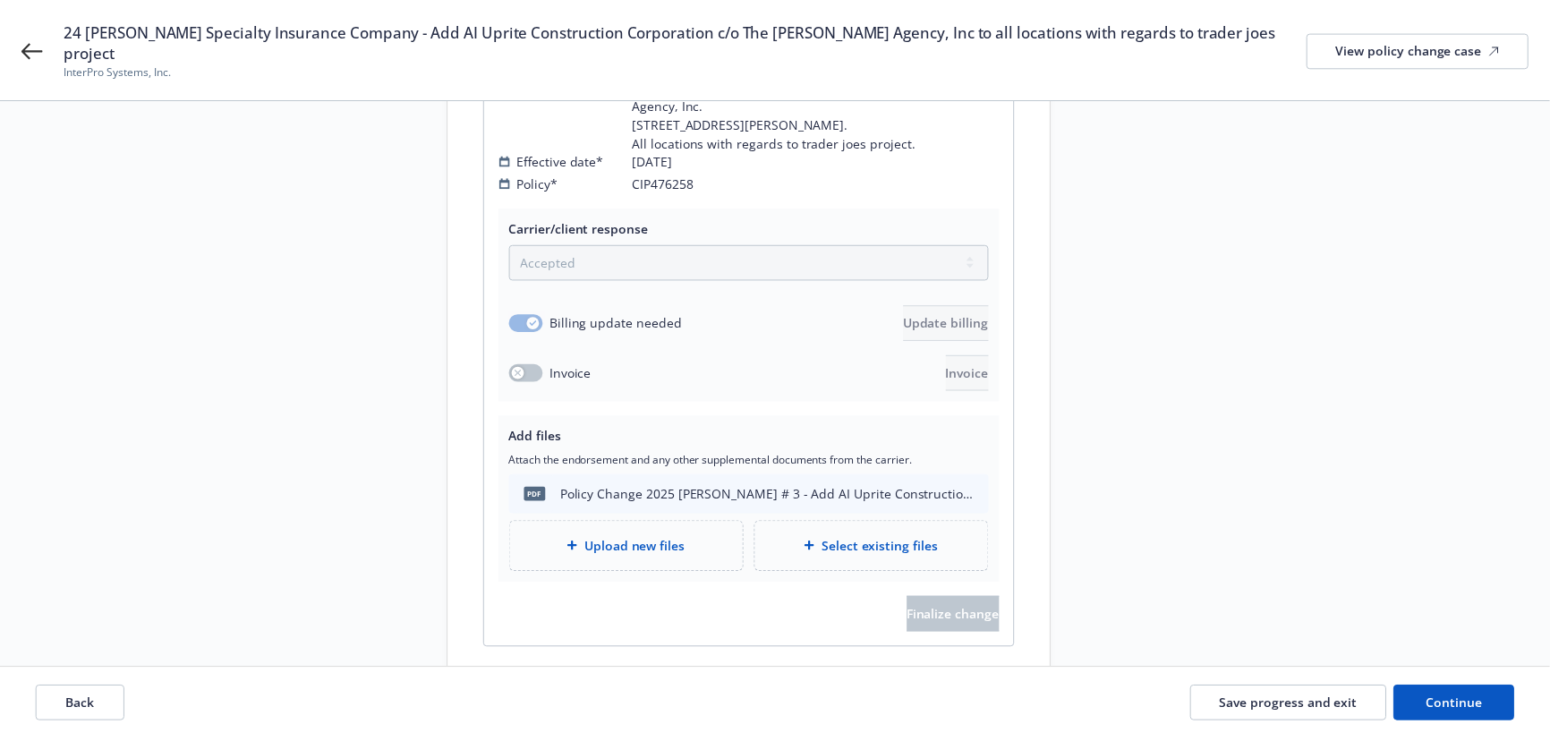
scroll to position [362, 0]
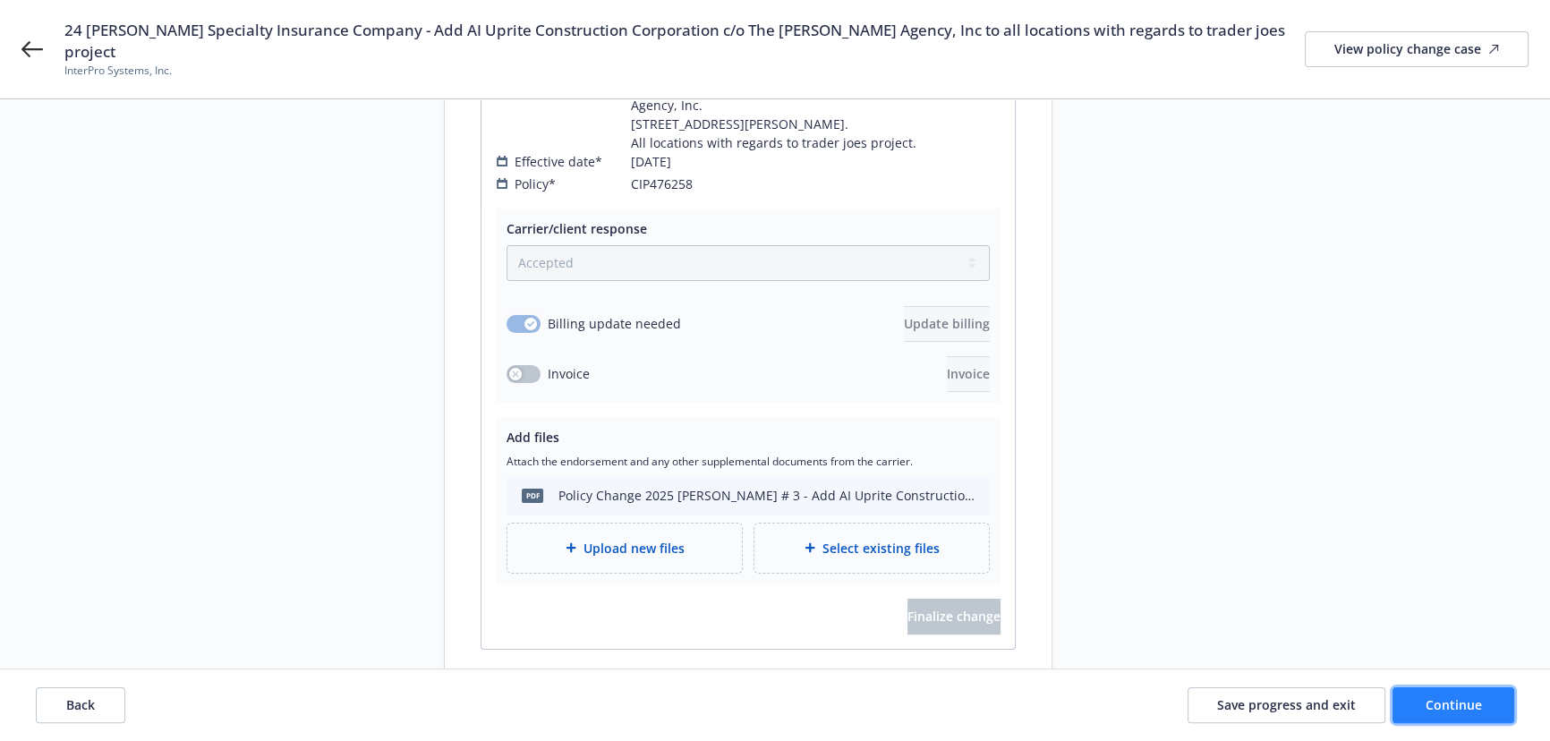
click at [1461, 702] on span "Continue" at bounding box center [1454, 704] width 56 height 17
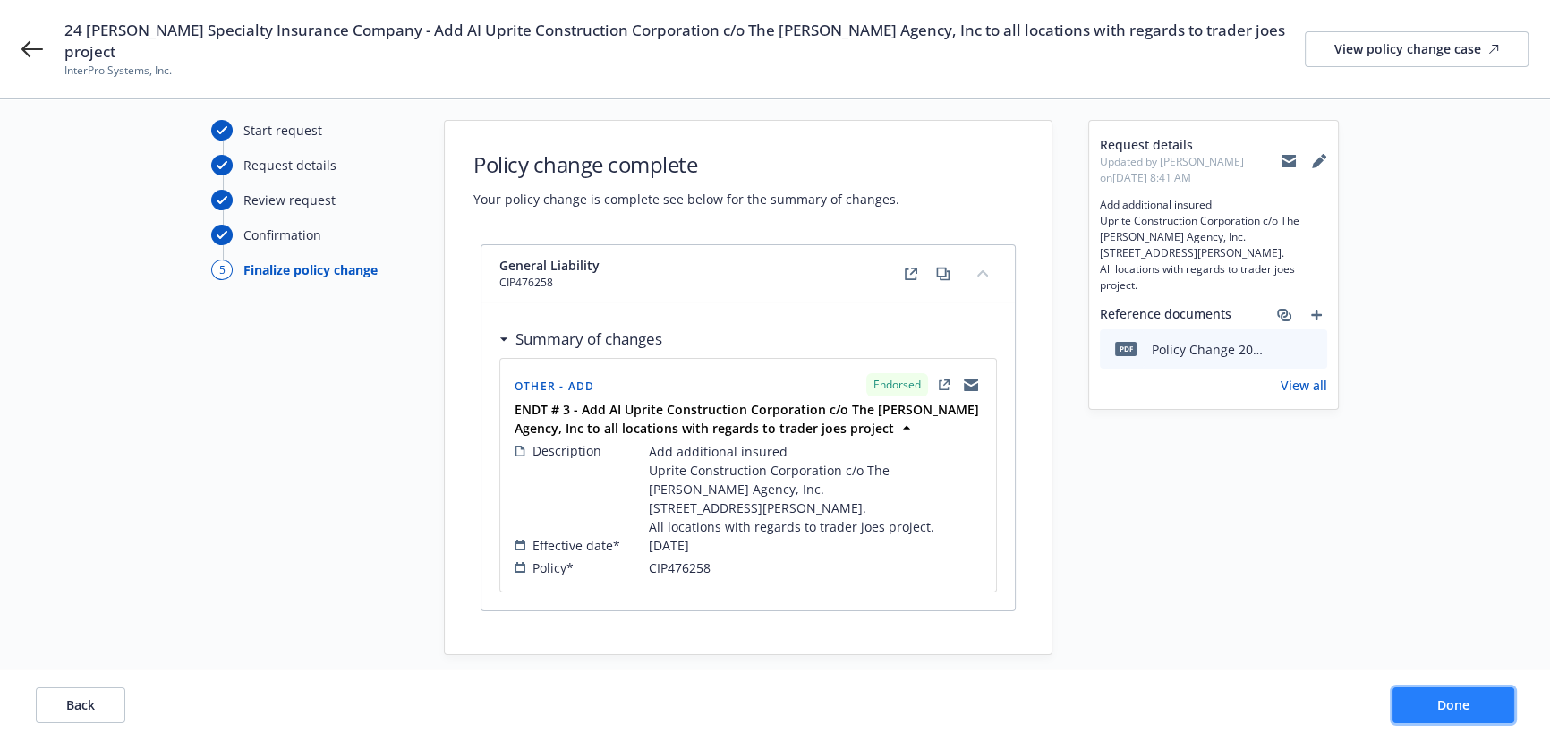
click at [1426, 706] on button "Done" at bounding box center [1453, 705] width 122 height 36
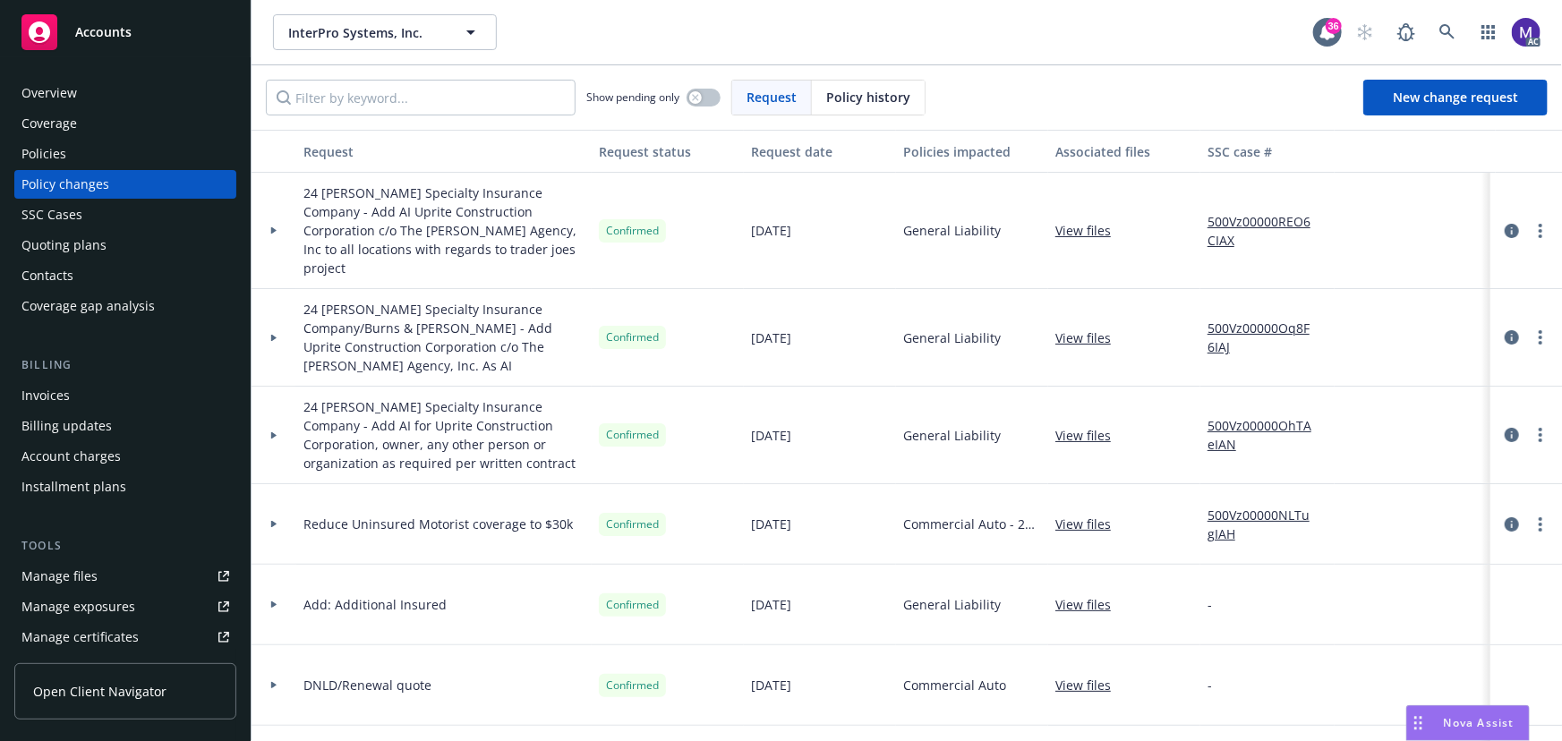
click at [279, 231] on div at bounding box center [273, 231] width 45 height 116
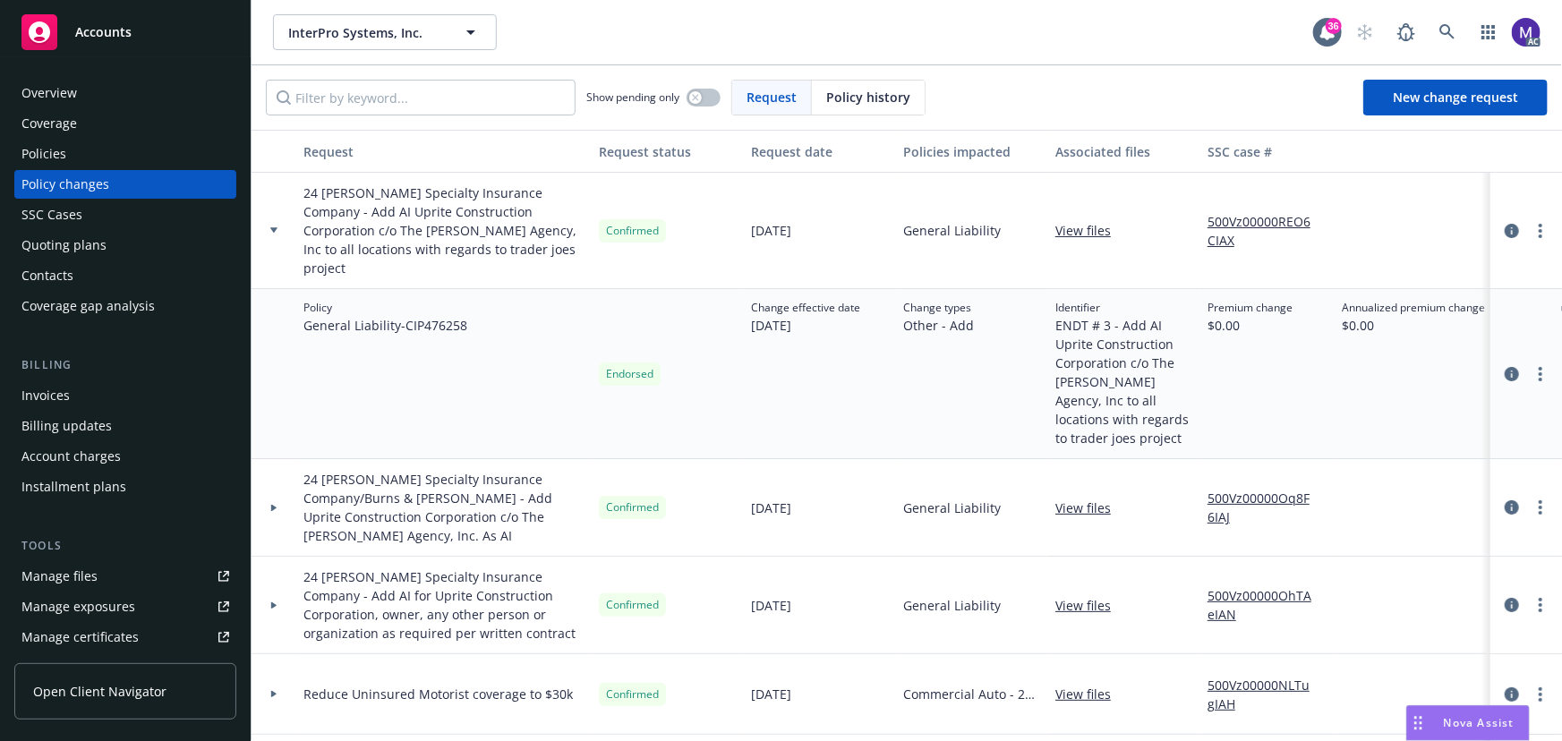
click at [1245, 212] on link "500Vz00000REO6CIAX" at bounding box center [1267, 231] width 120 height 38
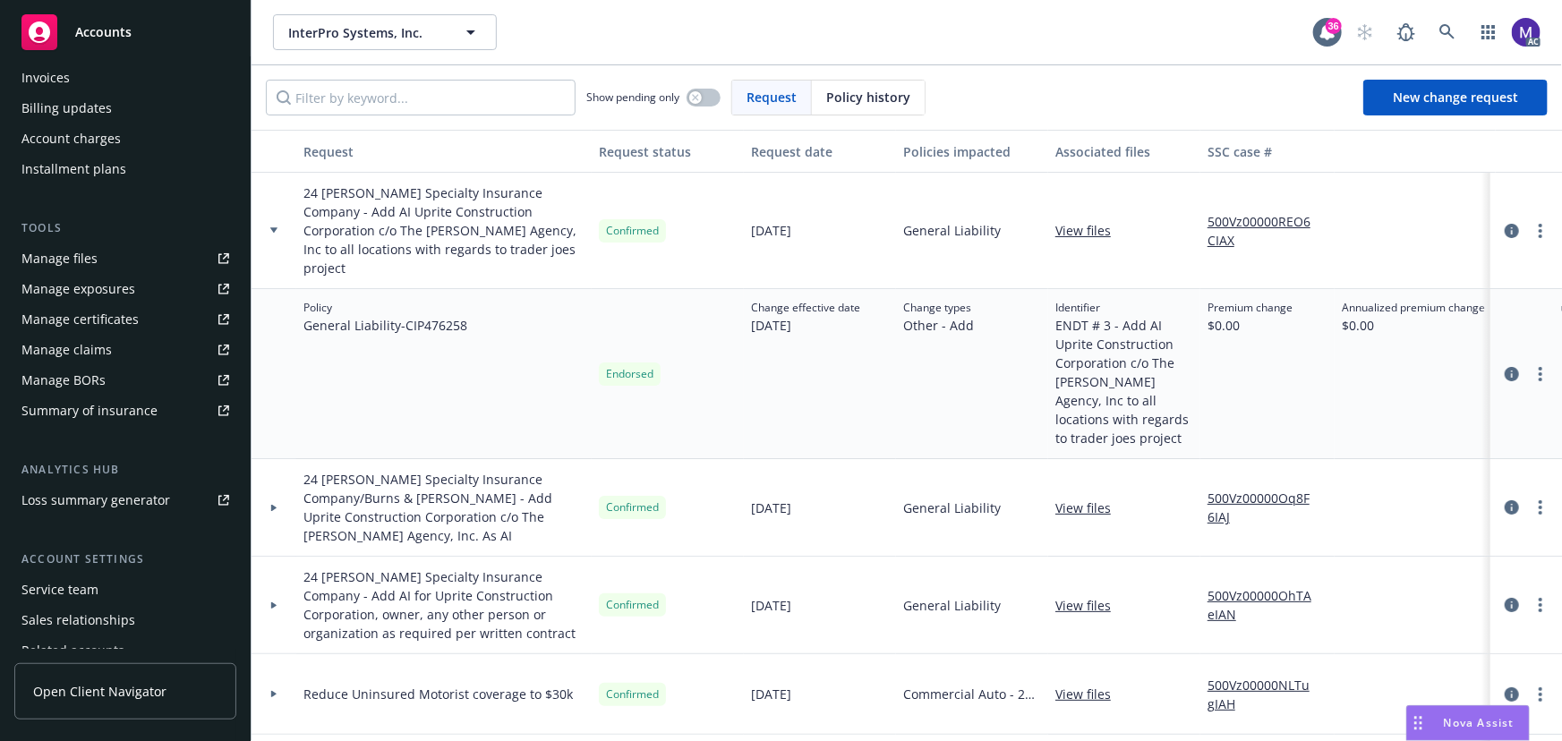
scroll to position [325, 0]
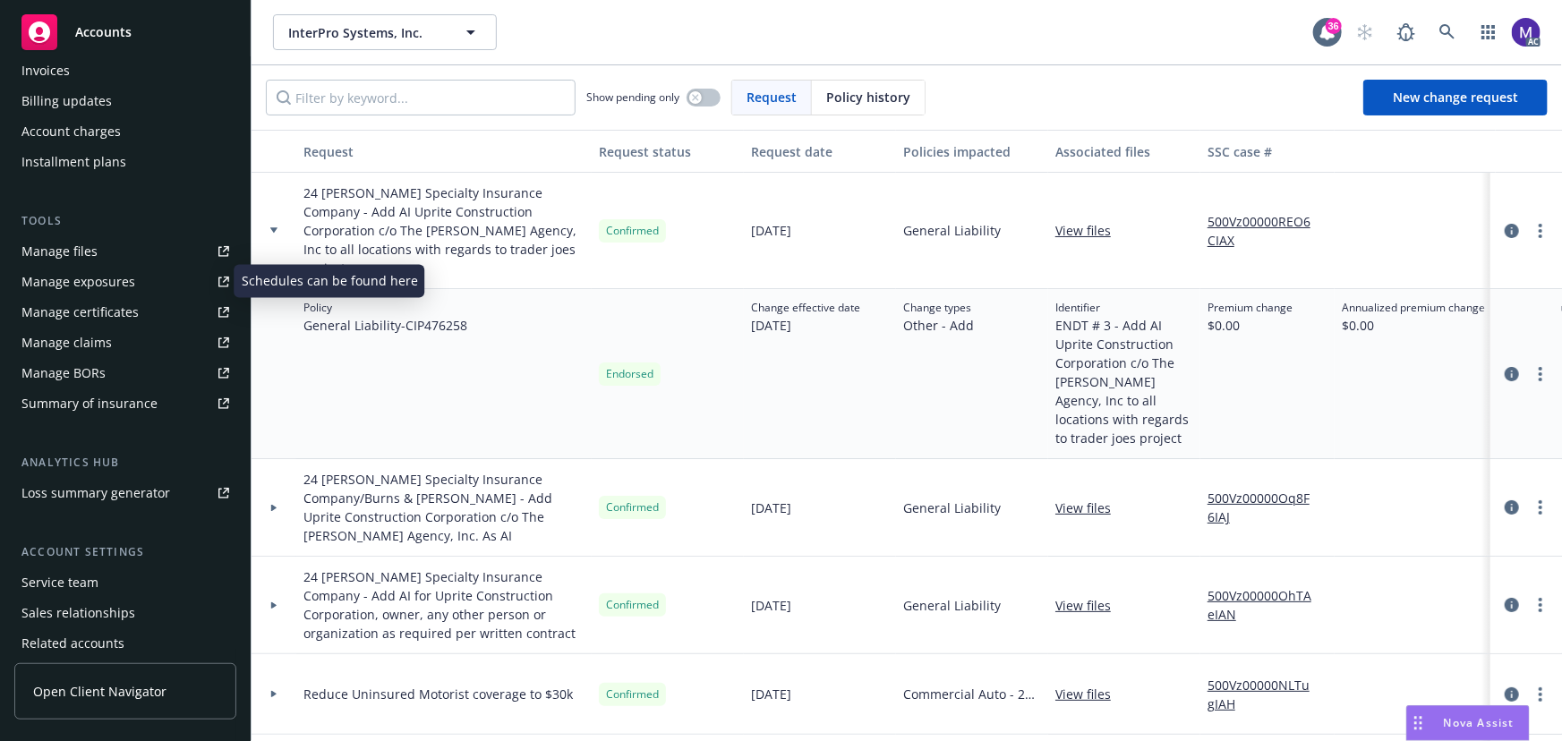
click at [92, 288] on div "Manage exposures" at bounding box center [78, 282] width 114 height 29
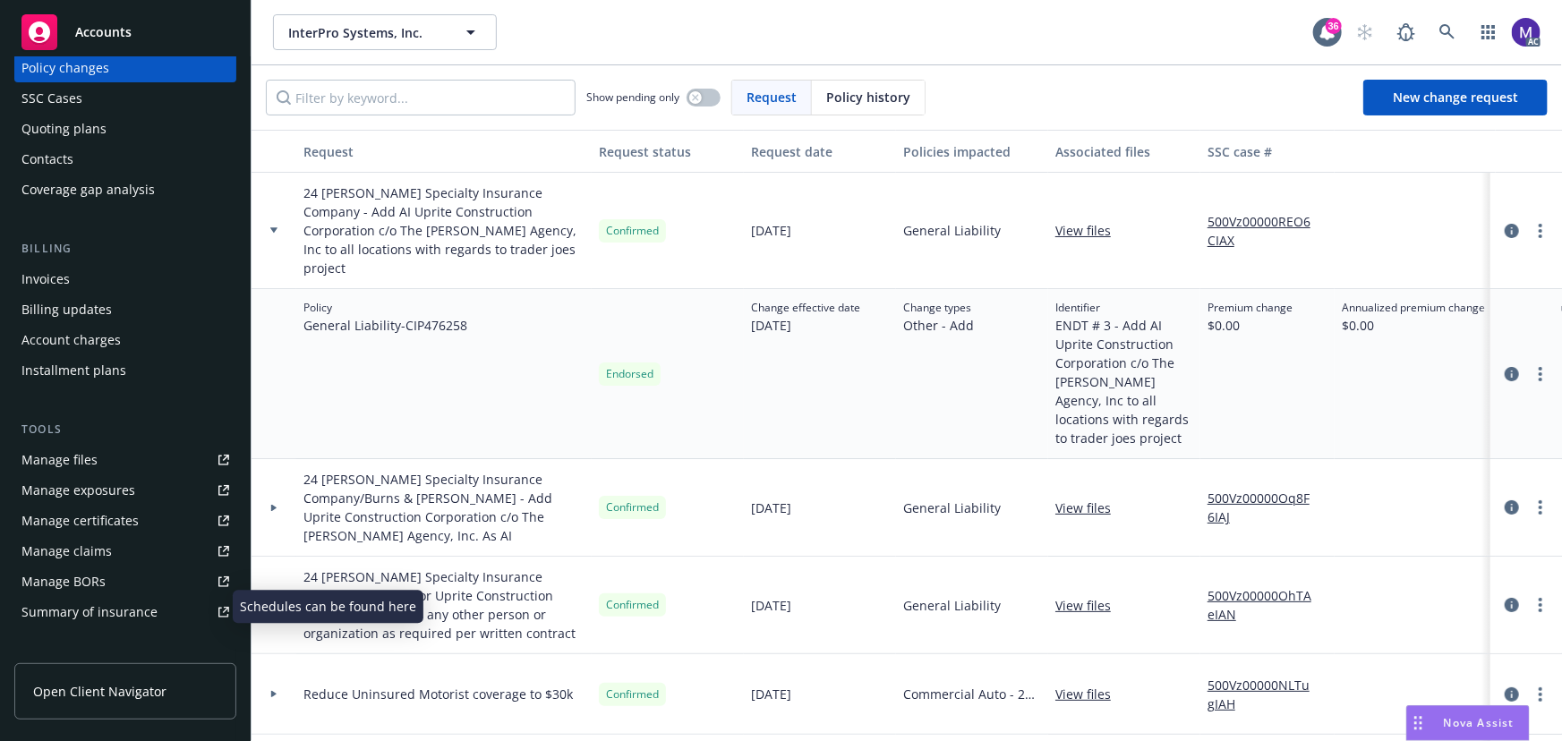
scroll to position [0, 0]
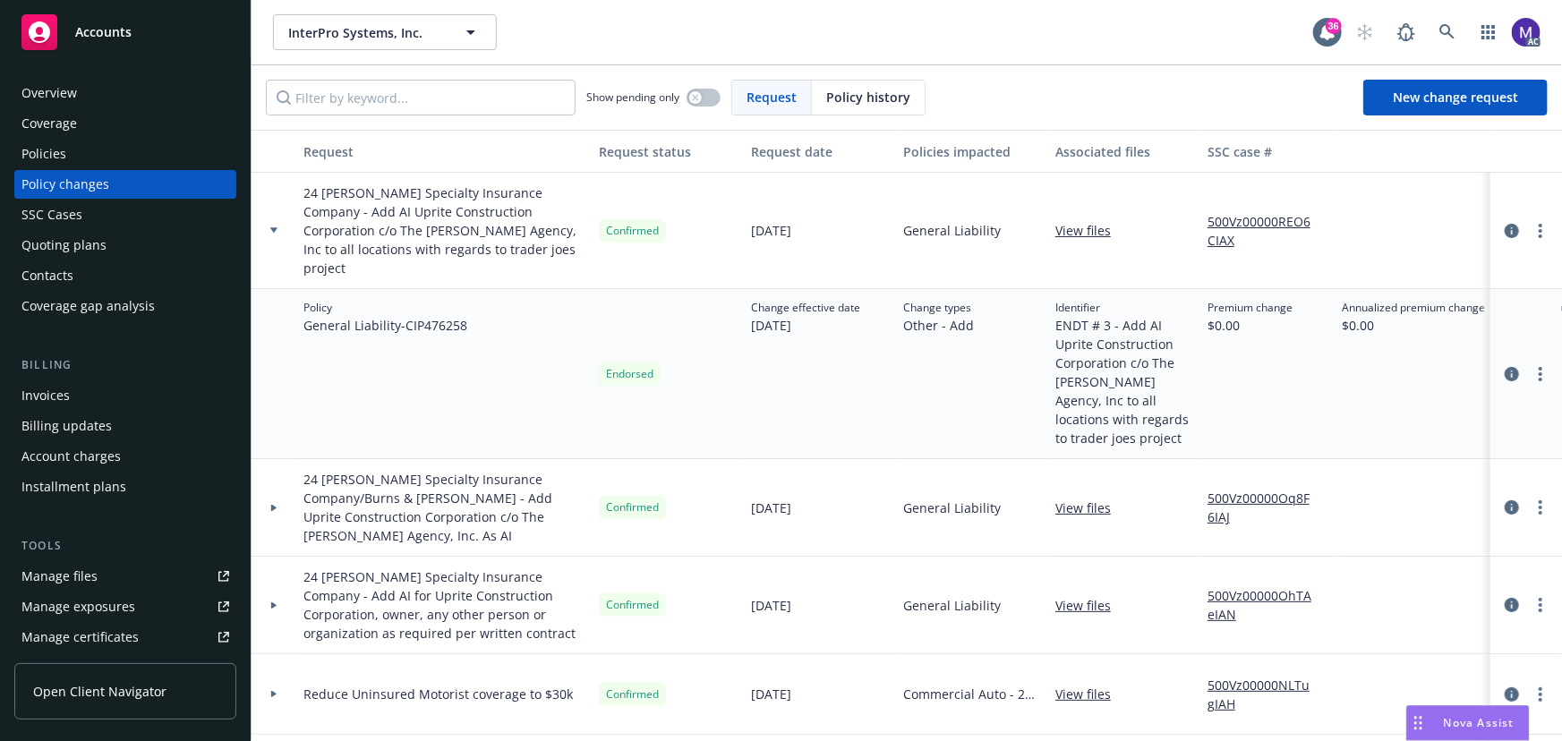
click at [63, 163] on div "Policies" at bounding box center [43, 154] width 45 height 29
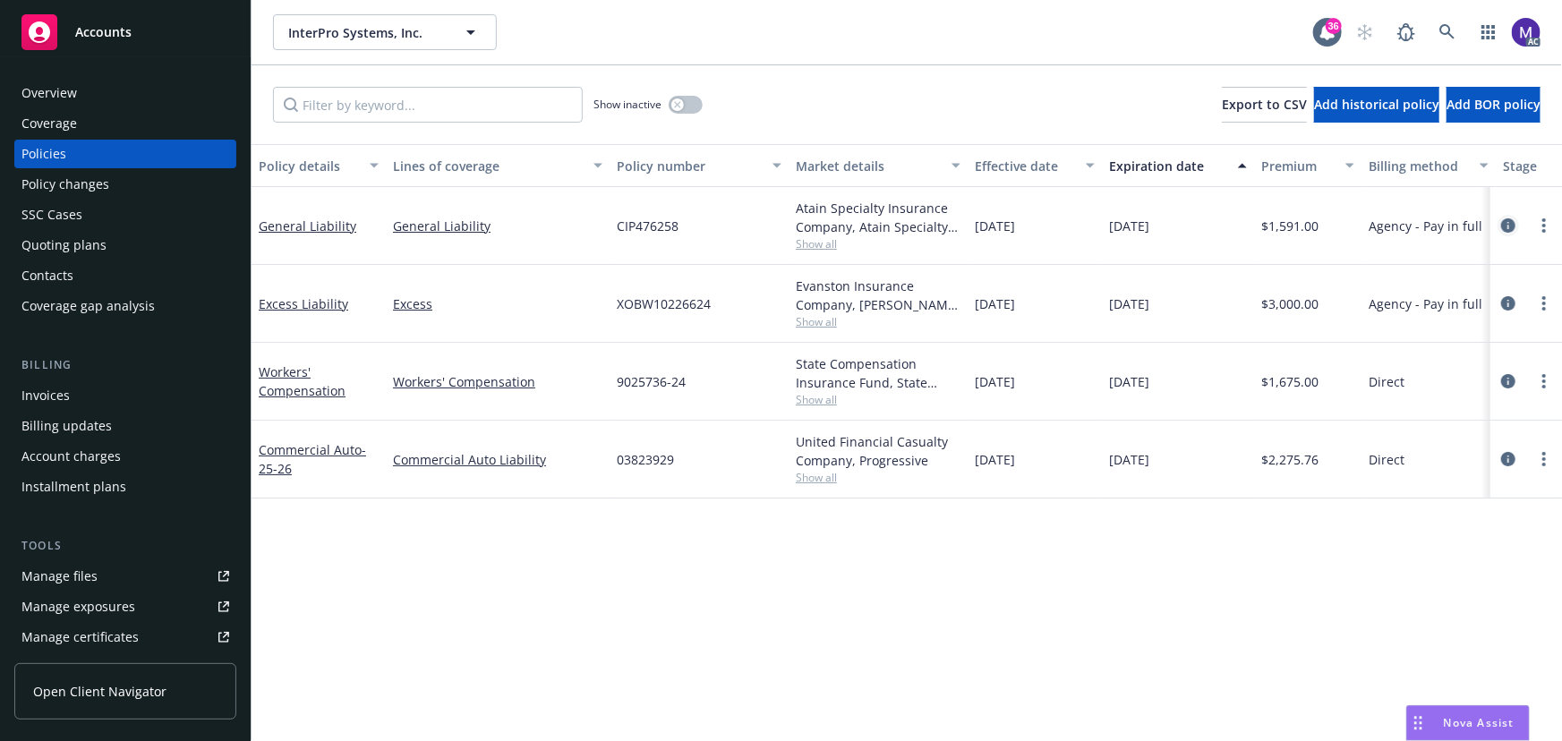
click at [1504, 225] on icon "circleInformation" at bounding box center [1508, 225] width 14 height 14
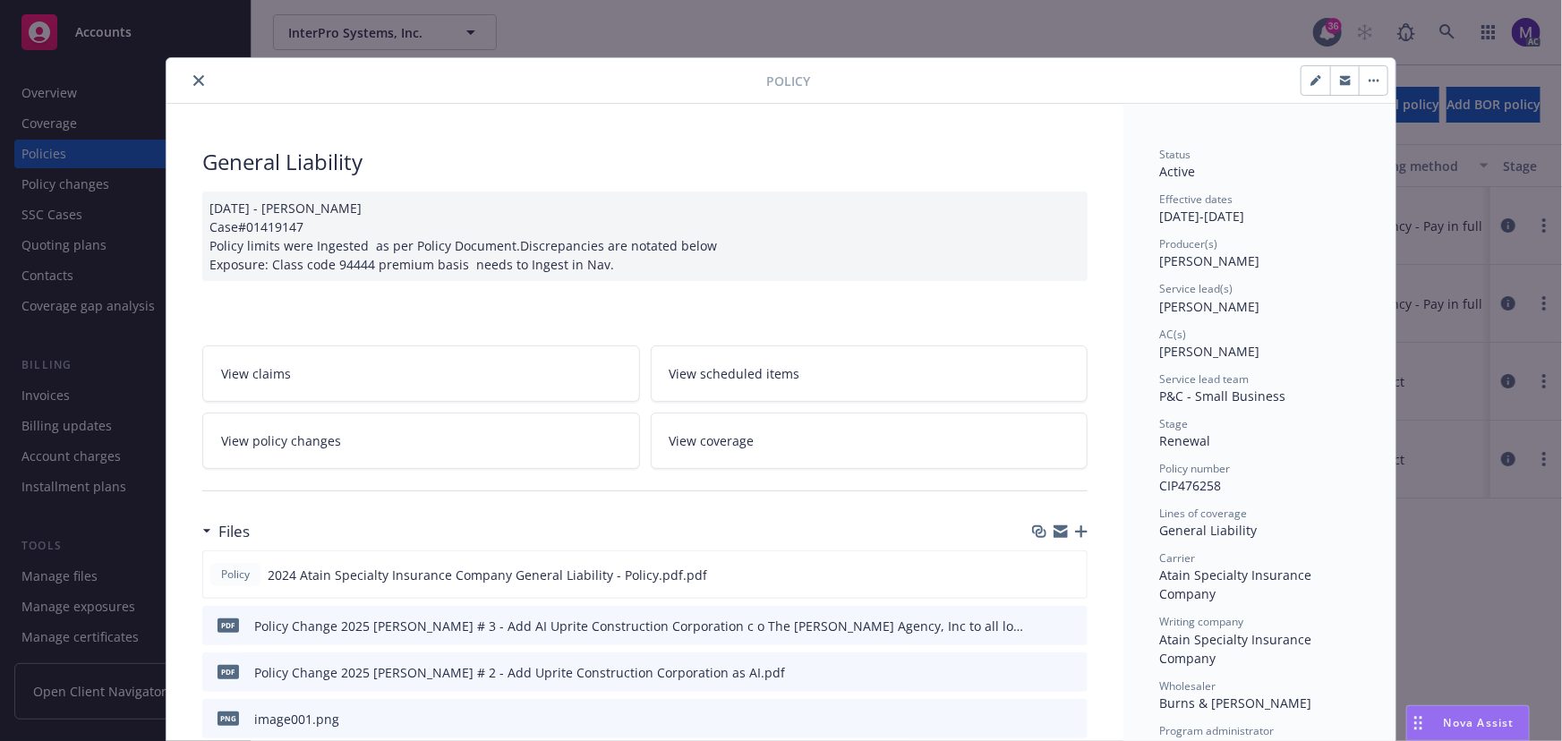
scroll to position [54, 0]
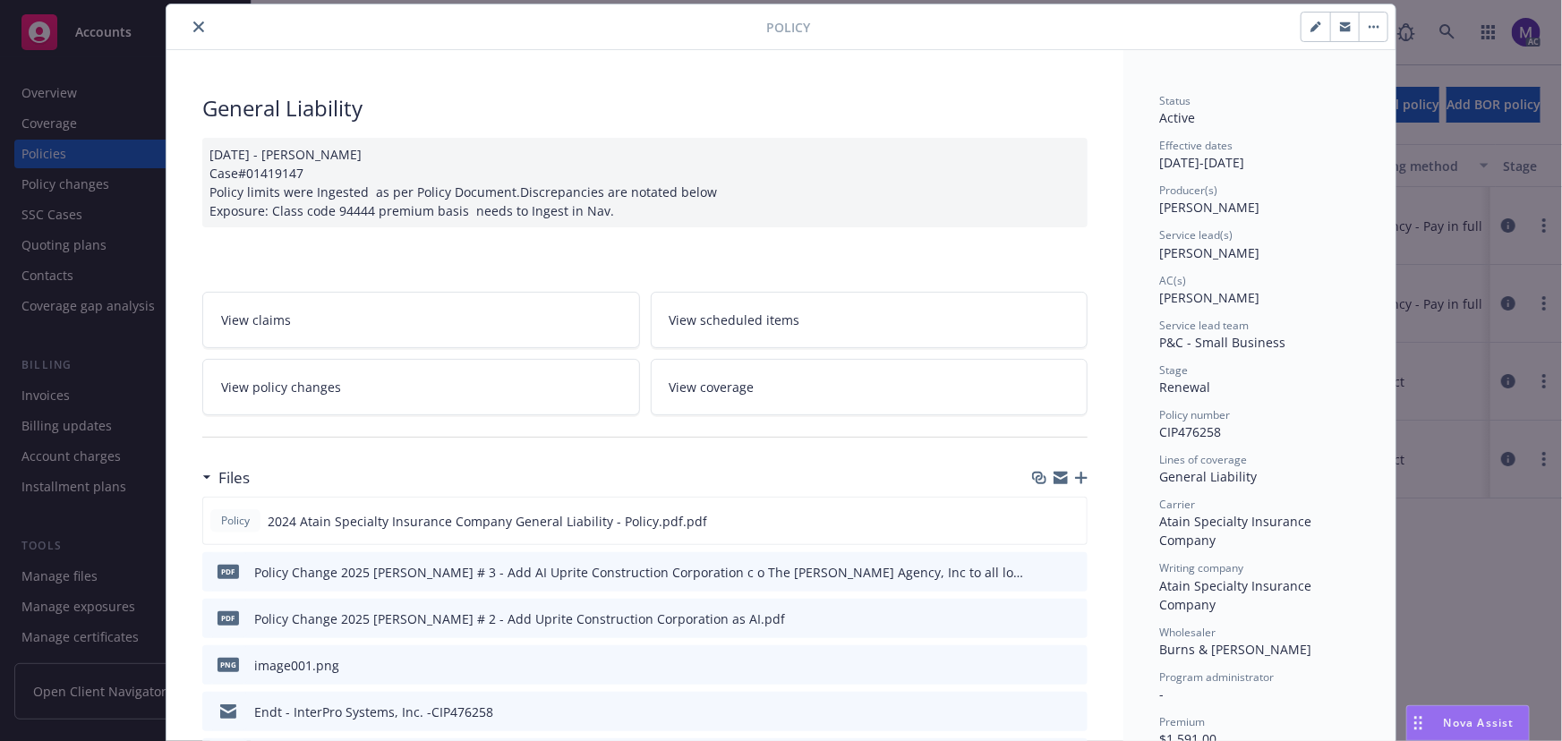
click at [193, 26] on icon "close" at bounding box center [198, 26] width 11 height 11
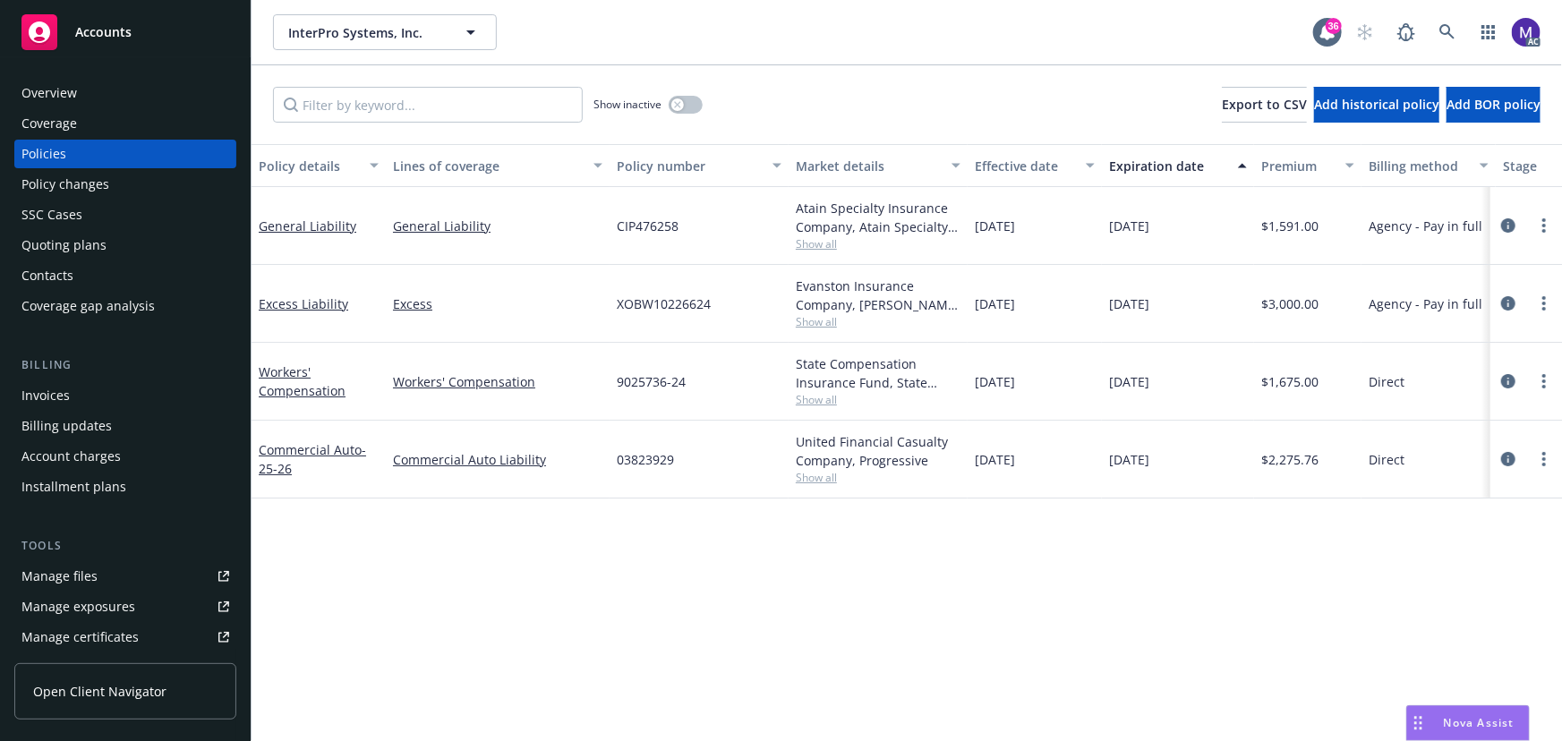
click at [92, 178] on div "Policy changes" at bounding box center [65, 184] width 88 height 29
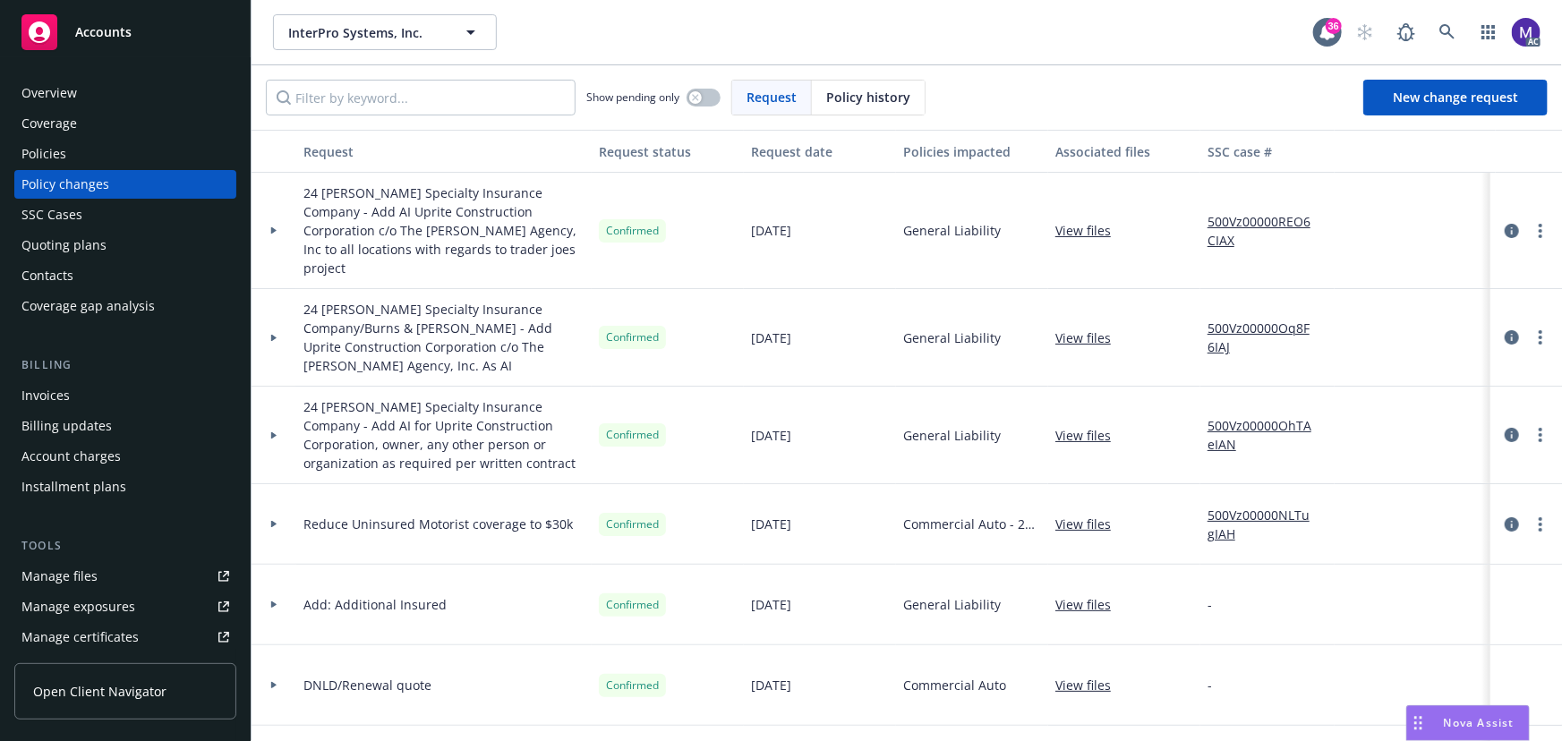
click at [282, 242] on div at bounding box center [273, 231] width 45 height 116
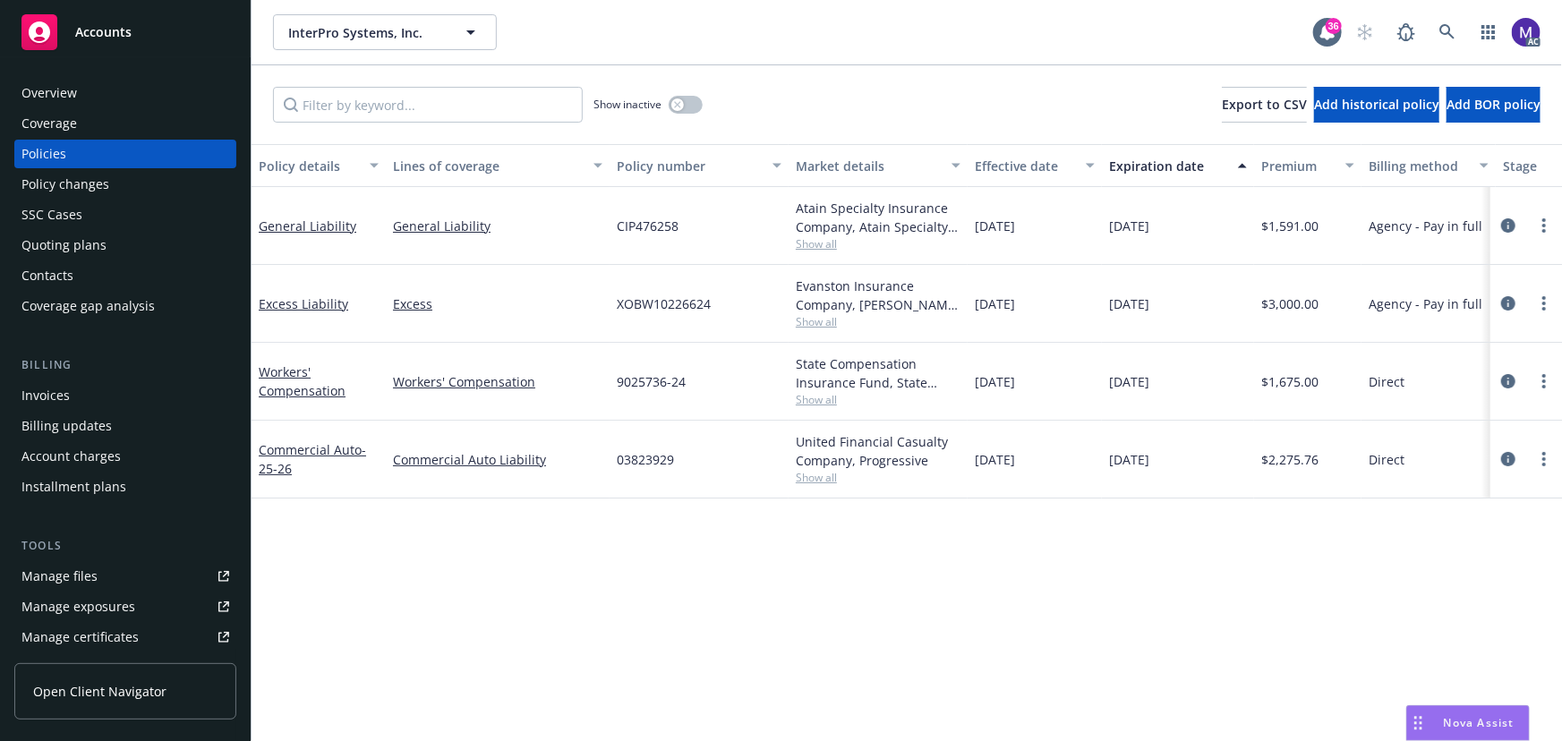
click at [106, 188] on div "Policy changes" at bounding box center [125, 184] width 208 height 29
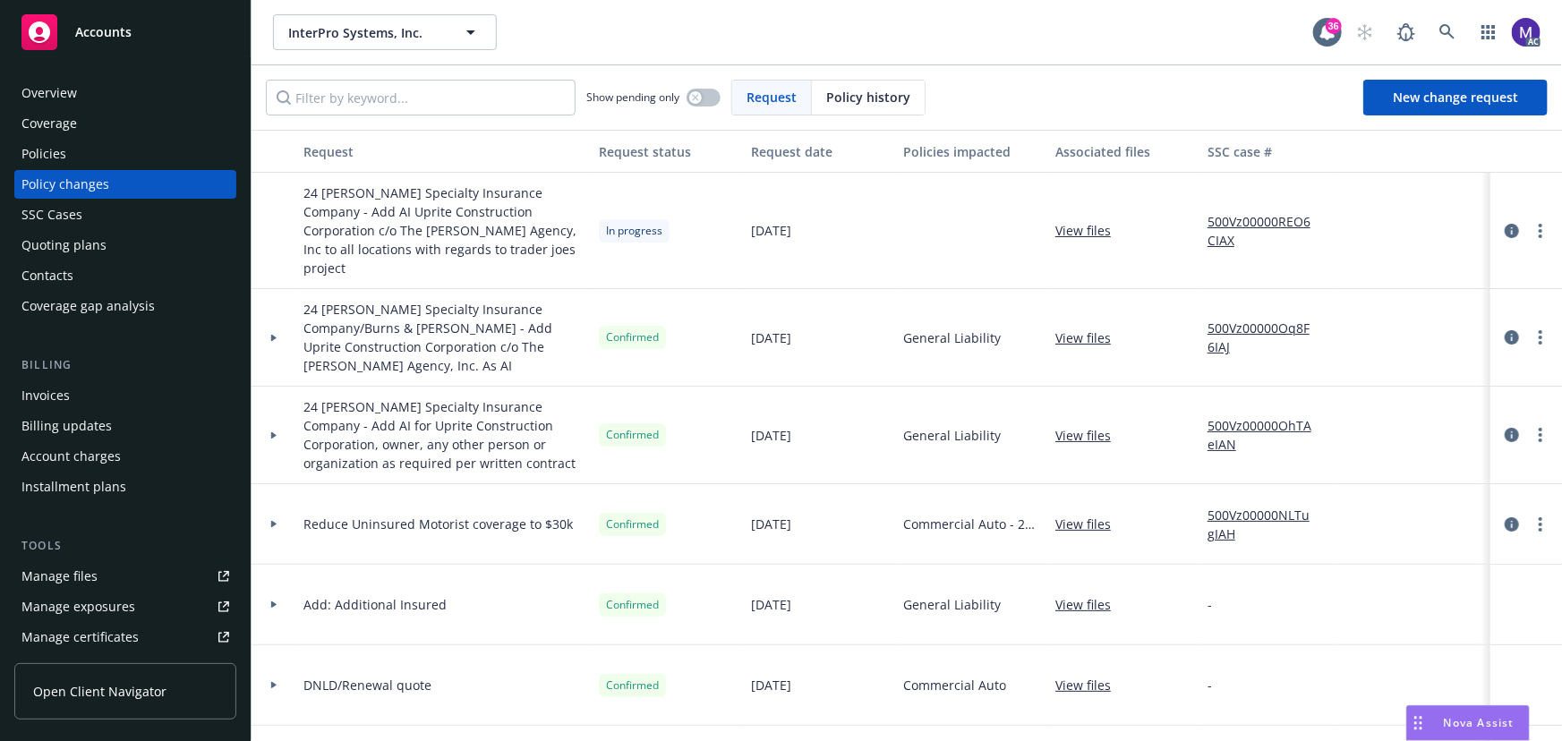
click at [274, 321] on div at bounding box center [273, 338] width 45 height 98
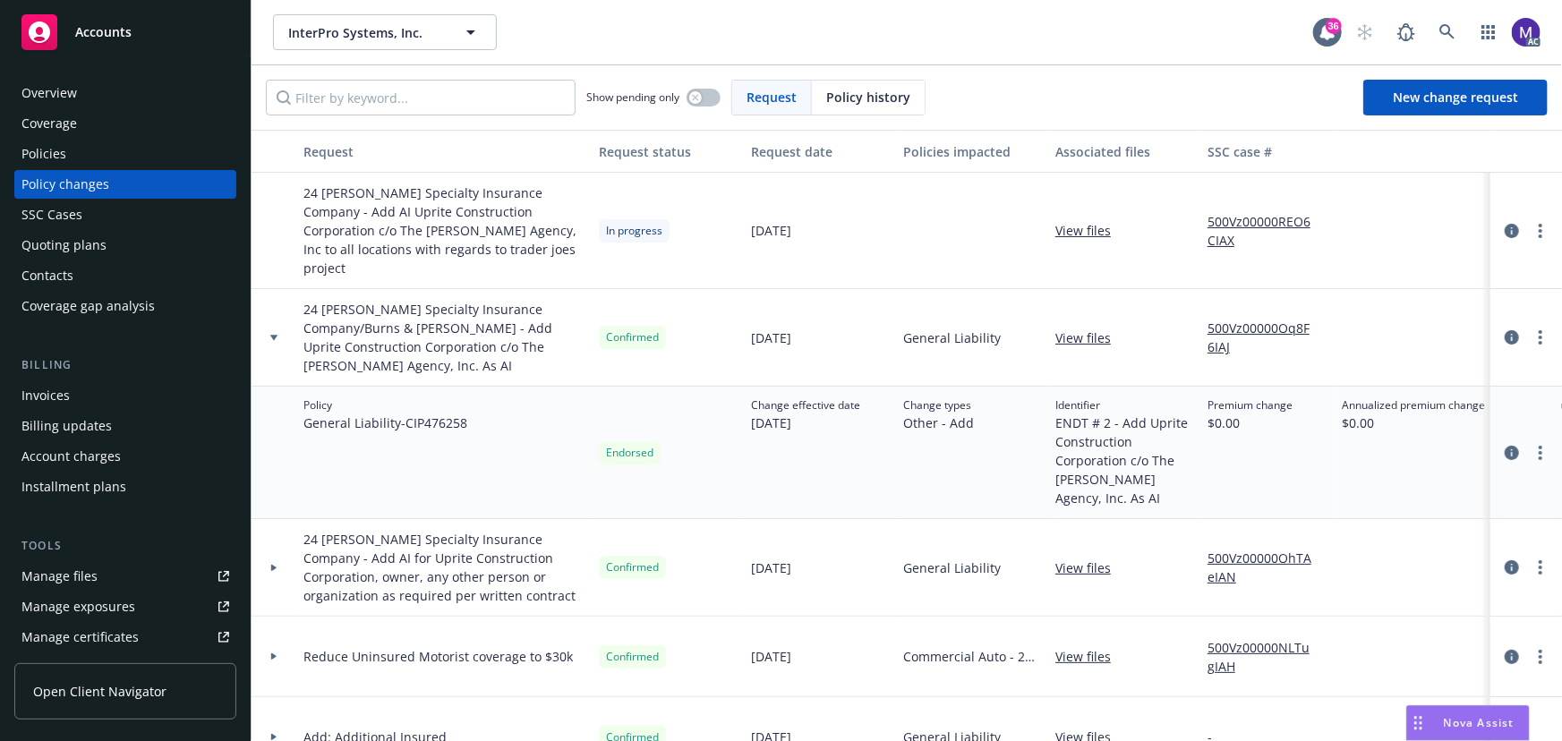
click at [267, 565] on div at bounding box center [274, 568] width 30 height 6
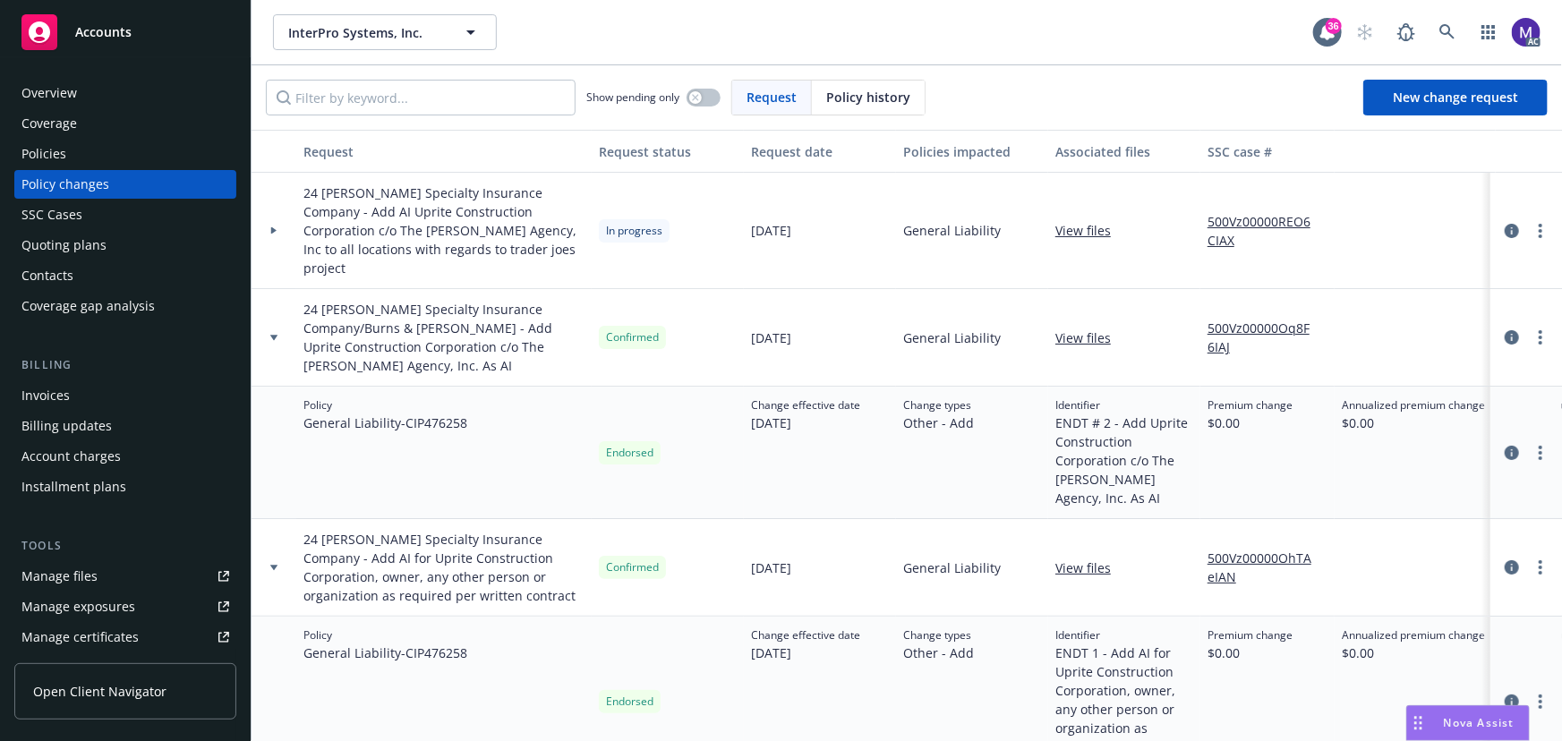
click at [287, 233] on div at bounding box center [273, 231] width 45 height 116
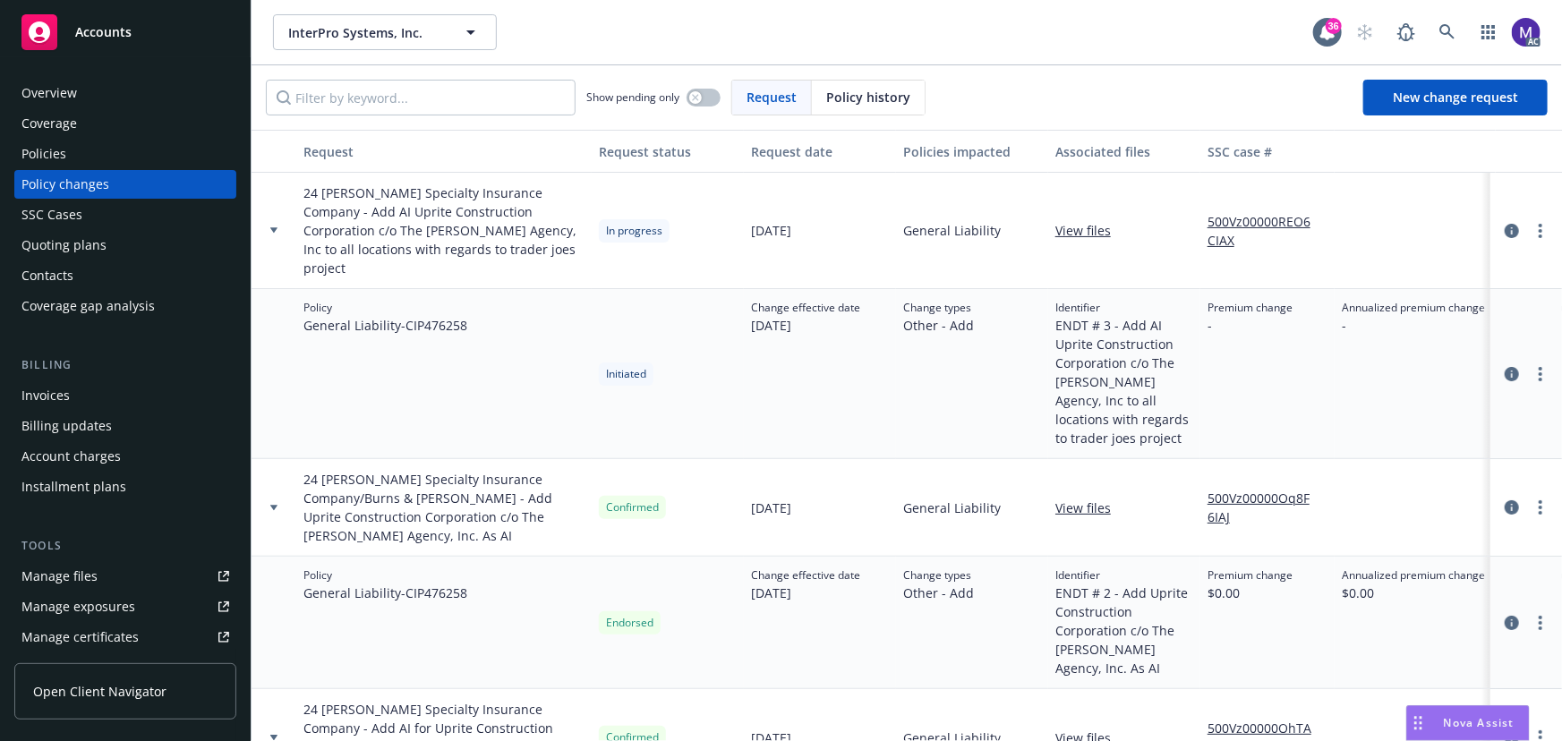
scroll to position [325, 0]
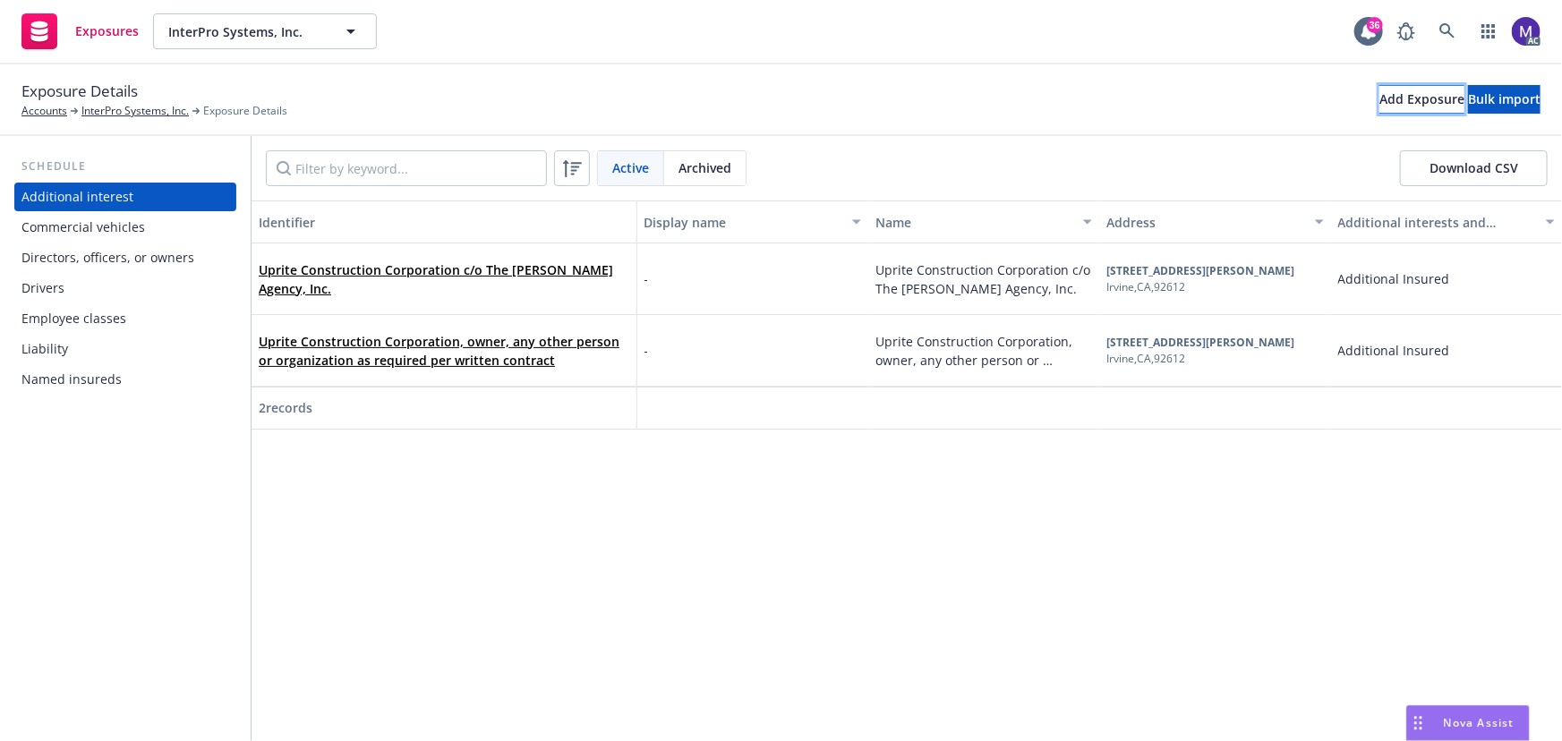
click at [1379, 105] on button "Add Exposure" at bounding box center [1421, 99] width 85 height 29
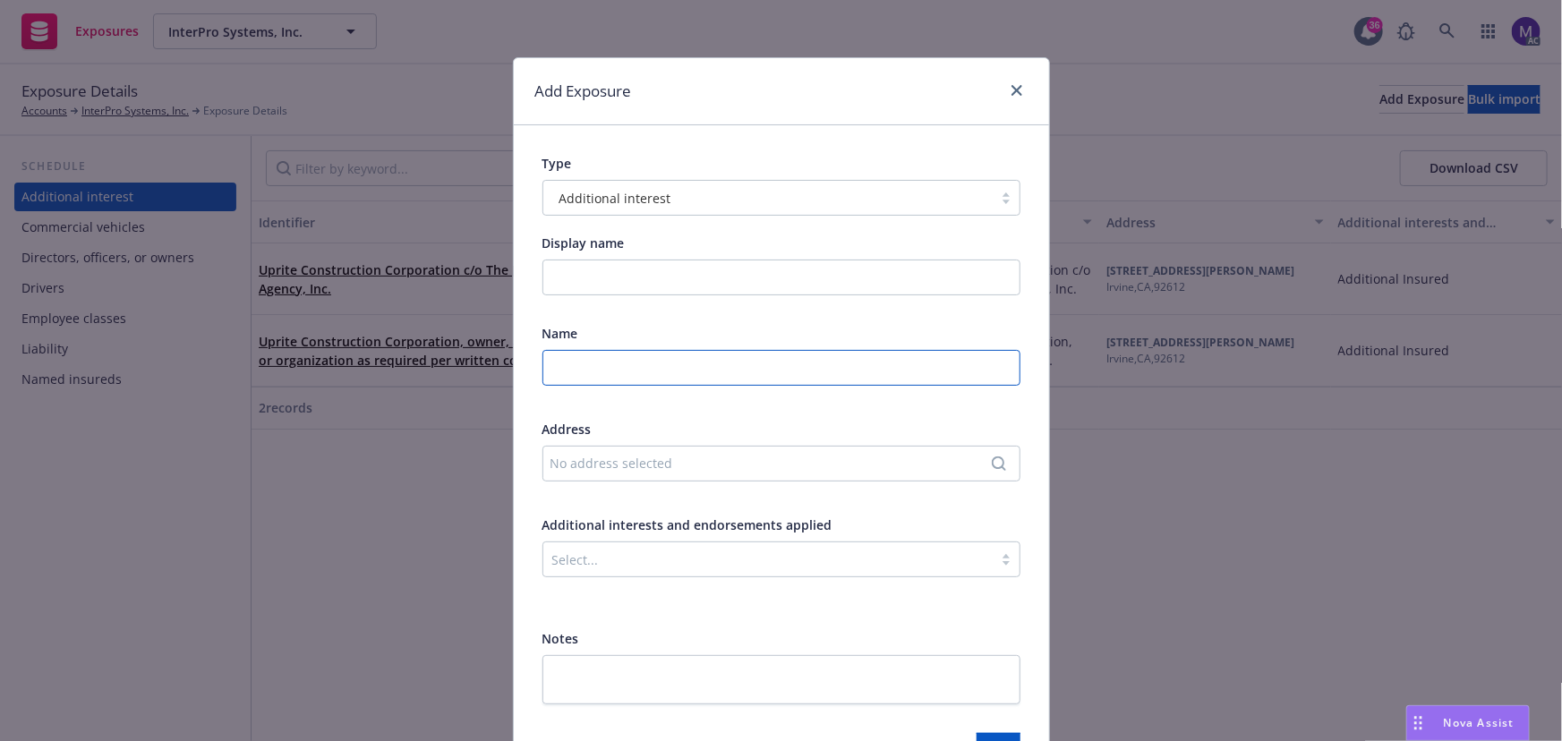
click at [580, 365] on input "text" at bounding box center [781, 368] width 478 height 36
paste input "Uprite Construction Corporation c/o The [PERSON_NAME] Agency, Inc."
type input "Uprite Construction Corporation c/o The [PERSON_NAME] Agency, Inc."
click at [652, 460] on div "No address selected" at bounding box center [772, 463] width 444 height 19
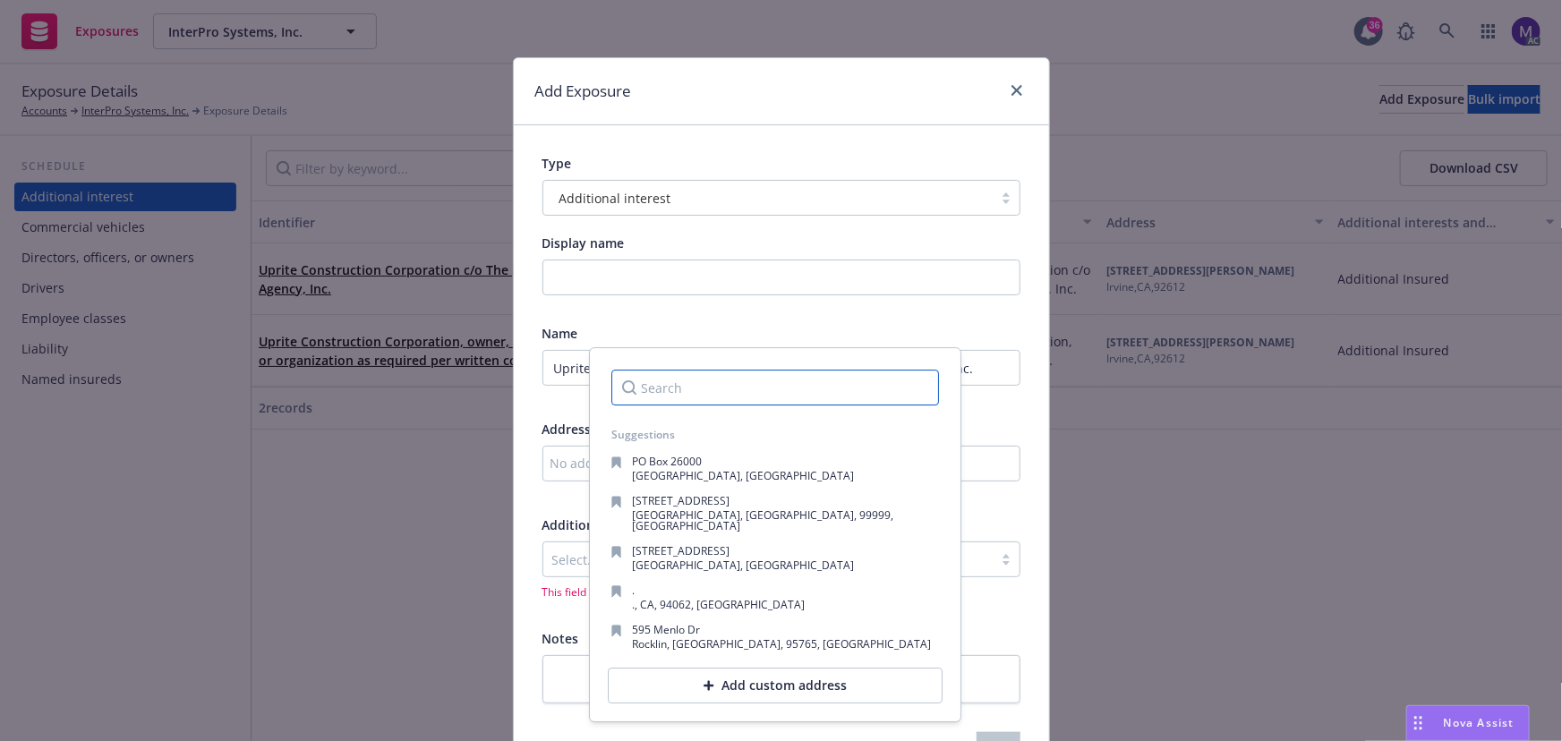
click at [711, 382] on input "Search" at bounding box center [775, 388] width 328 height 36
paste input "2211 Michelson Dr. Suite 350, Irvine, CA 92612"
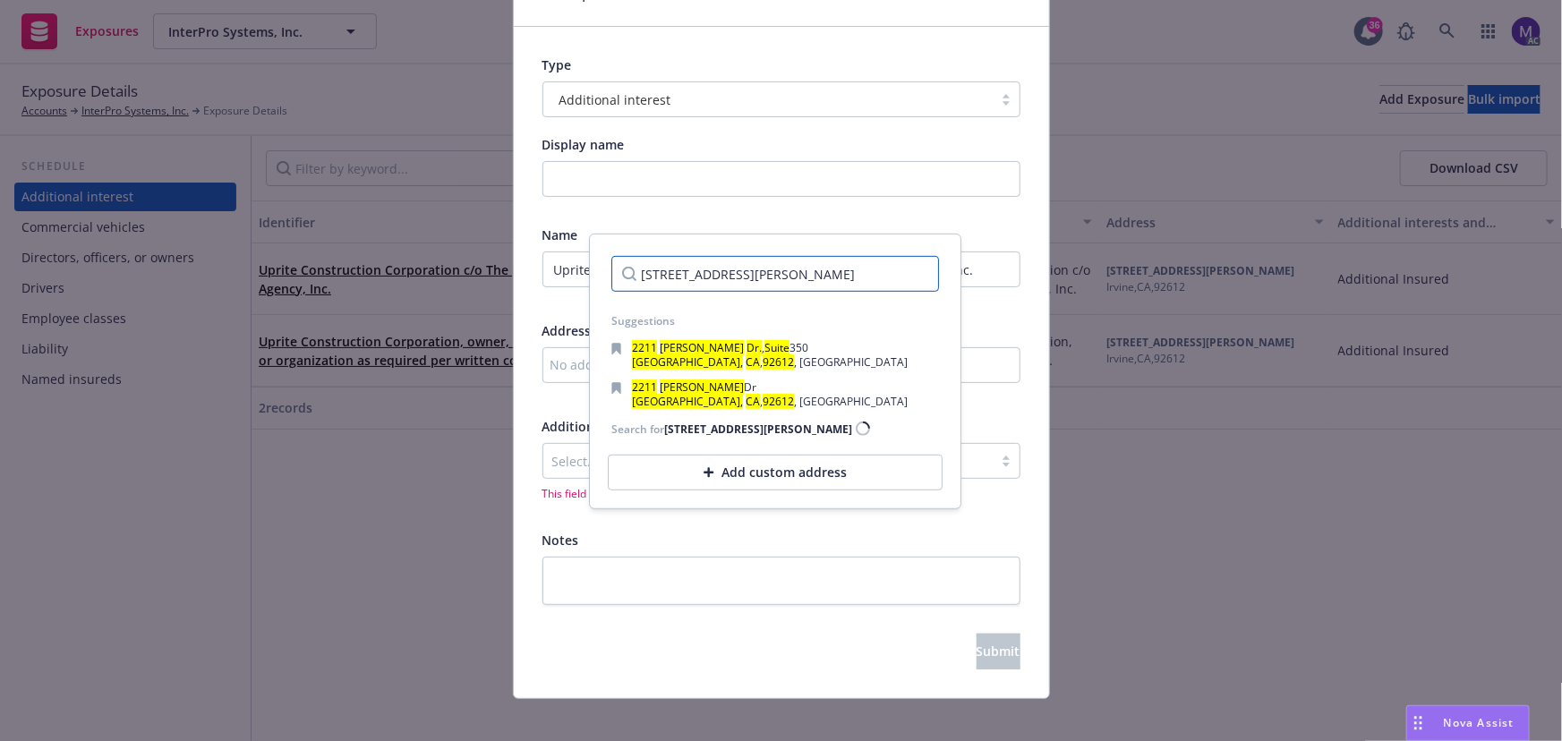
scroll to position [114, 0]
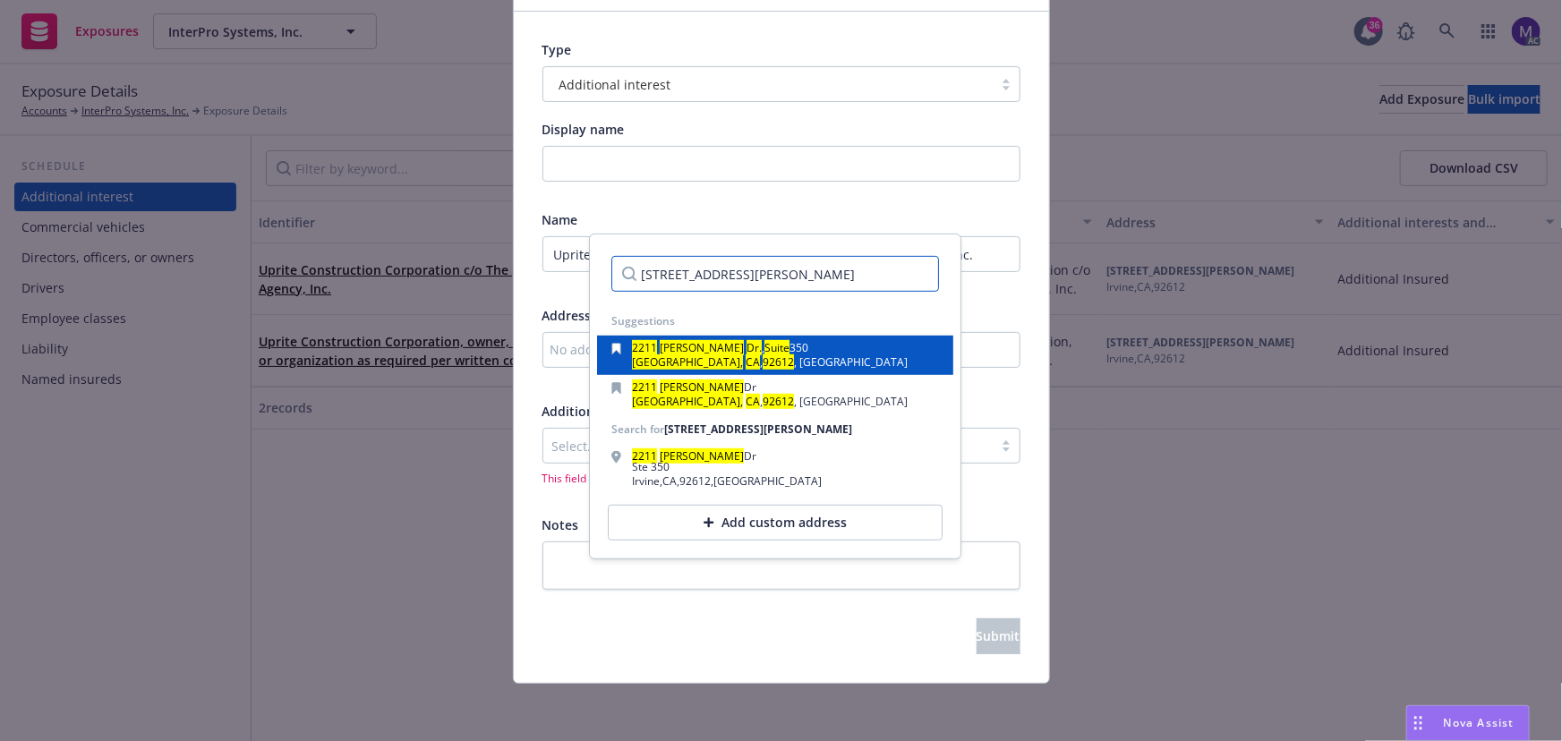
type input "2211 Michelson Dr. Suite 350, Irvine, CA 92612"
click at [761, 357] on div "Irvine, CA , 92612 , USA" at bounding box center [771, 362] width 276 height 11
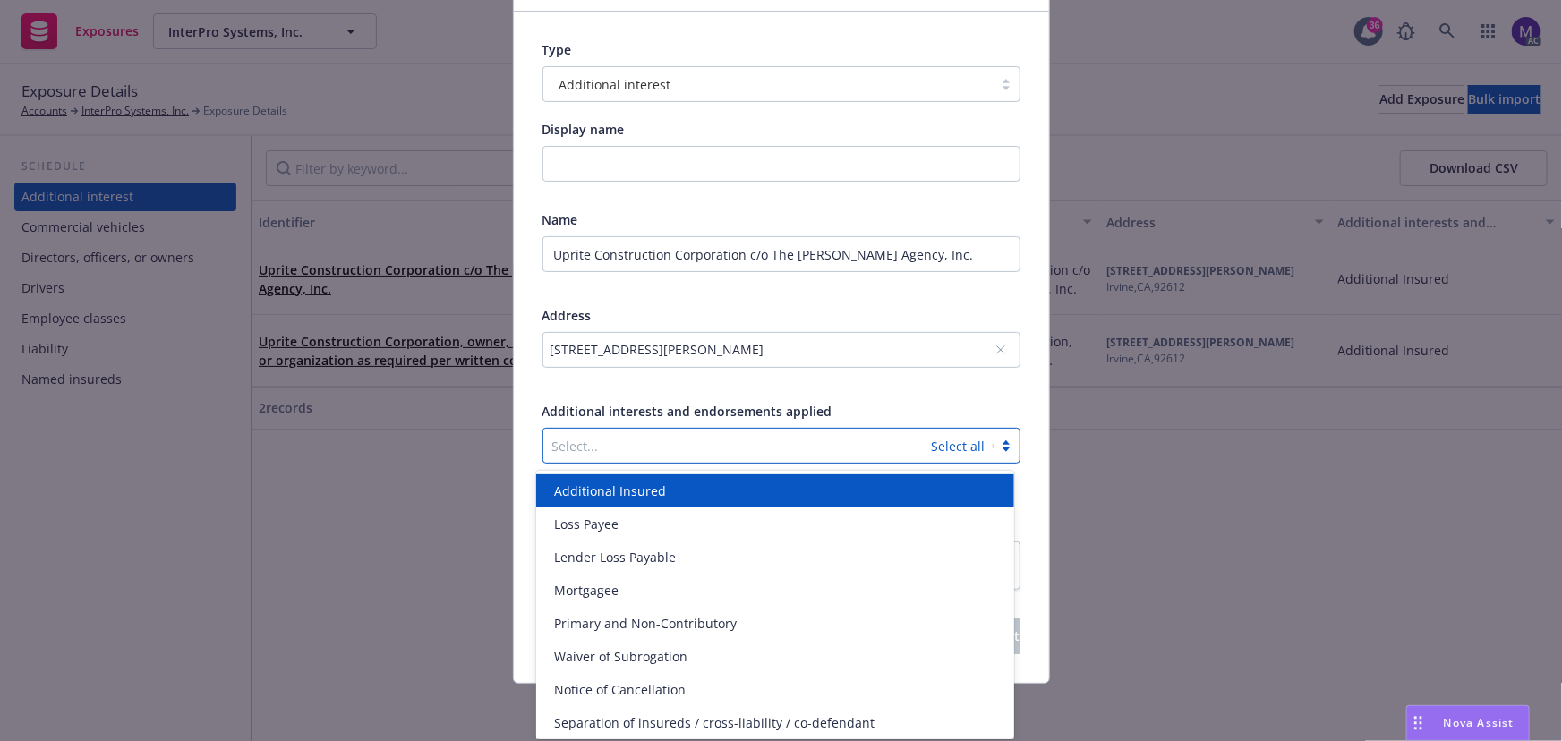
click at [663, 438] on div at bounding box center [737, 445] width 370 height 21
click at [606, 489] on span "Additional Insured" at bounding box center [610, 490] width 112 height 19
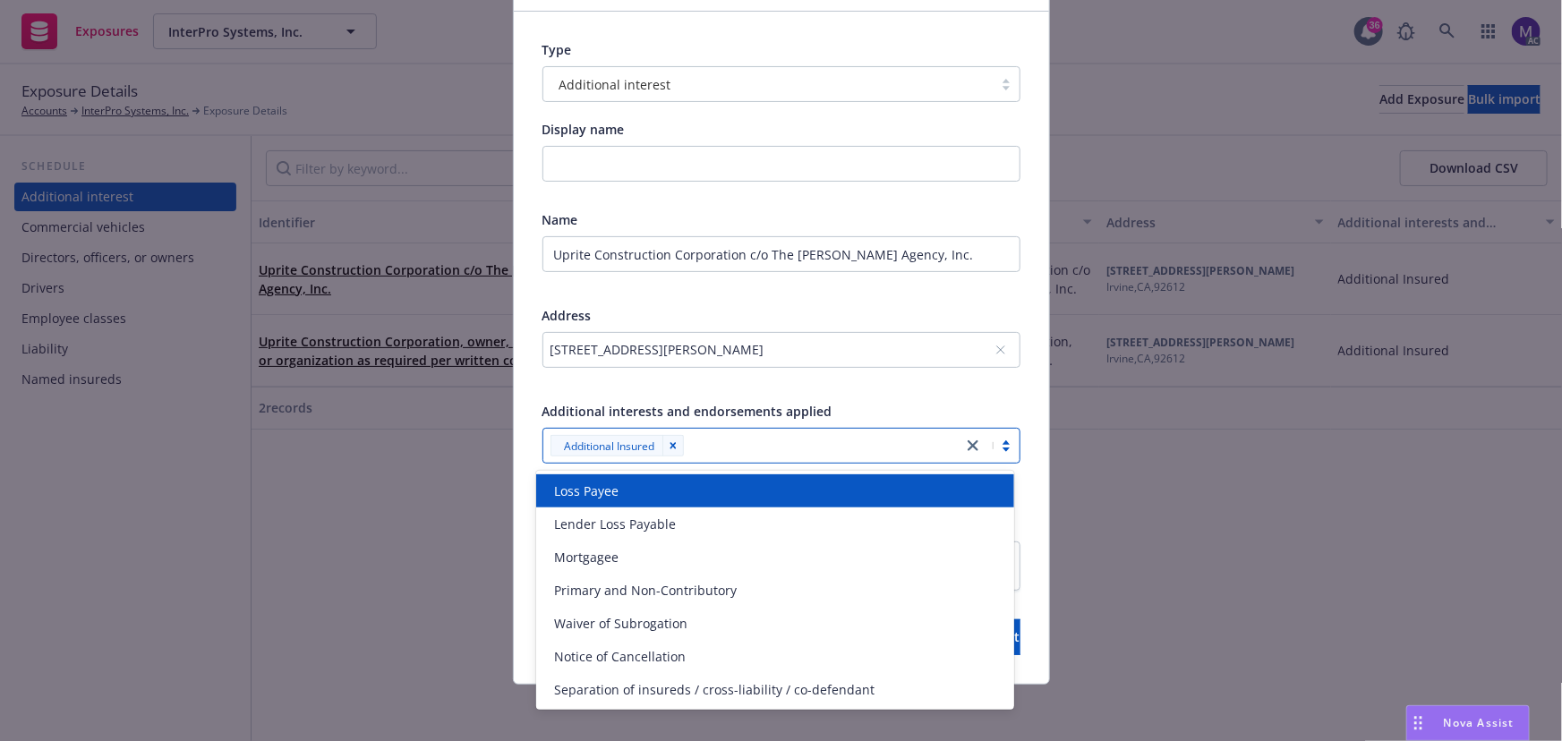
click at [725, 382] on div at bounding box center [781, 383] width 478 height 16
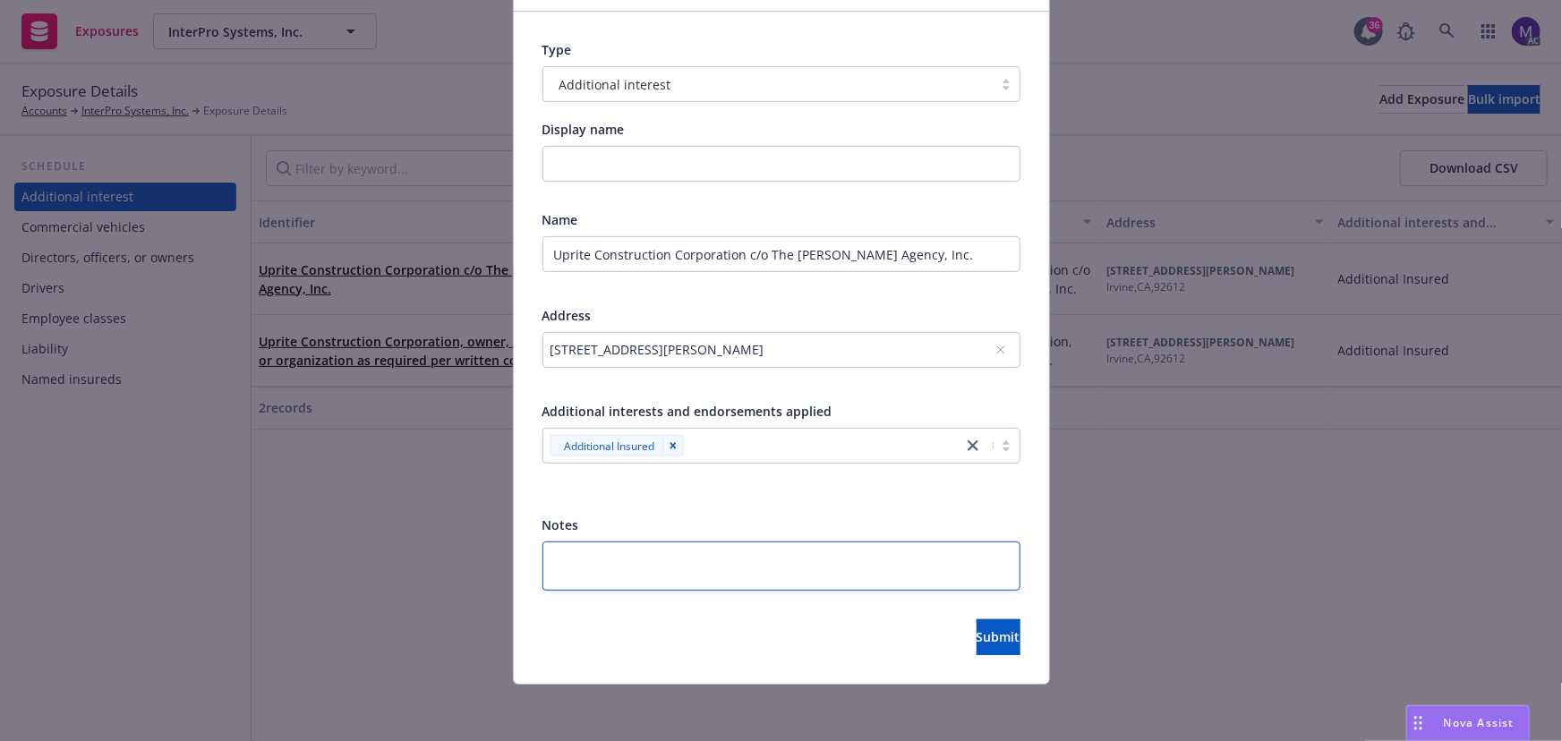
click at [571, 560] on textarea at bounding box center [781, 565] width 478 height 49
paste textarea "All locations with regards to trader joes project."
type textarea "x"
type textarea "All locations with regards to trader joes project."
click at [976, 646] on button "Submit" at bounding box center [998, 637] width 44 height 36
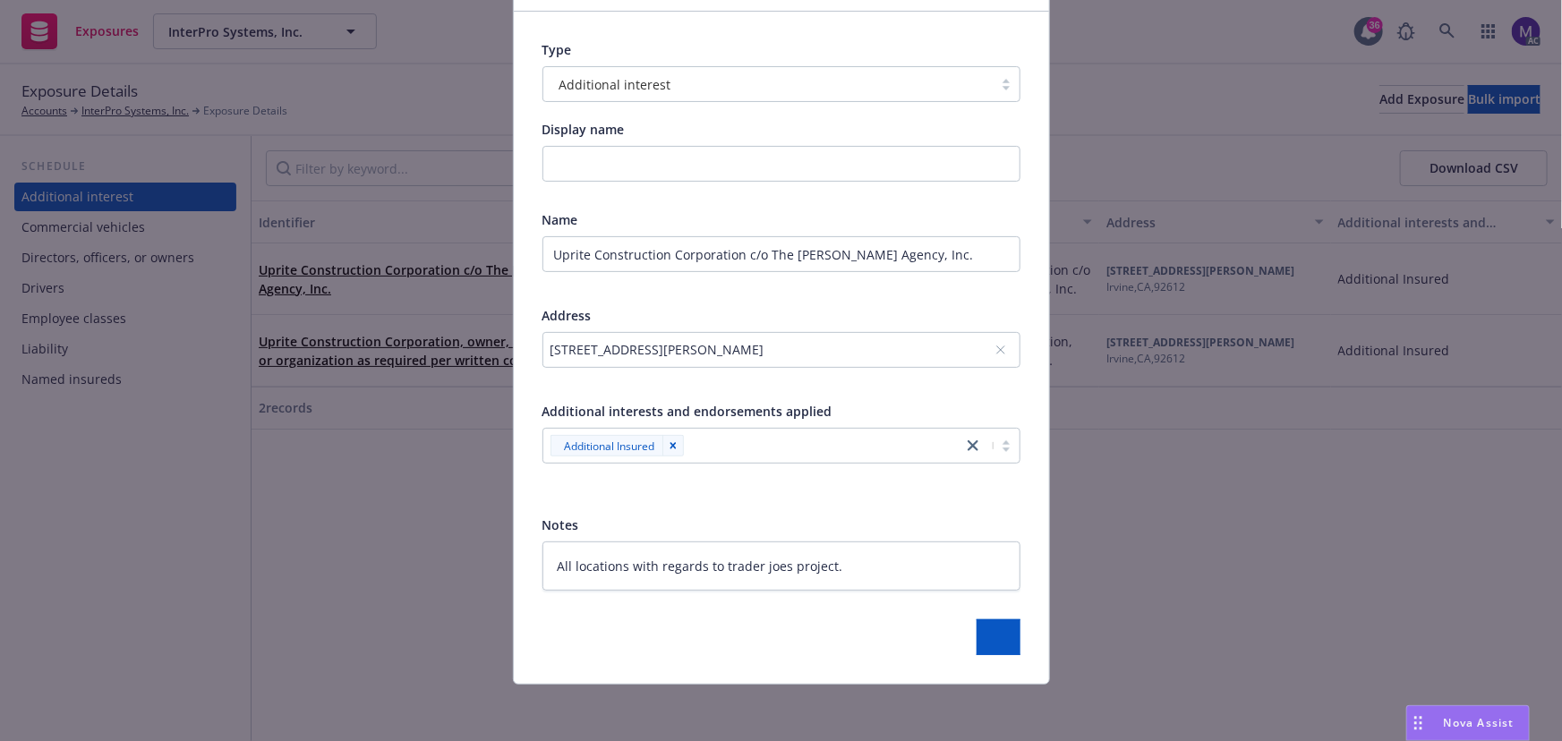
type textarea "x"
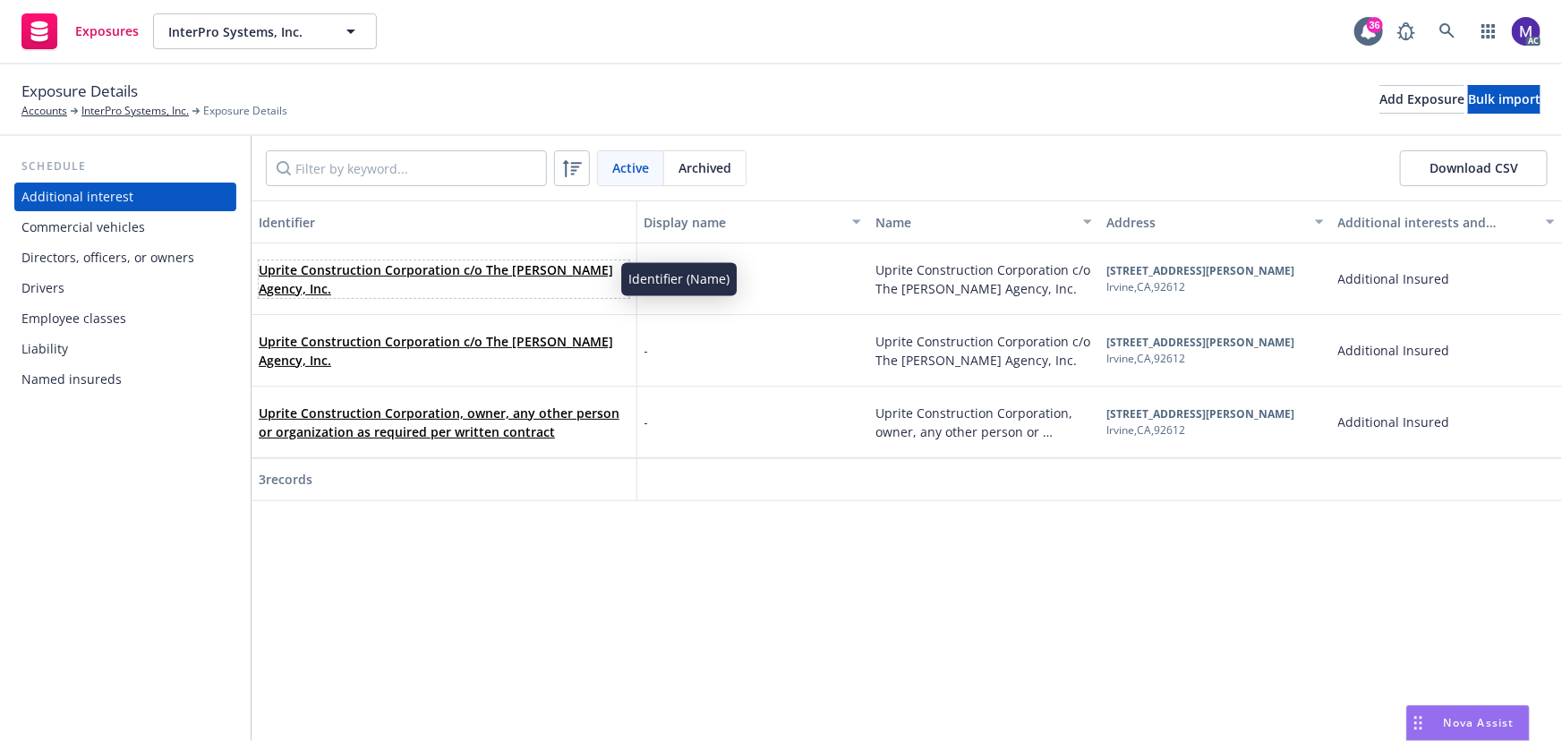
click at [484, 277] on link "Uprite Construction Corporation c/o The [PERSON_NAME] Agency, Inc." at bounding box center [436, 279] width 354 height 36
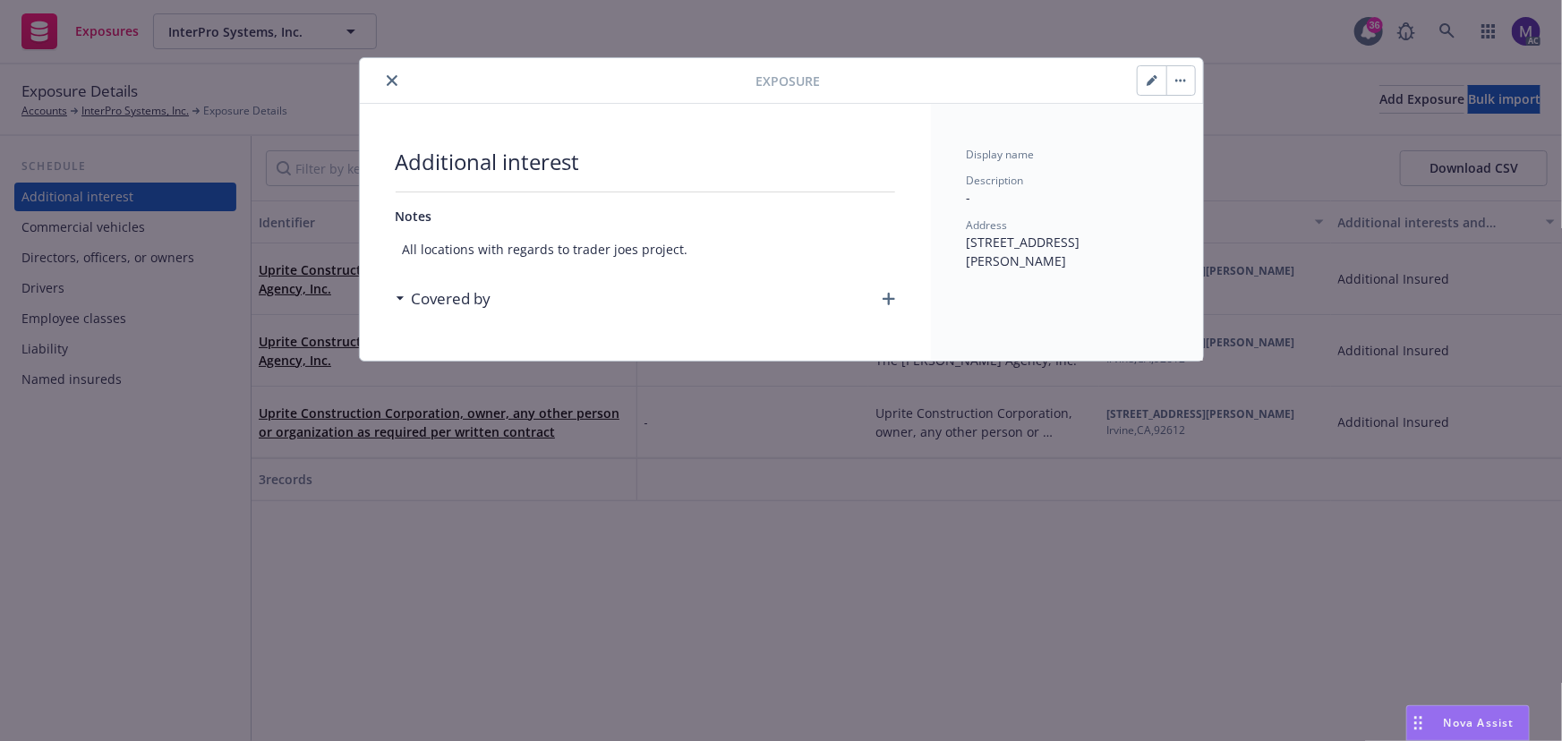
click at [888, 297] on icon "button" at bounding box center [888, 299] width 13 height 13
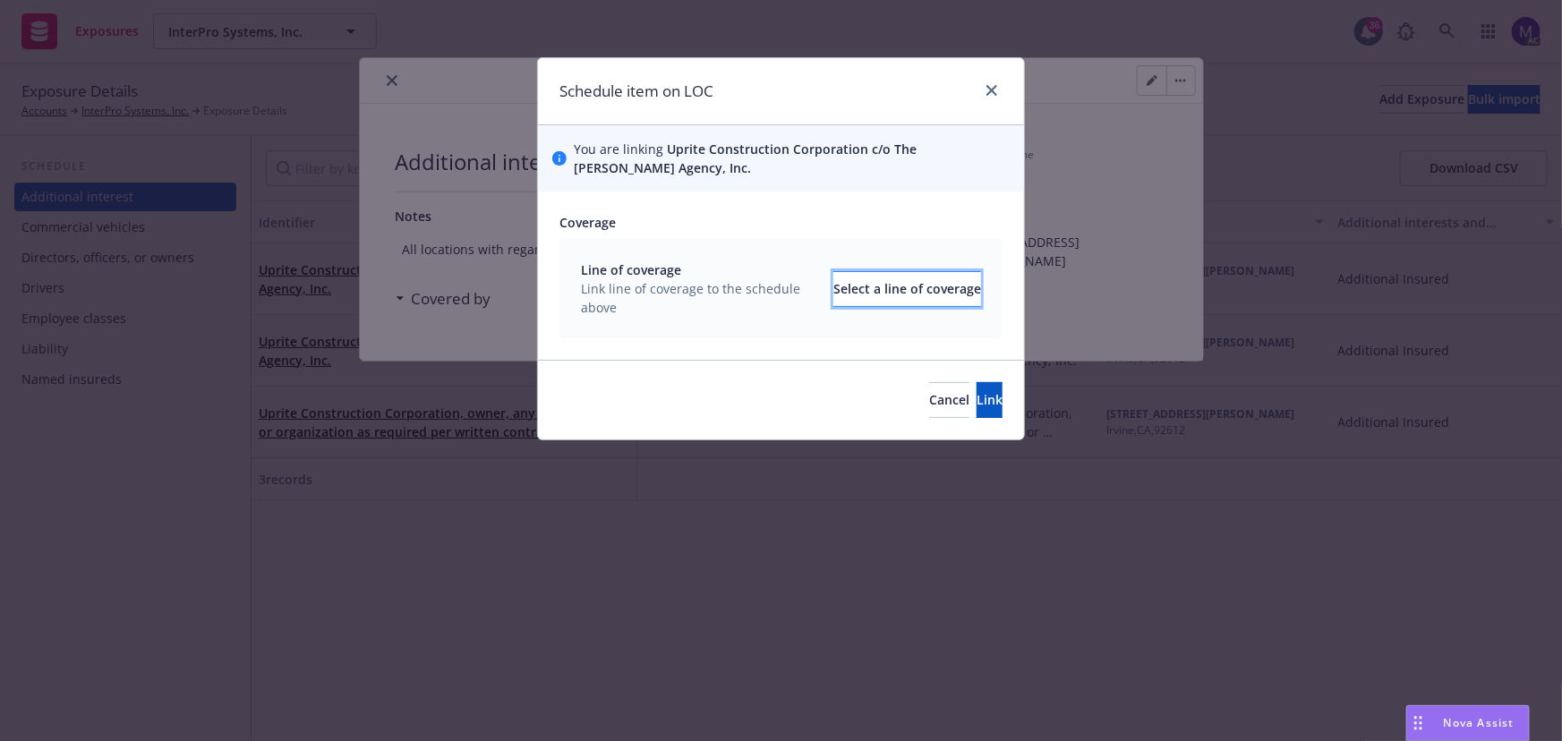
click at [833, 277] on div "Select a line of coverage" at bounding box center [907, 289] width 148 height 34
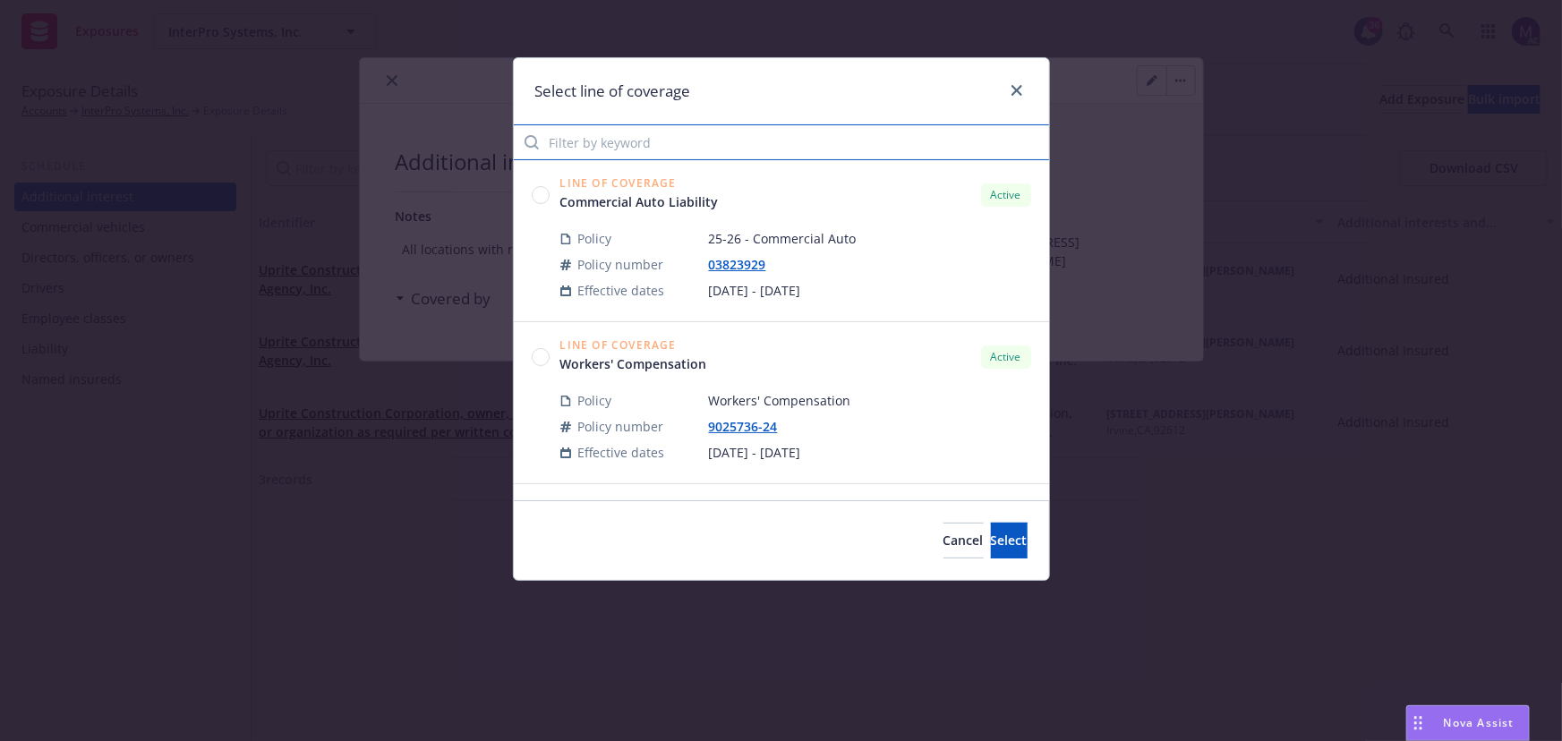
click at [626, 145] on input "Filter by keyword" at bounding box center [781, 142] width 535 height 36
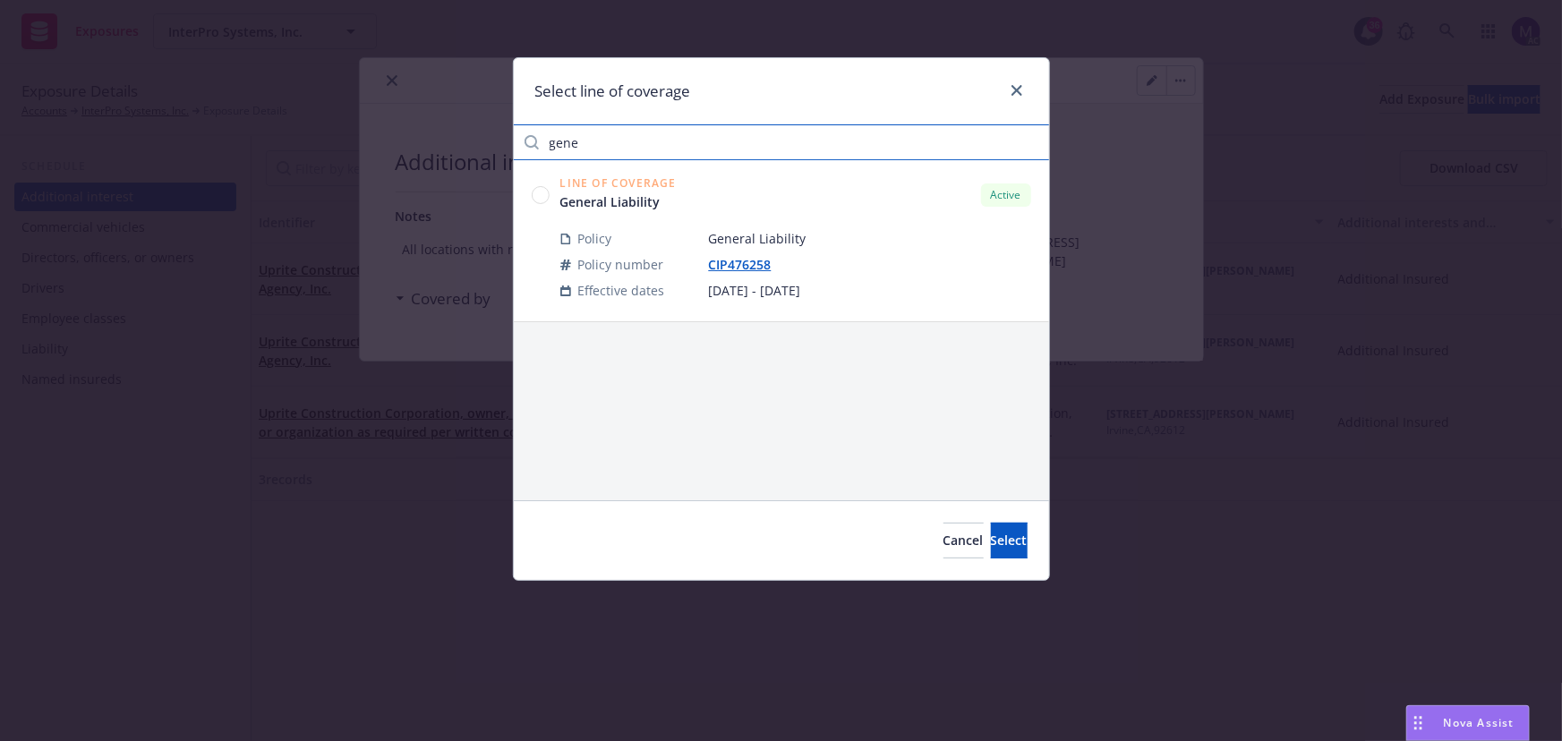
type input "gene"
click at [537, 195] on circle at bounding box center [540, 194] width 17 height 17
click at [991, 535] on span "Select" at bounding box center [1009, 540] width 37 height 17
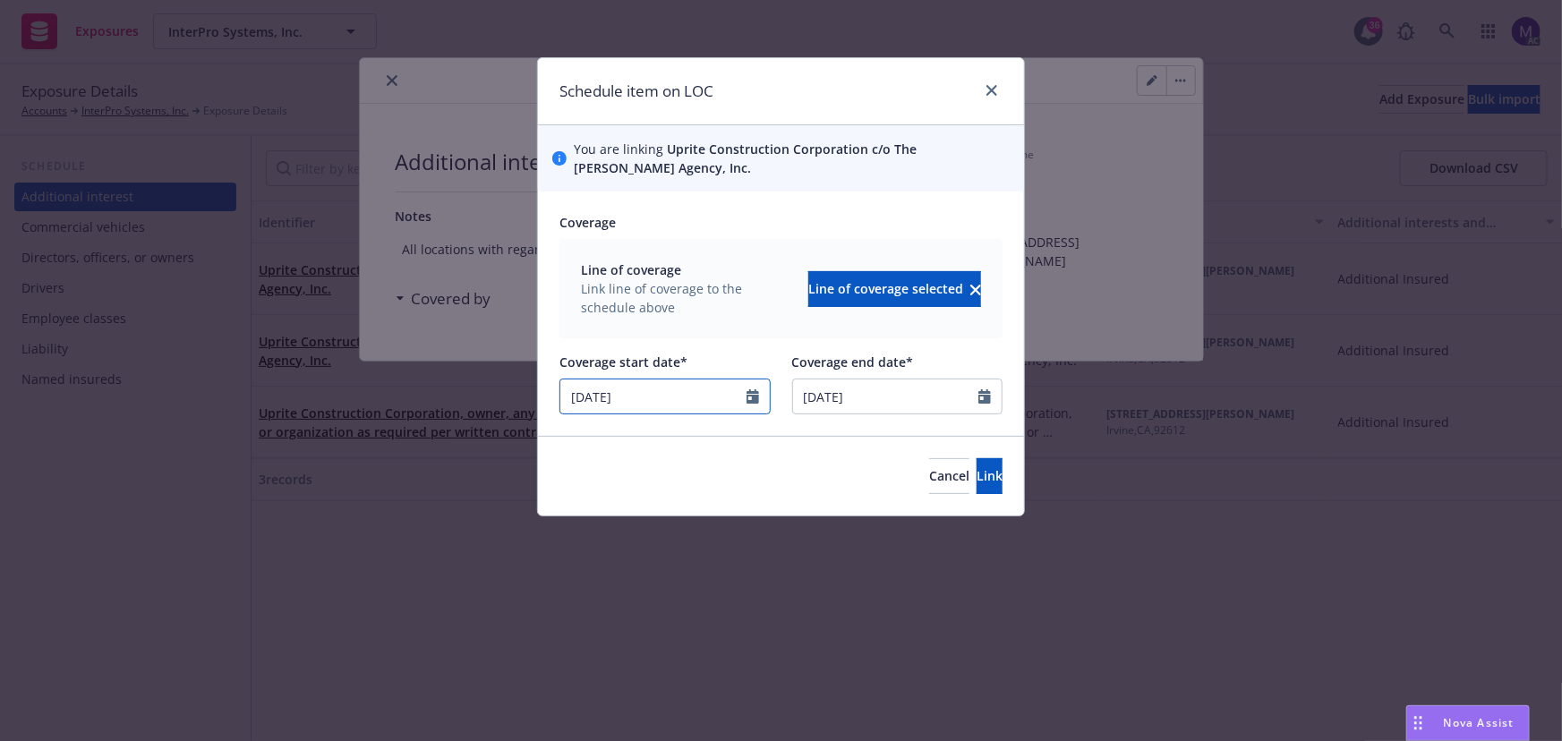
drag, startPoint x: 656, startPoint y: 400, endPoint x: 496, endPoint y: 398, distance: 160.2
click at [498, 397] on div "Schedule item on LOC You are linking Uprite Construction Corporation c/o The Jo…" at bounding box center [781, 370] width 1562 height 741
select select "12"
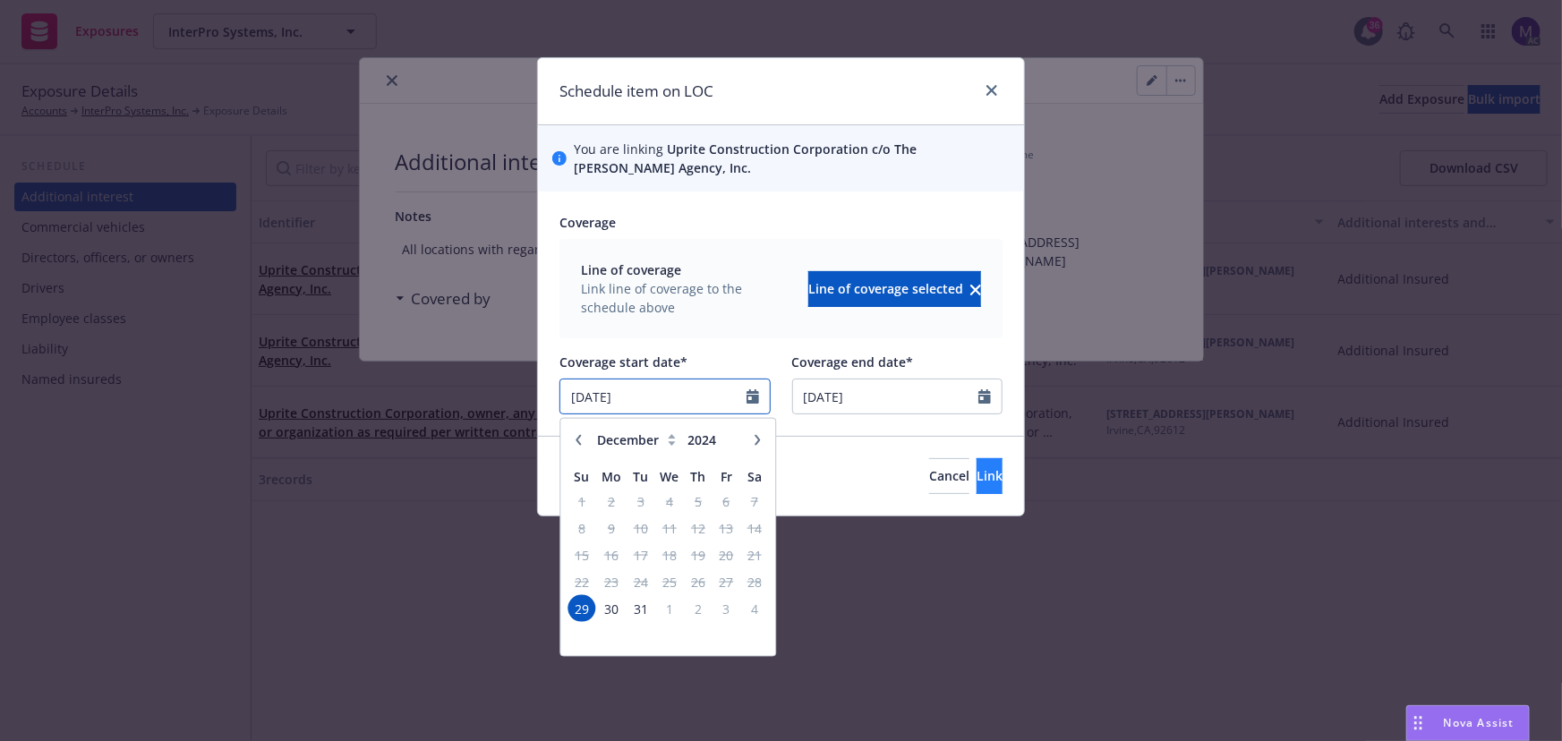
type input "[DATE]"
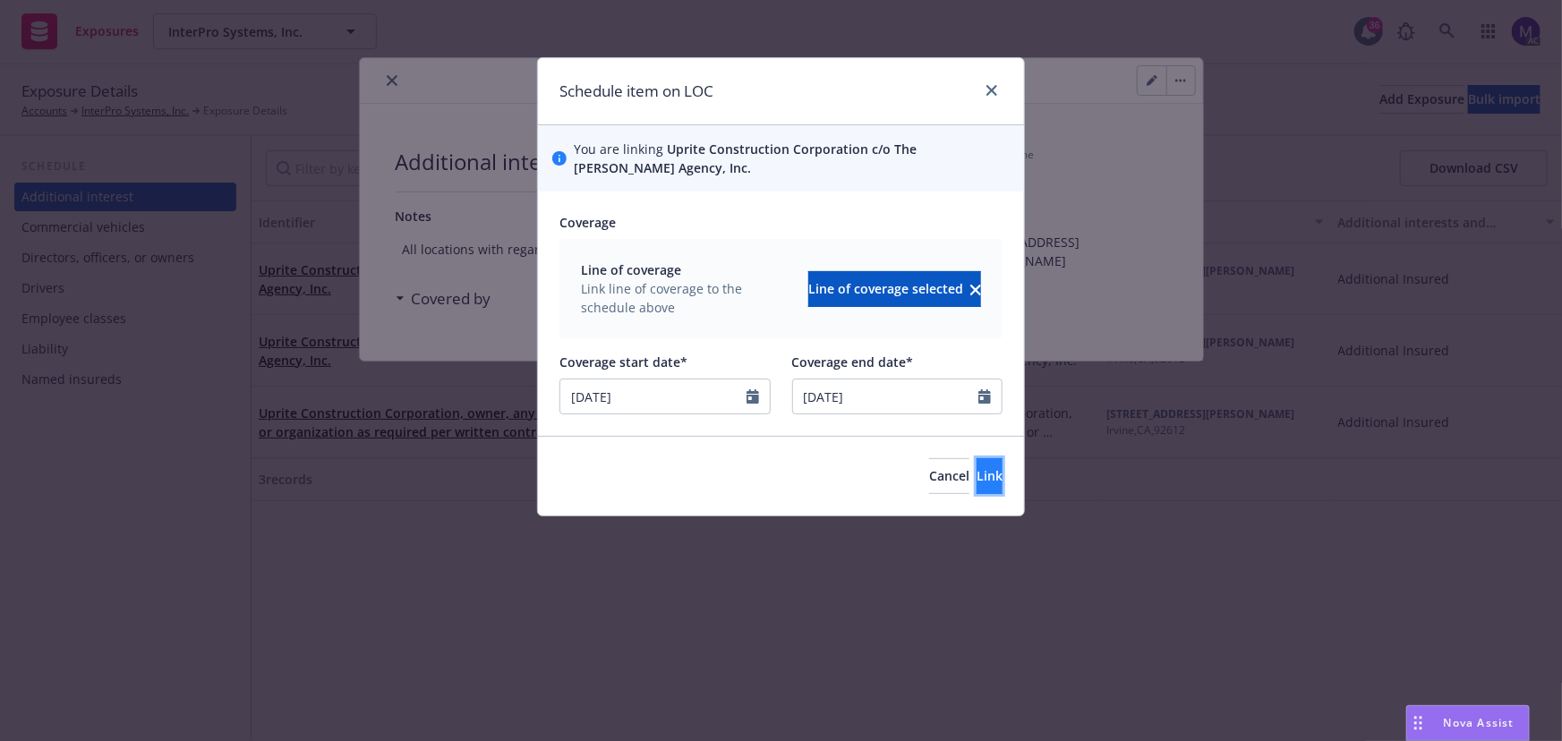
click at [976, 477] on span "Link" at bounding box center [989, 475] width 26 height 17
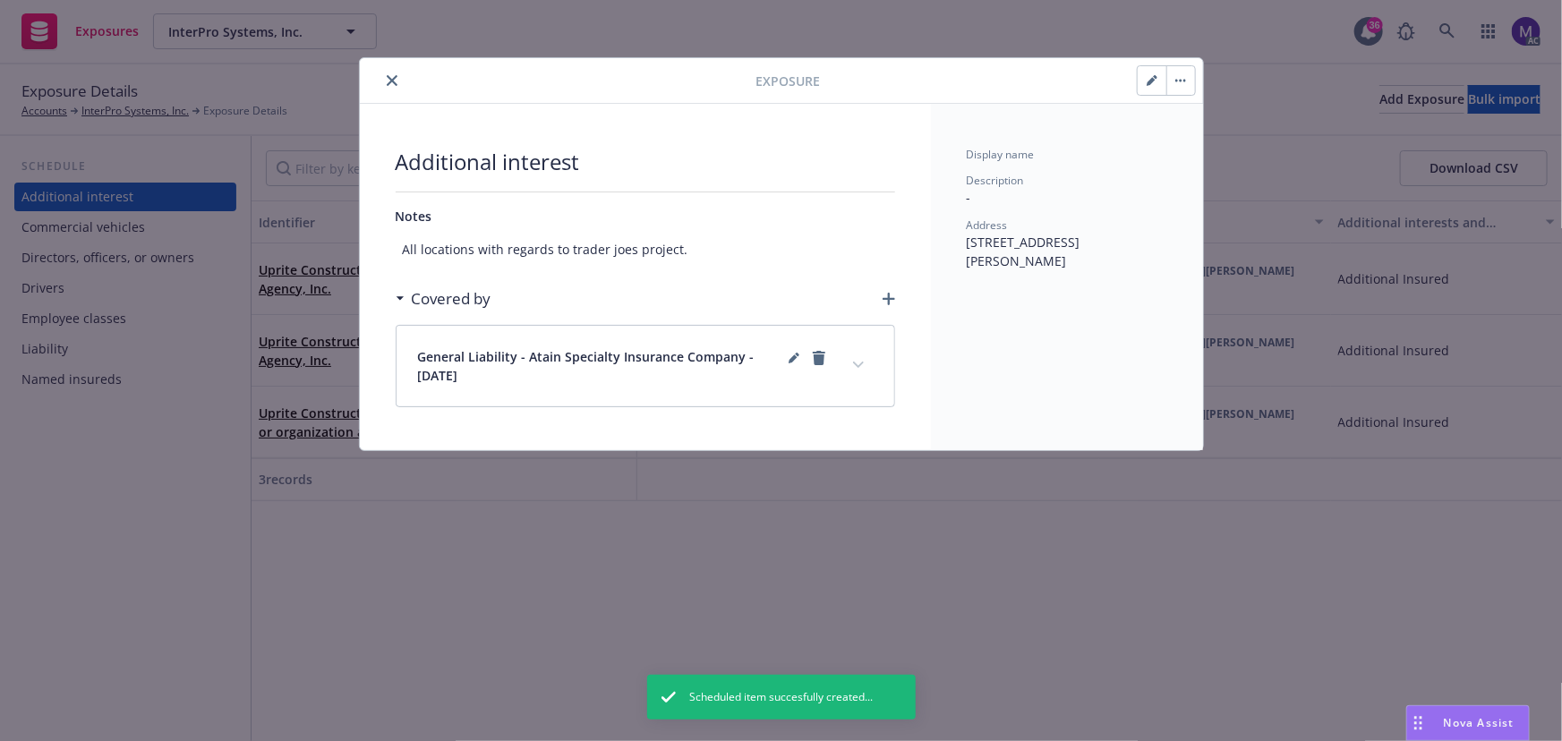
click at [390, 86] on button "close" at bounding box center [391, 80] width 21 height 21
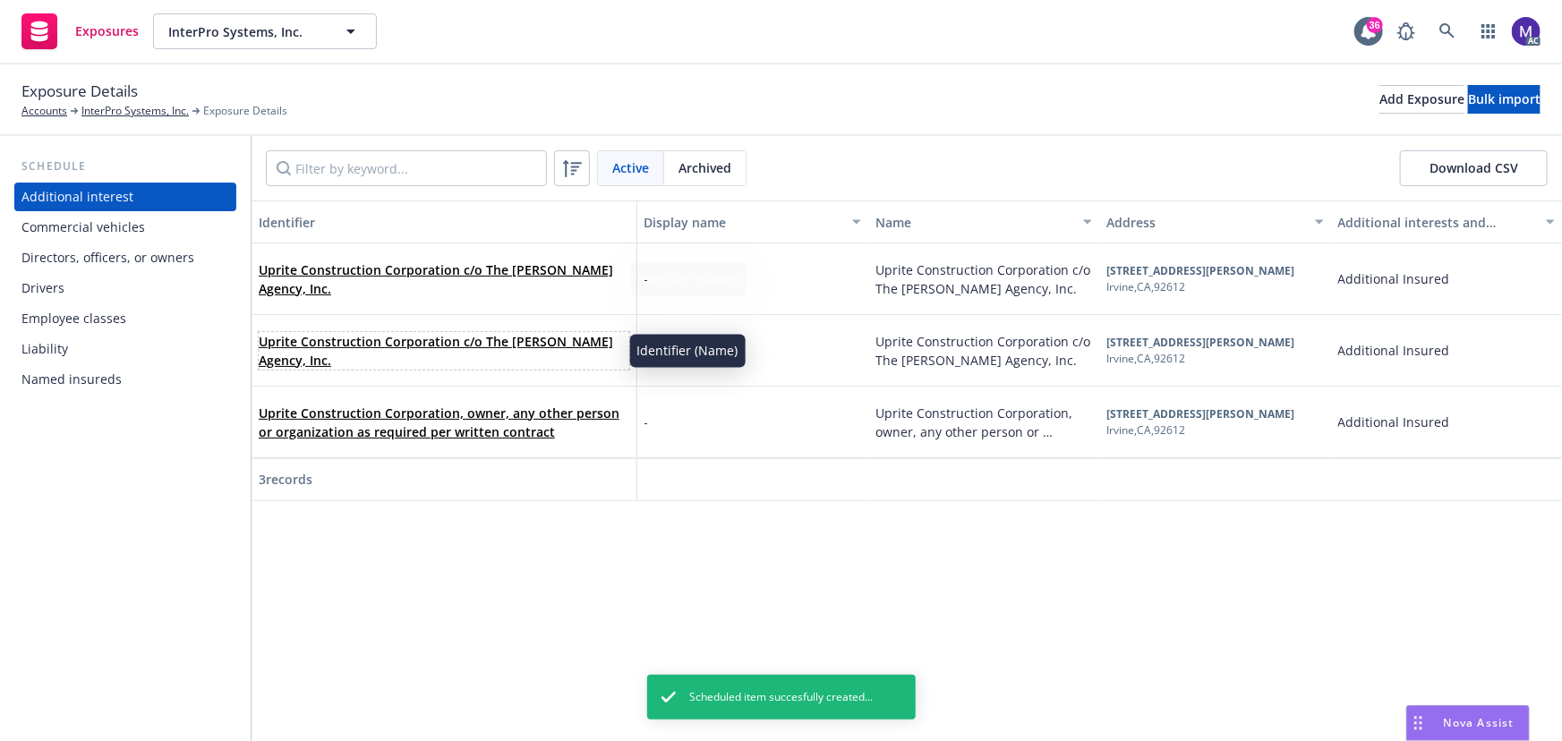
click at [368, 346] on link "Uprite Construction Corporation c/o The [PERSON_NAME] Agency, Inc." at bounding box center [436, 351] width 354 height 36
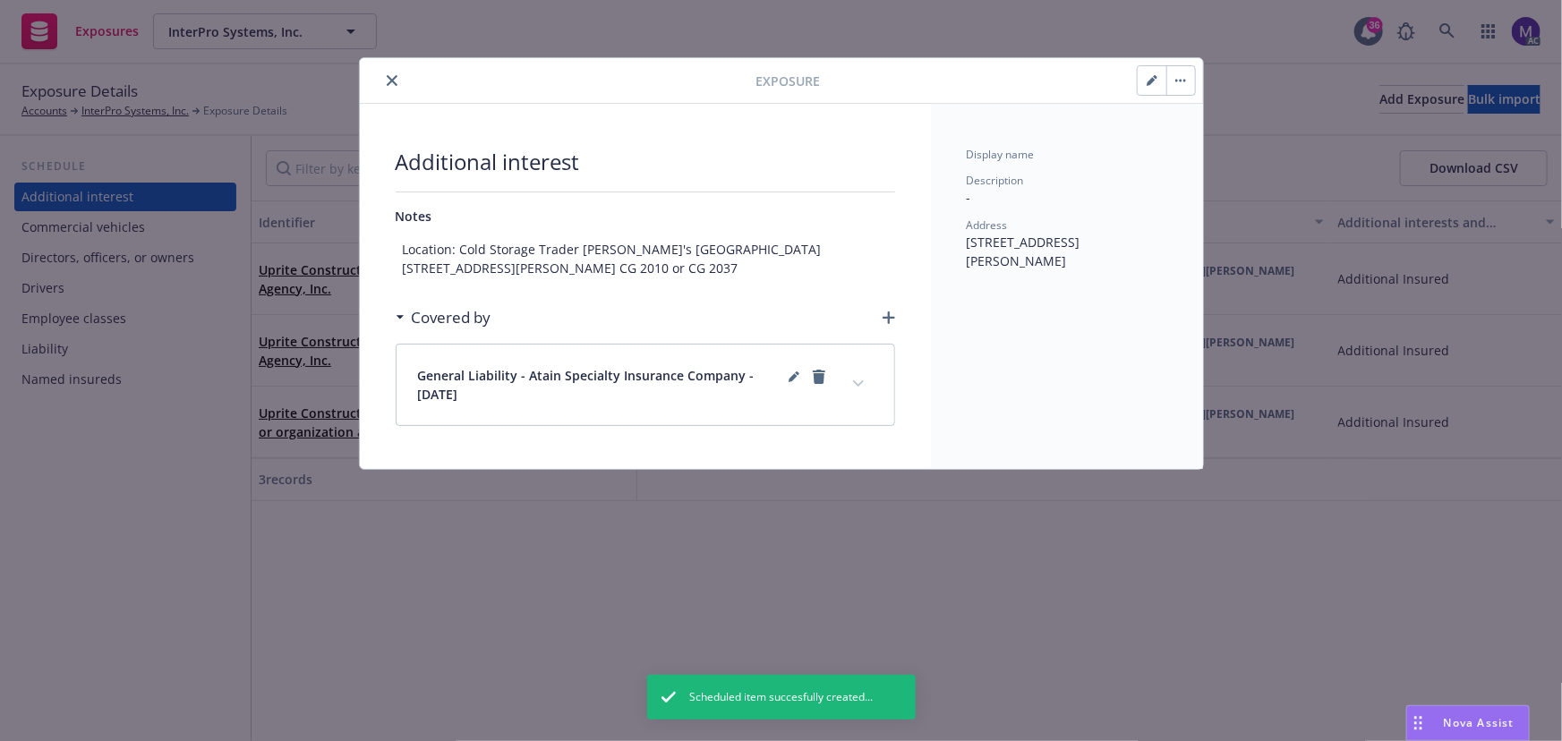
click at [391, 79] on icon "close" at bounding box center [392, 80] width 11 height 11
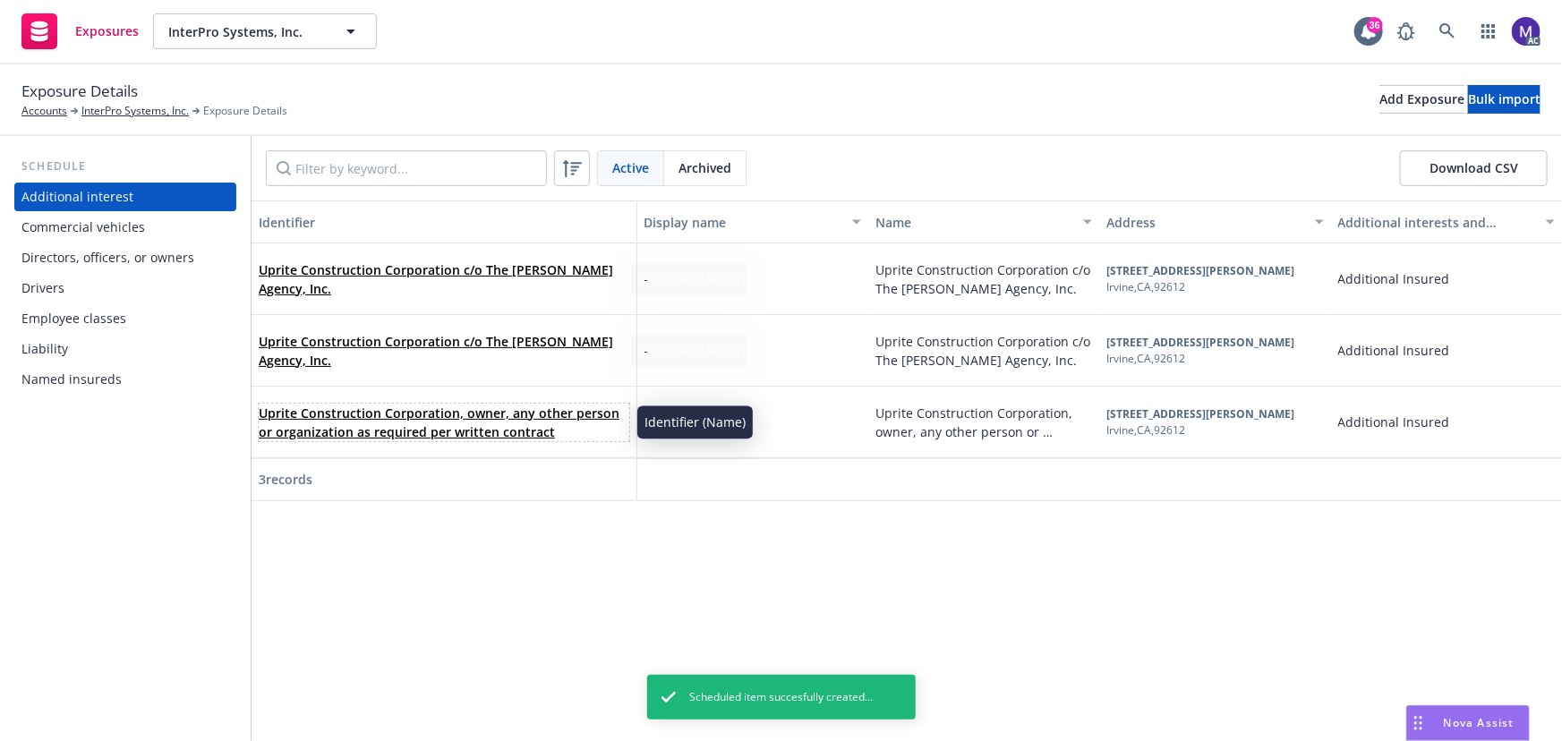
click at [367, 428] on link "Uprite Construction Corporation, owner, any other person or organization as req…" at bounding box center [439, 422] width 361 height 36
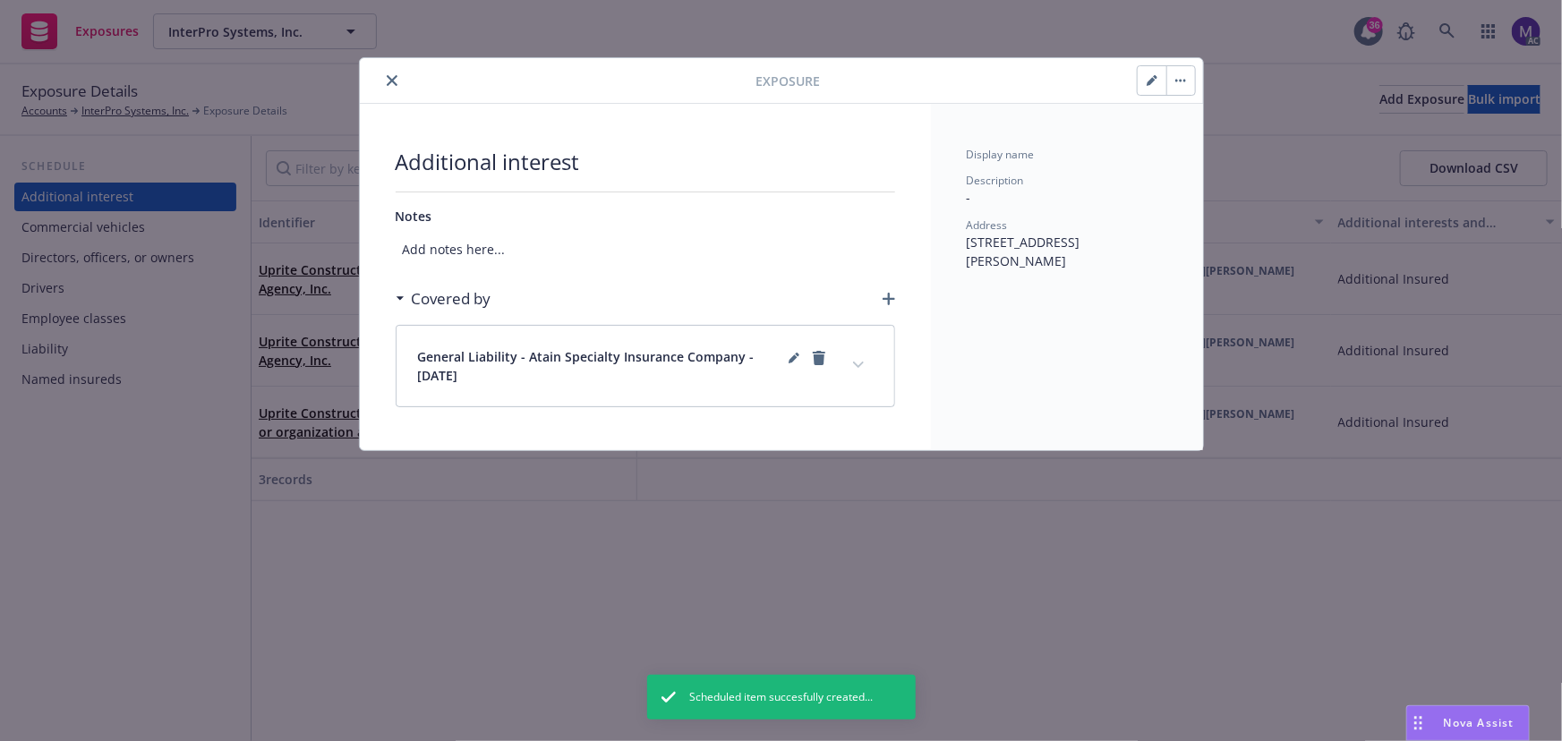
click at [392, 82] on icon "close" at bounding box center [392, 80] width 11 height 11
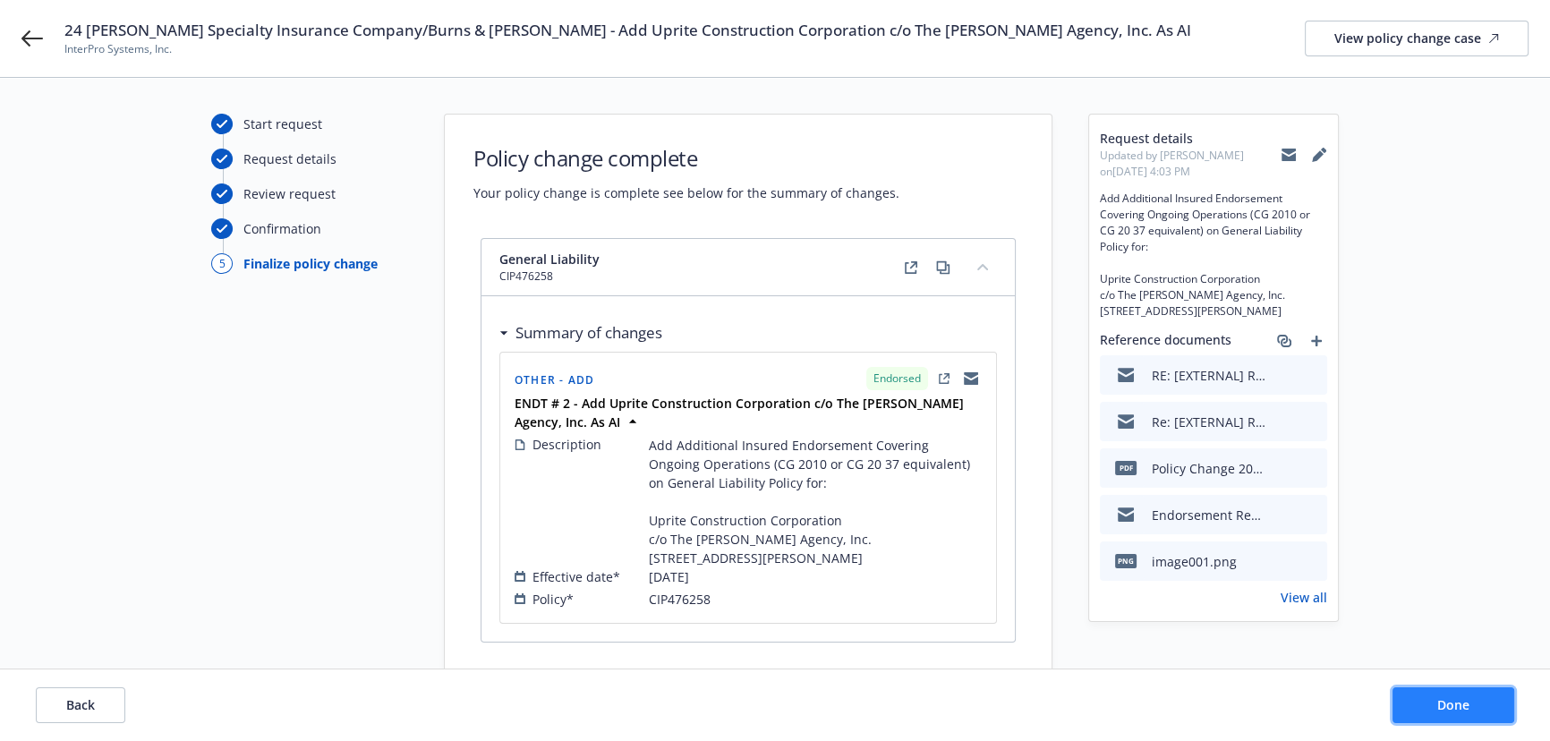
click at [1457, 710] on span "Done" at bounding box center [1453, 704] width 32 height 17
